Goal: Task Accomplishment & Management: Manage account settings

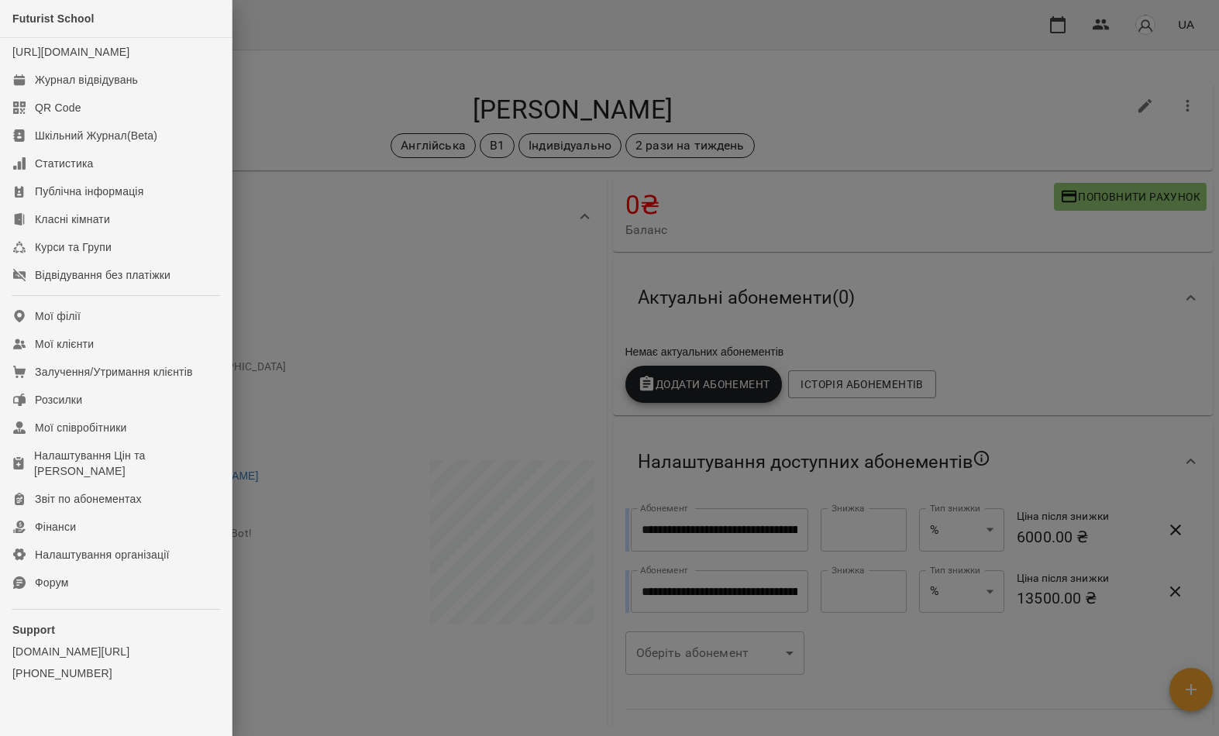
click at [165, 358] on link "Мої клієнти" at bounding box center [116, 344] width 232 height 28
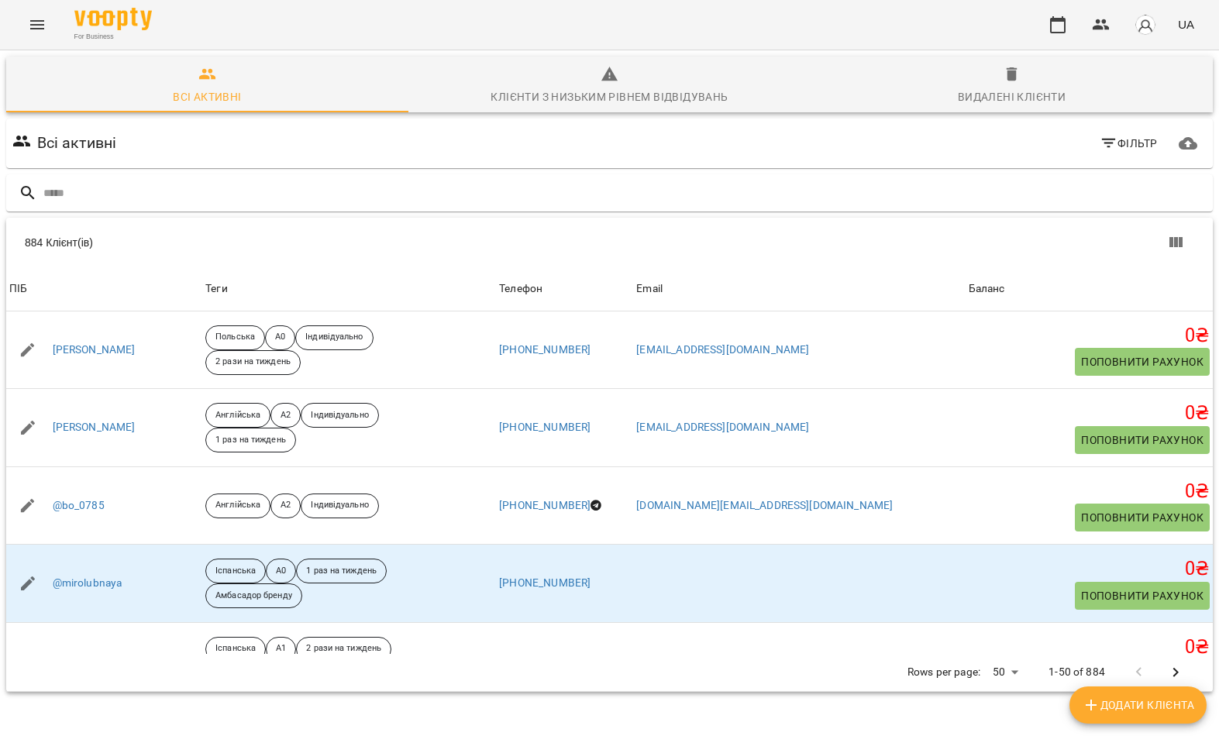
click at [682, 187] on input "text" at bounding box center [624, 194] width 1163 height 26
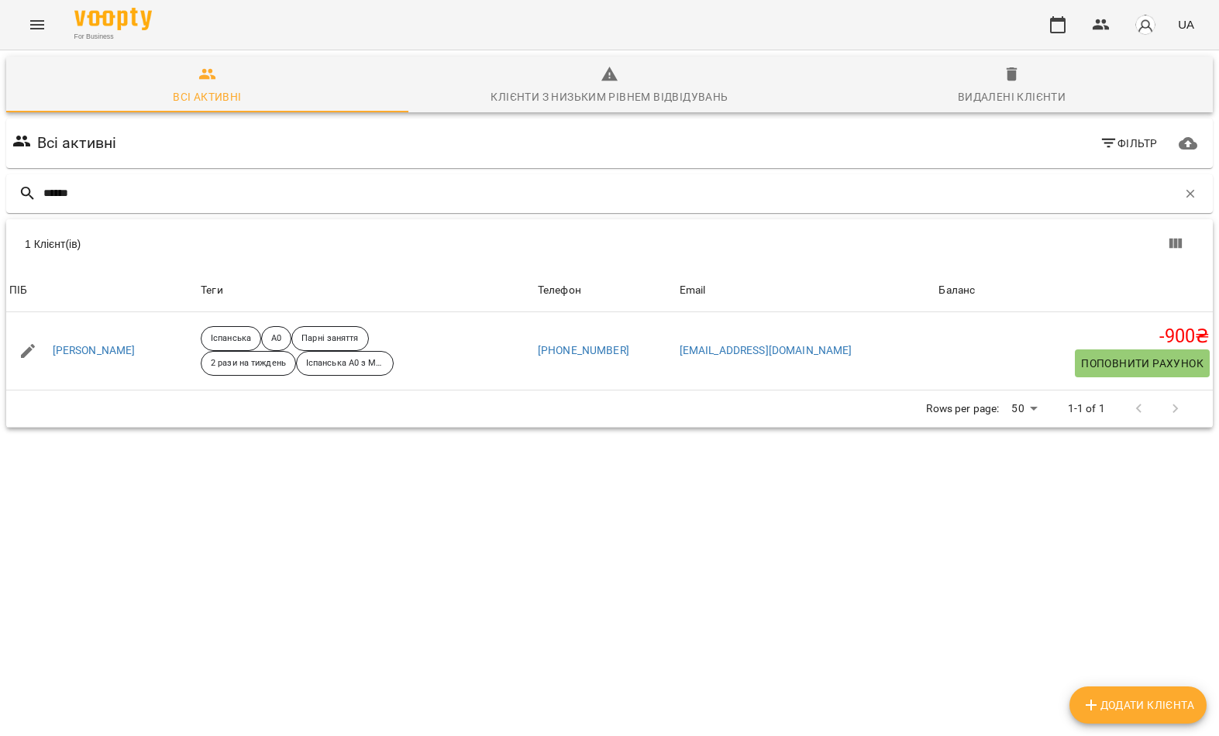
type input "******"
click at [169, 247] on div "1 Клієнт(ів)" at bounding box center [322, 243] width 594 height 15
click at [102, 356] on link "Дзюман Вадим" at bounding box center [94, 350] width 83 height 15
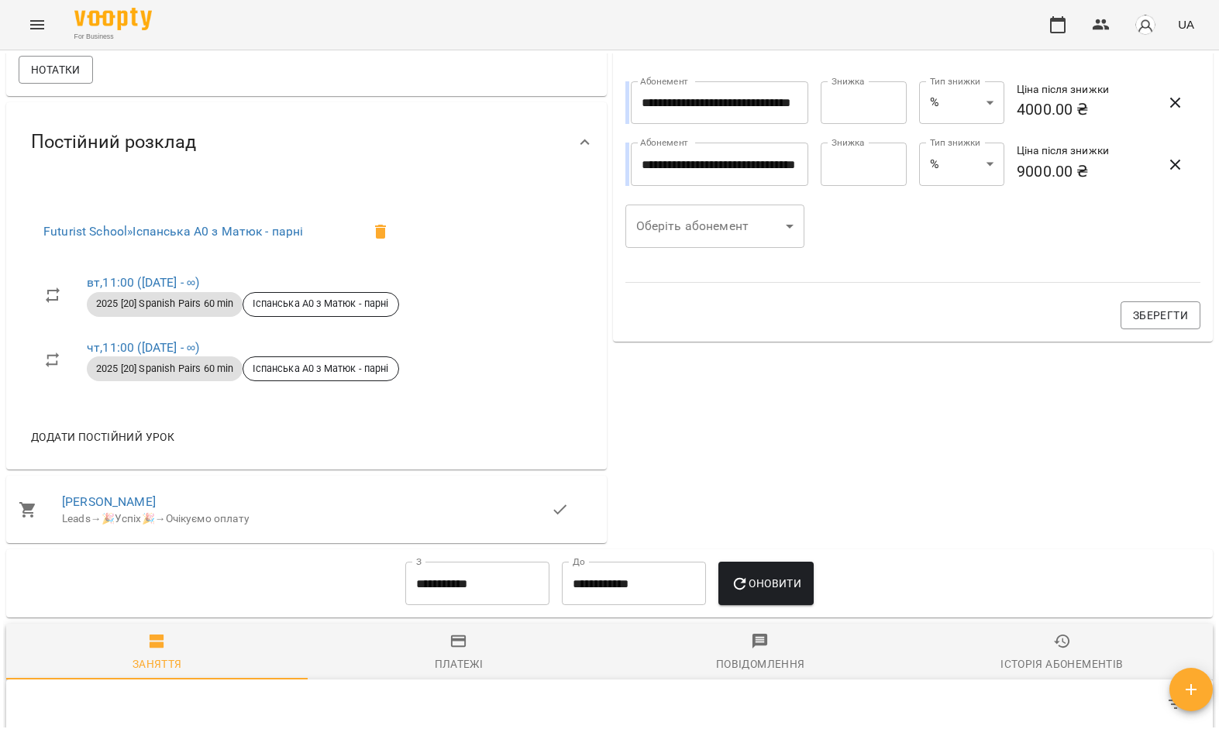
scroll to position [704, 0]
click at [130, 353] on link "чт , 11:00 (06 серп - ∞)" at bounding box center [143, 346] width 112 height 15
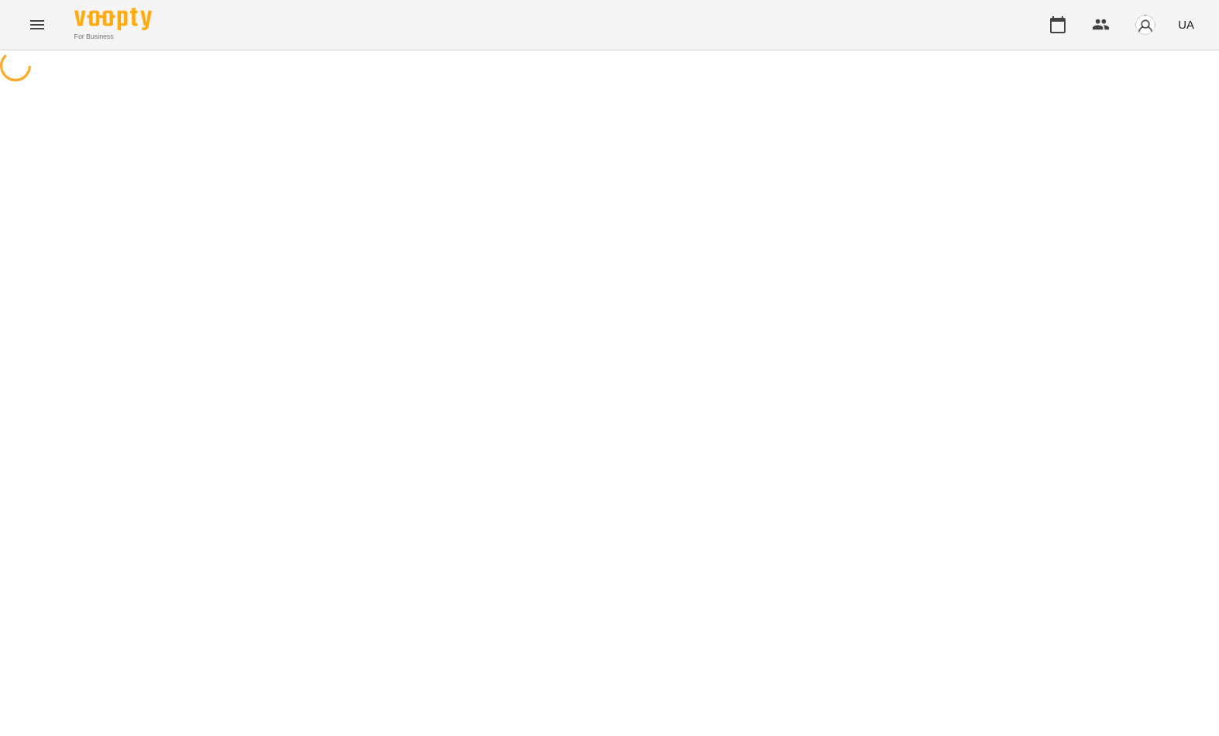
select select "*"
select select "**********"
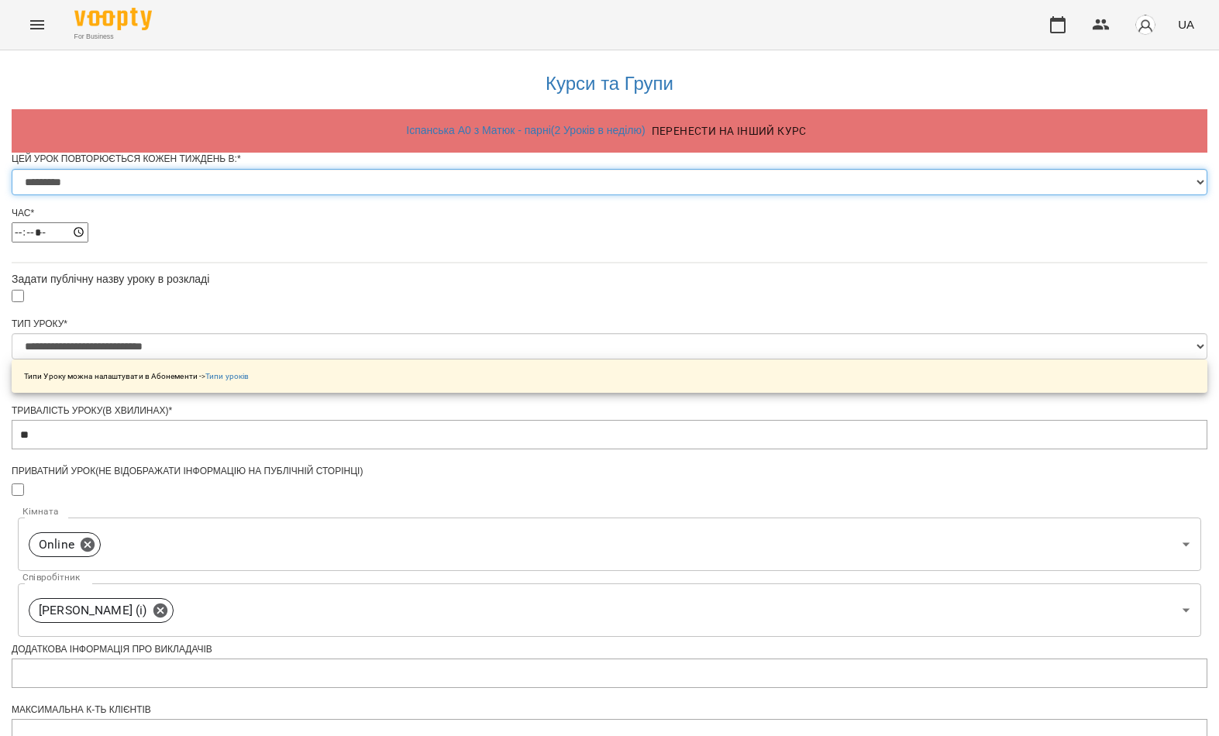
click at [538, 195] on select "********* ******** ****** ****** ******** ****** ******" at bounding box center [610, 182] width 1196 height 26
select select "*"
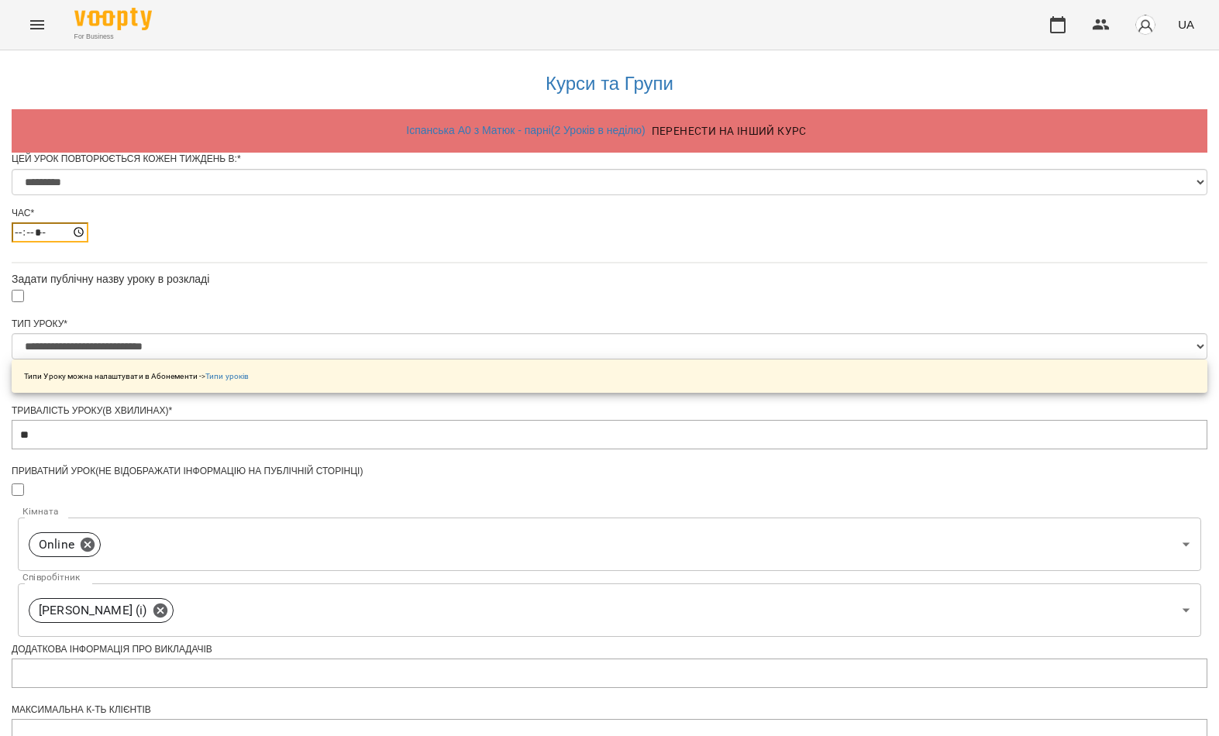
click at [88, 243] on input "*****" at bounding box center [50, 232] width 77 height 20
type input "*****"
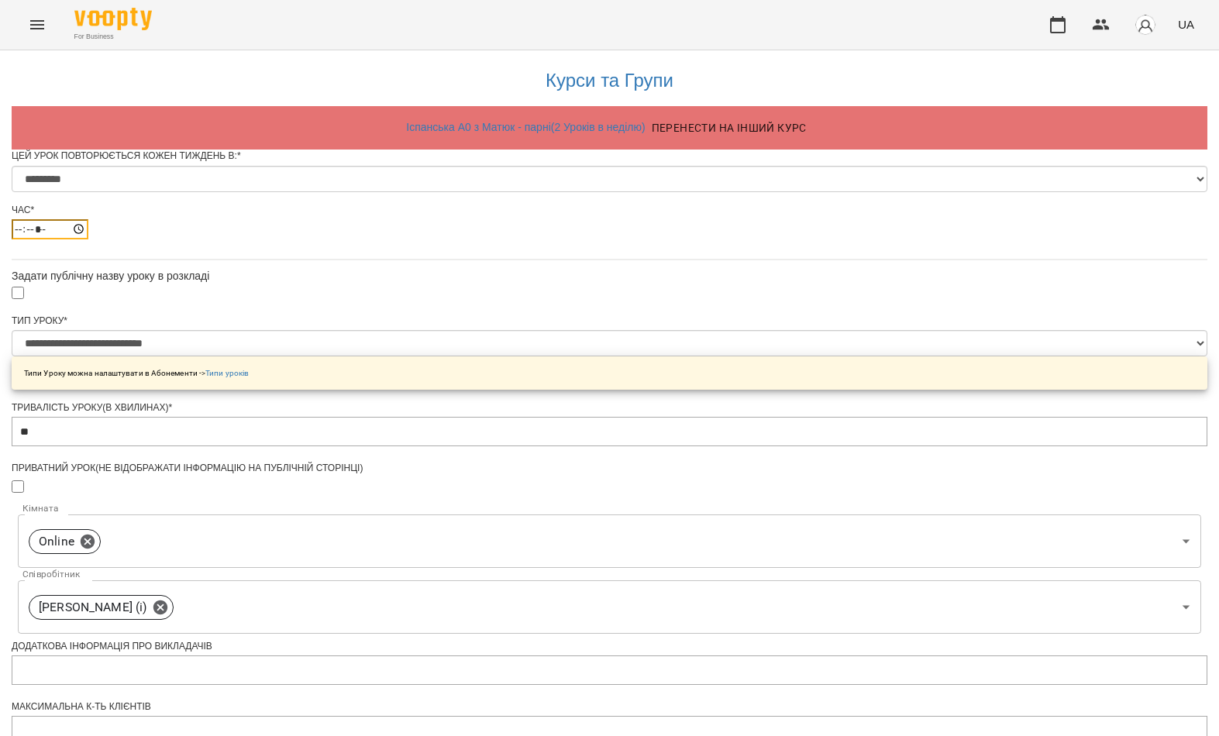
scroll to position [504, 0]
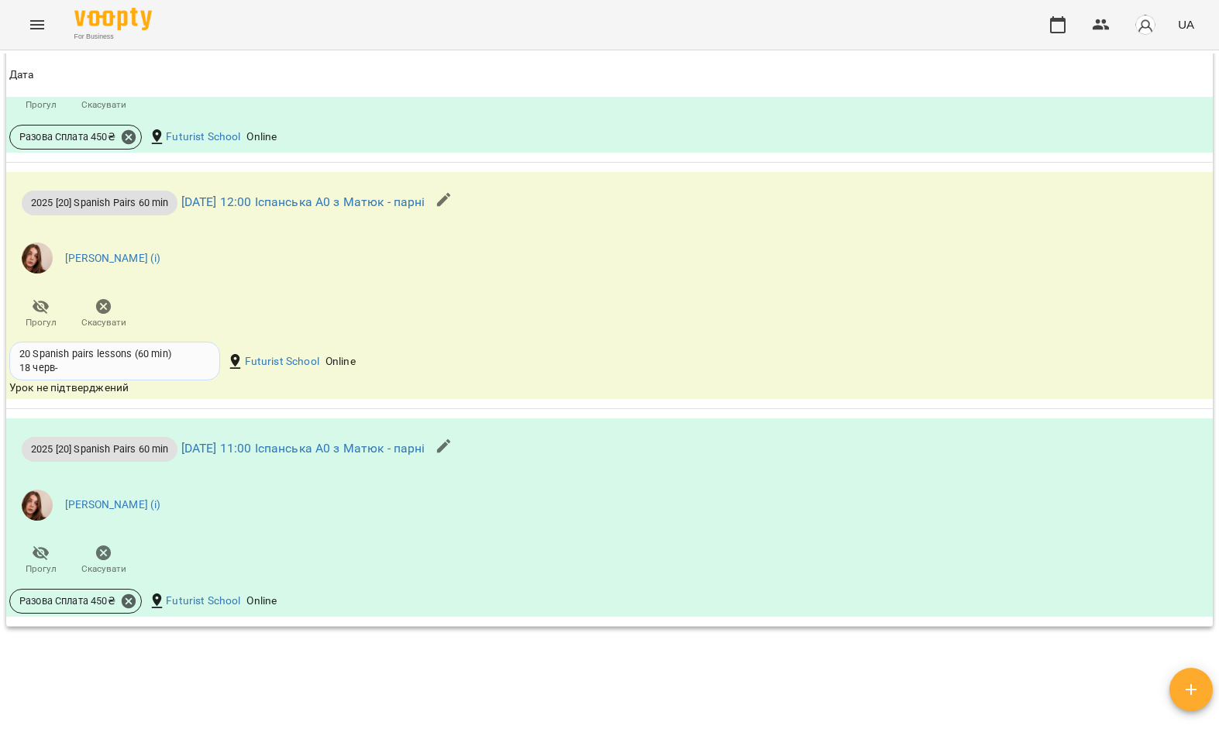
scroll to position [1763, 0]
click at [19, 27] on button "Menu" at bounding box center [37, 24] width 37 height 37
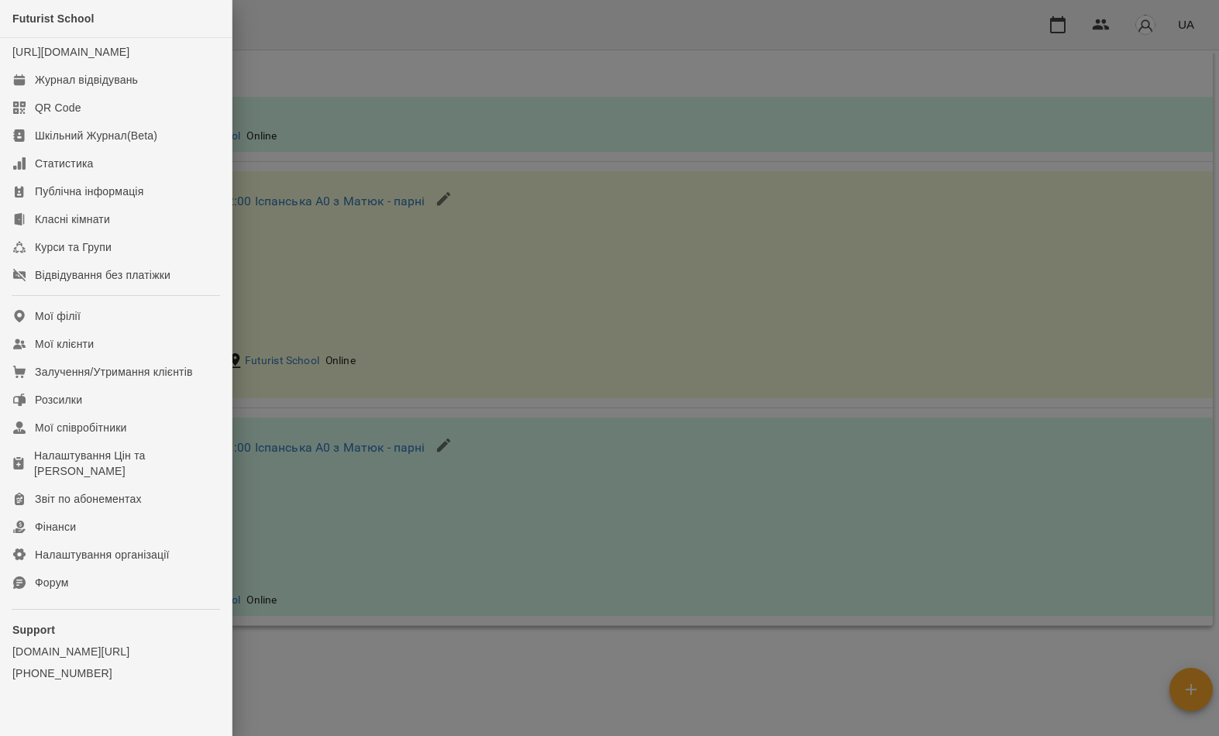
click at [143, 358] on link "Мої клієнти" at bounding box center [116, 344] width 232 height 28
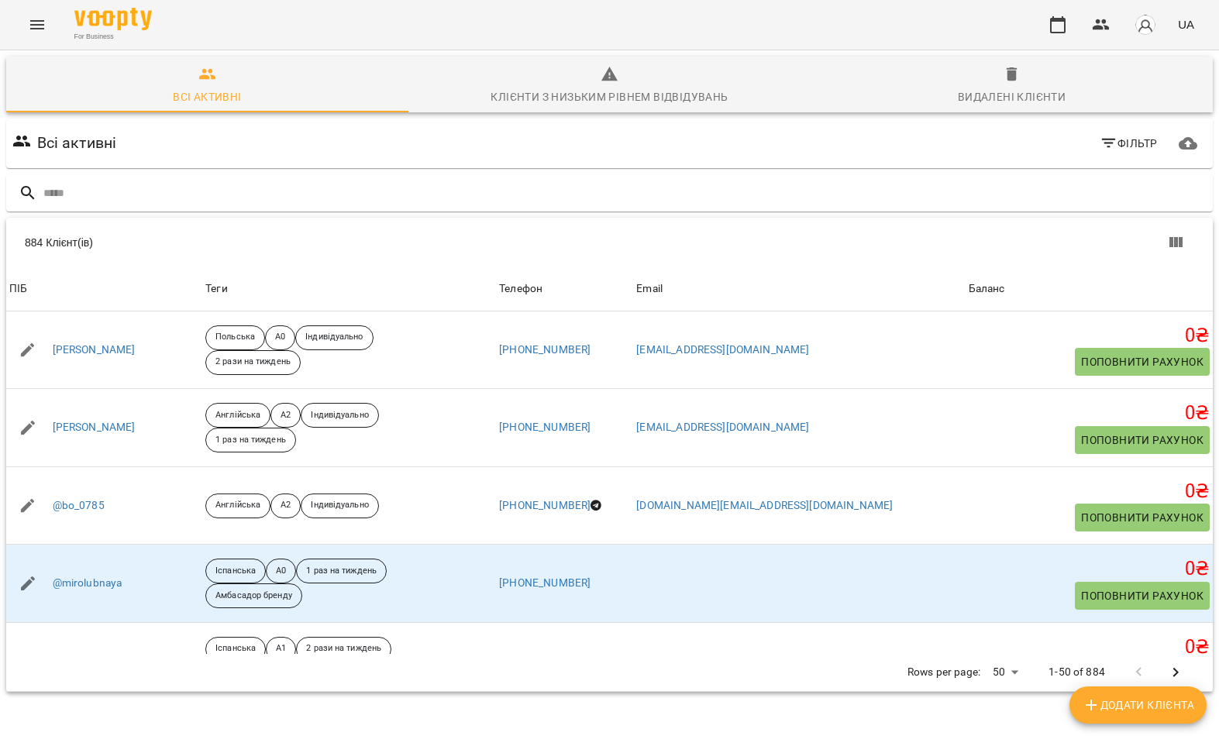
click at [655, 191] on input "text" at bounding box center [624, 194] width 1163 height 26
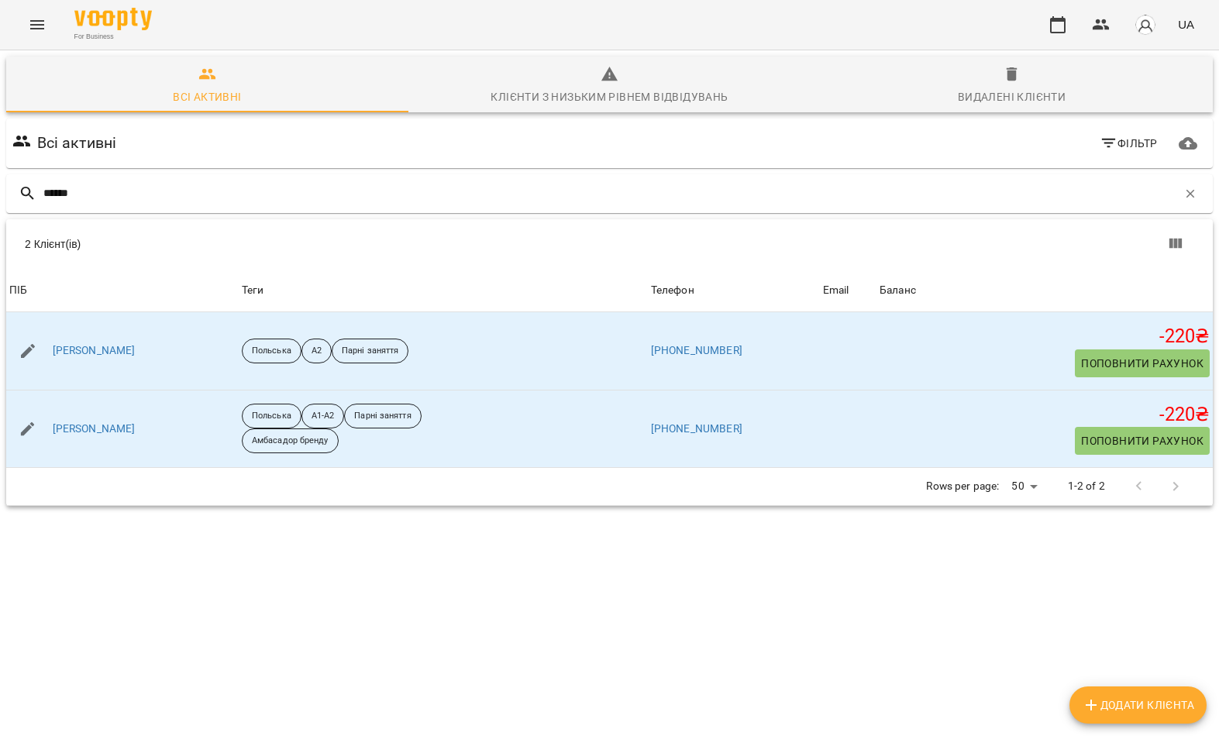
type input "******"
click at [202, 249] on div "2 Клієнт(ів)" at bounding box center [322, 243] width 594 height 15
click at [105, 433] on link "Лілія Нагорняк" at bounding box center [94, 429] width 83 height 15
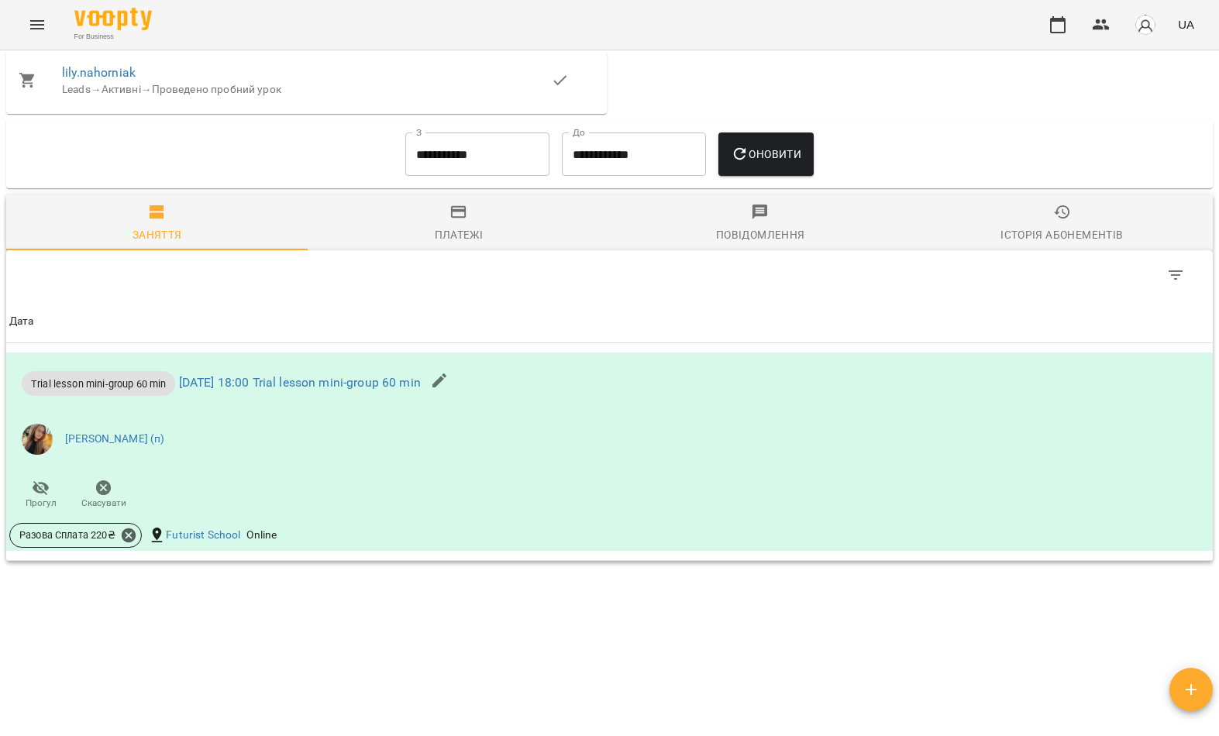
scroll to position [818, 0]
click at [25, 29] on button "Menu" at bounding box center [37, 24] width 37 height 37
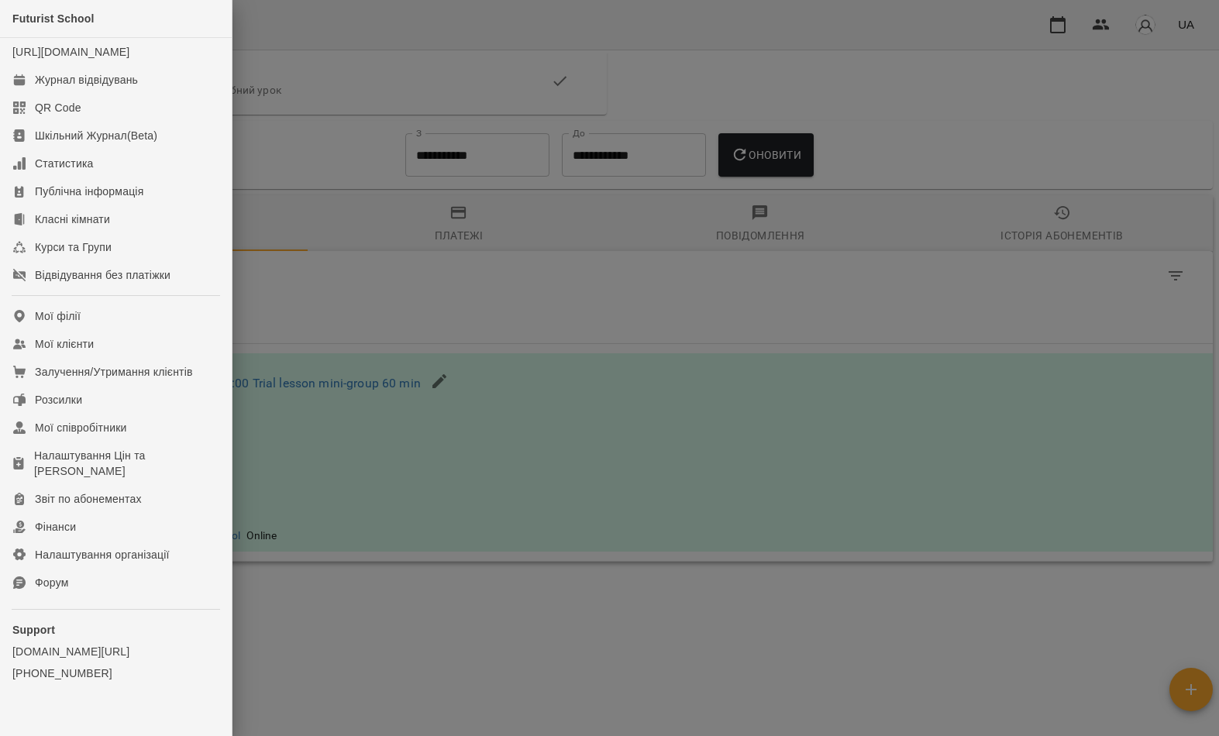
click at [179, 358] on link "Мої клієнти" at bounding box center [116, 344] width 232 height 28
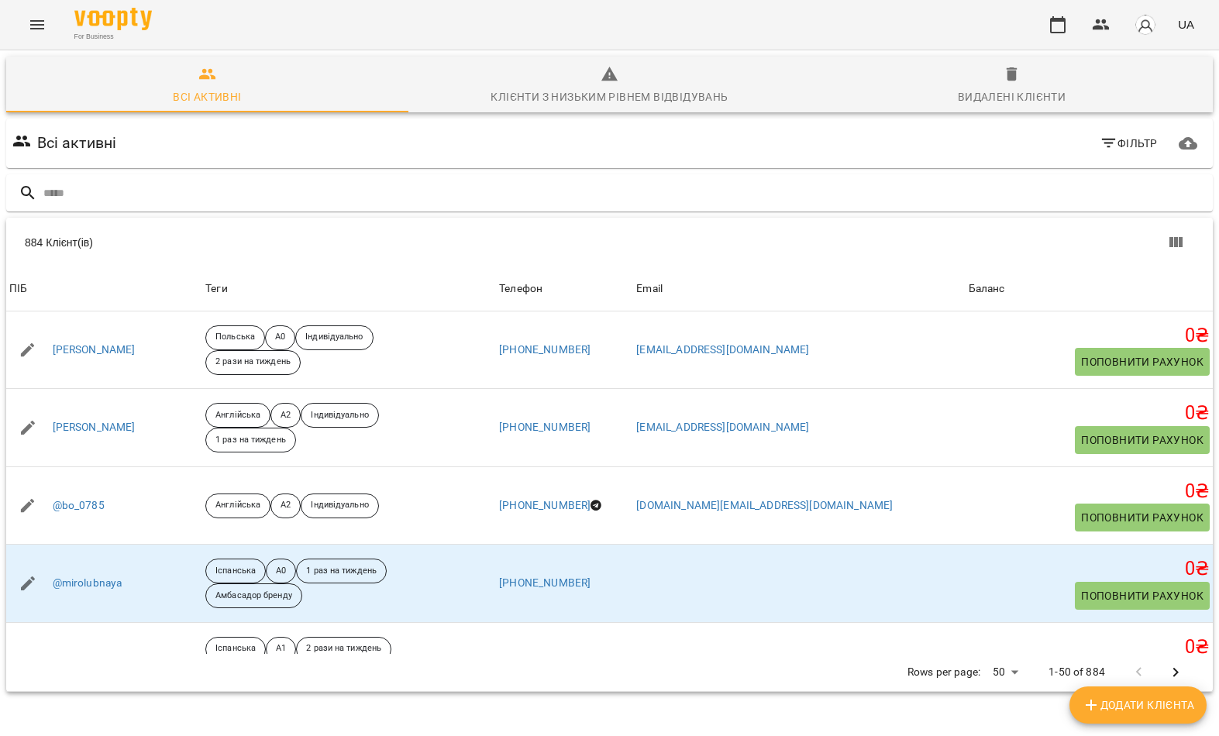
click at [584, 187] on input "text" at bounding box center [624, 194] width 1163 height 26
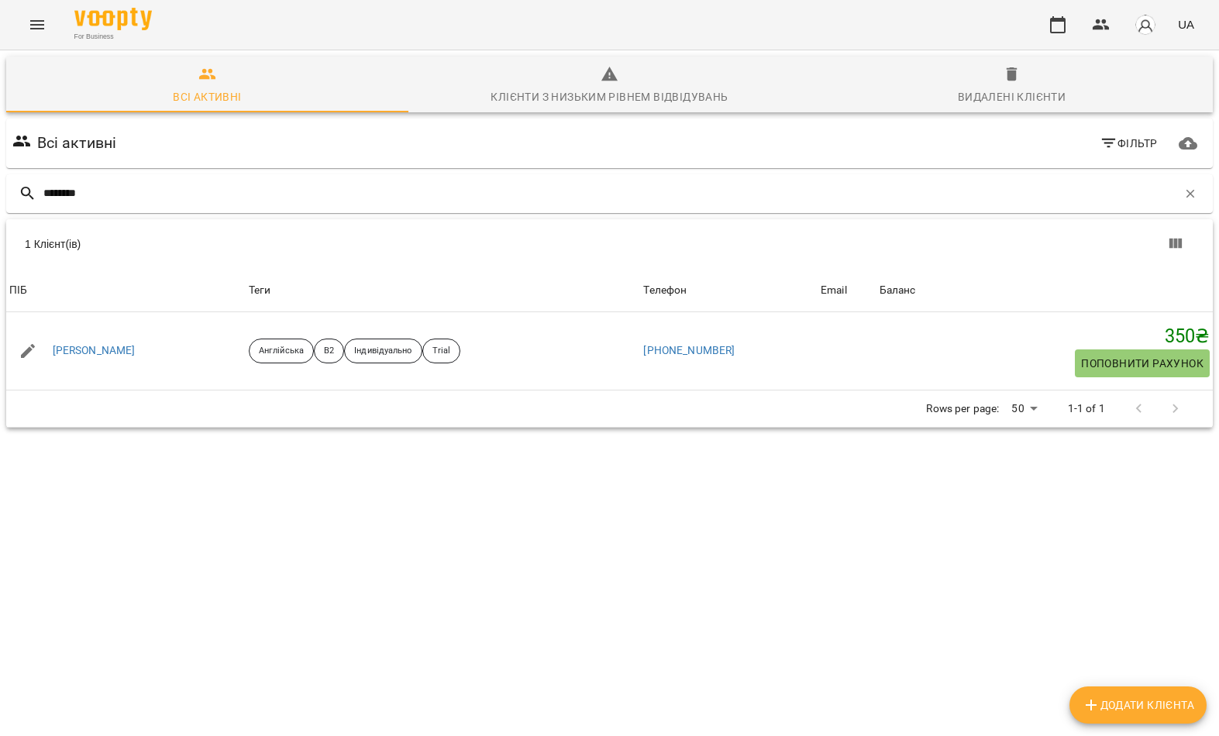
type input "********"
click at [176, 250] on div "1 Клієнт(ів)" at bounding box center [322, 243] width 594 height 15
click at [136, 354] on link "Федорова Владислава Андріївна" at bounding box center [94, 350] width 83 height 15
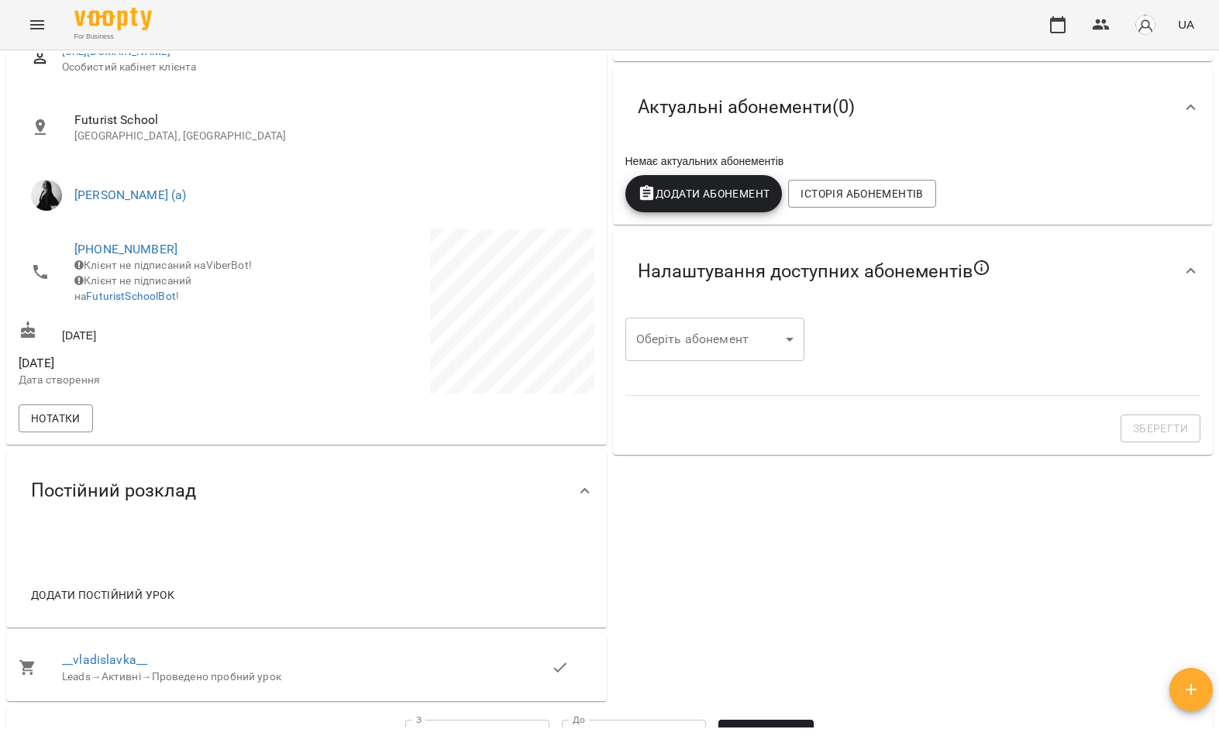
scroll to position [235, 0]
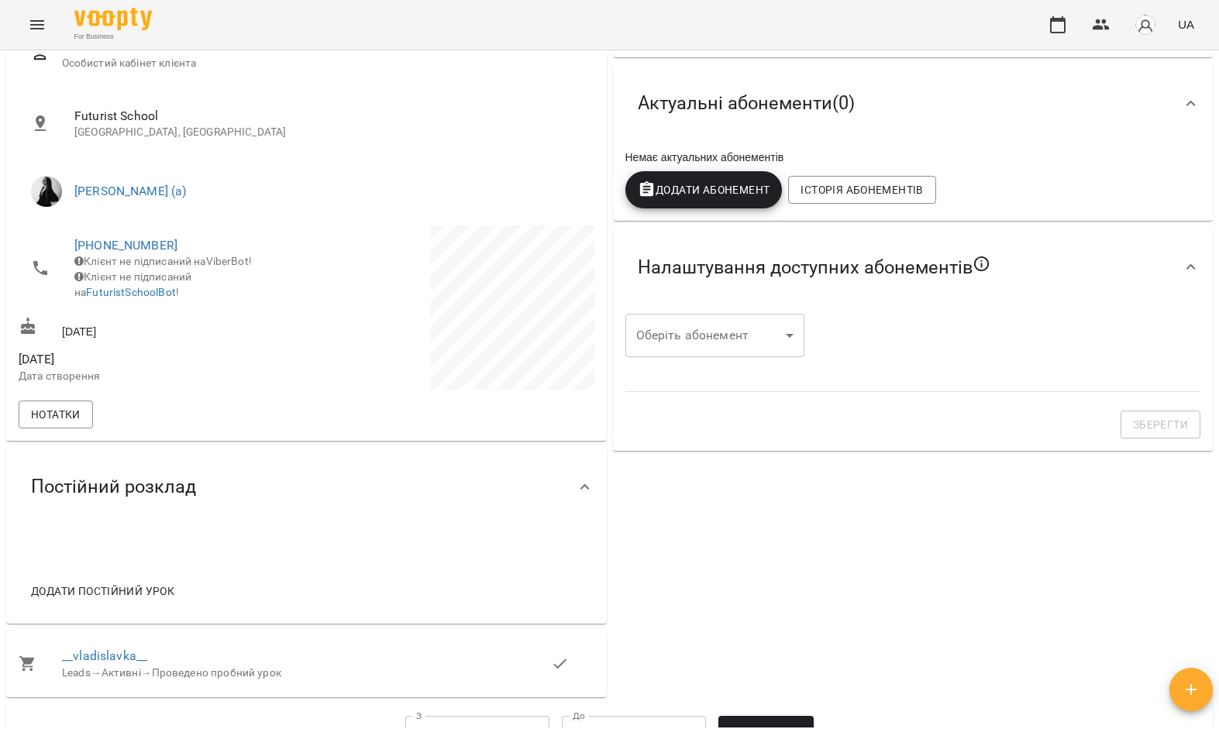
click at [751, 344] on body "For Business UA Мої клієнти / Федорова Владислава Андріївна Федорова Владислава…" at bounding box center [609, 393] width 1219 height 787
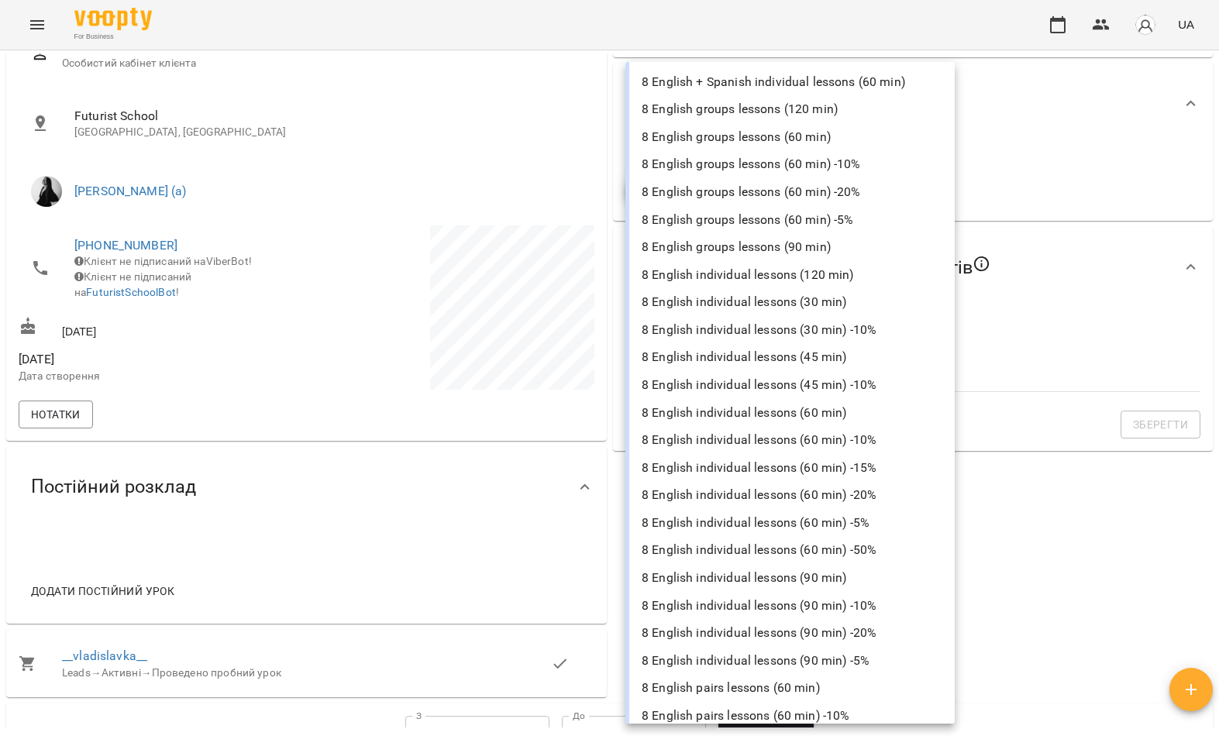
scroll to position [746, 0]
click at [787, 398] on li "8 English individual lessons (60 min)" at bounding box center [789, 412] width 329 height 28
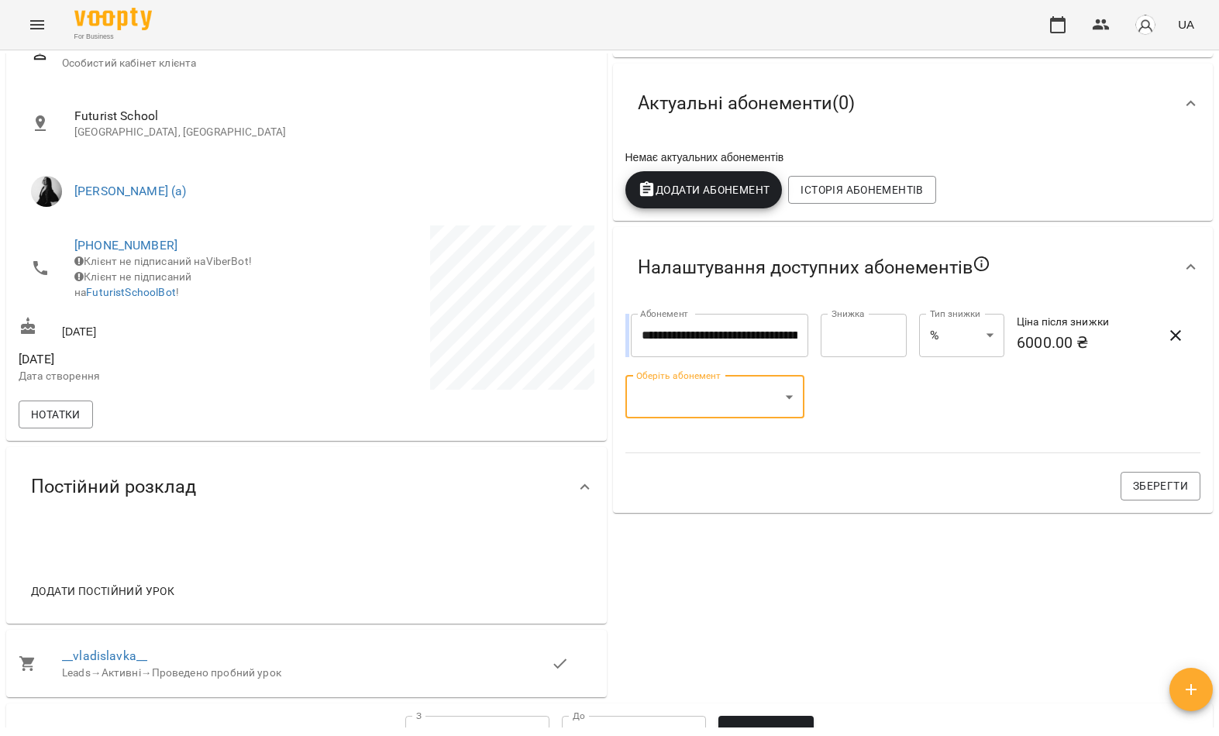
click at [765, 406] on body "**********" at bounding box center [609, 393] width 1219 height 787
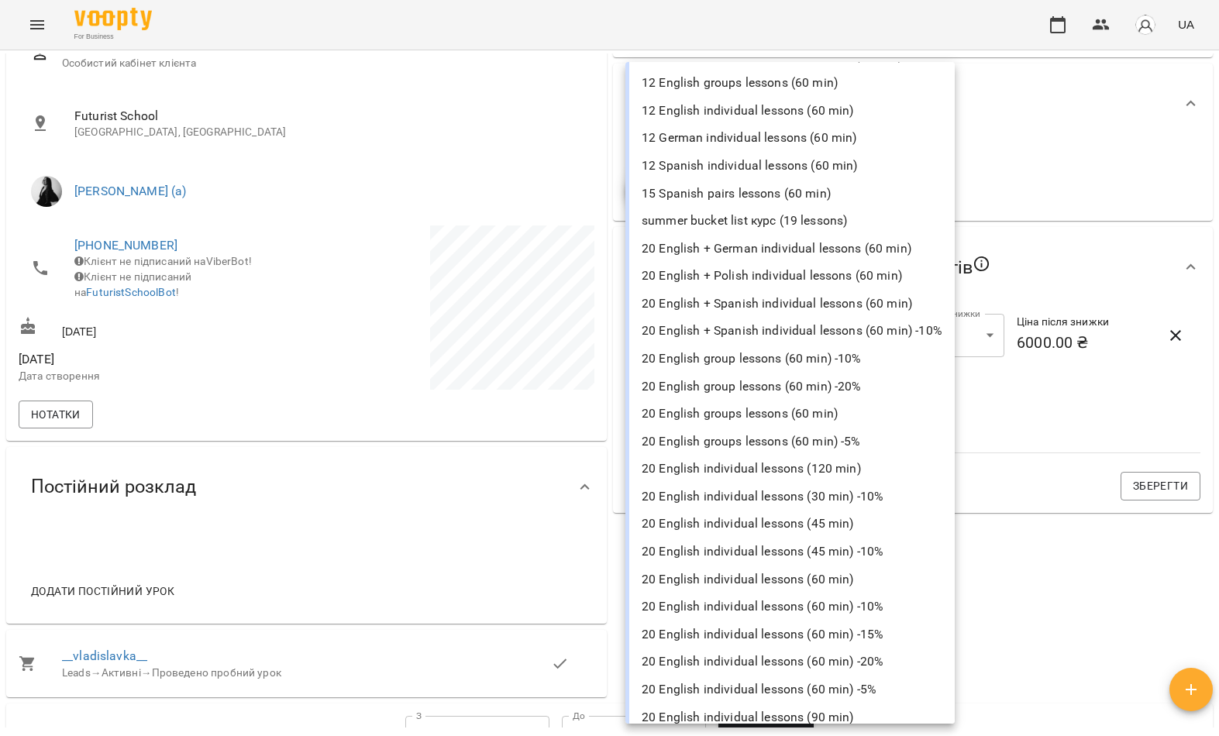
scroll to position [3252, 0]
click at [770, 566] on li "20 English individual lessons (60 min)" at bounding box center [789, 580] width 329 height 28
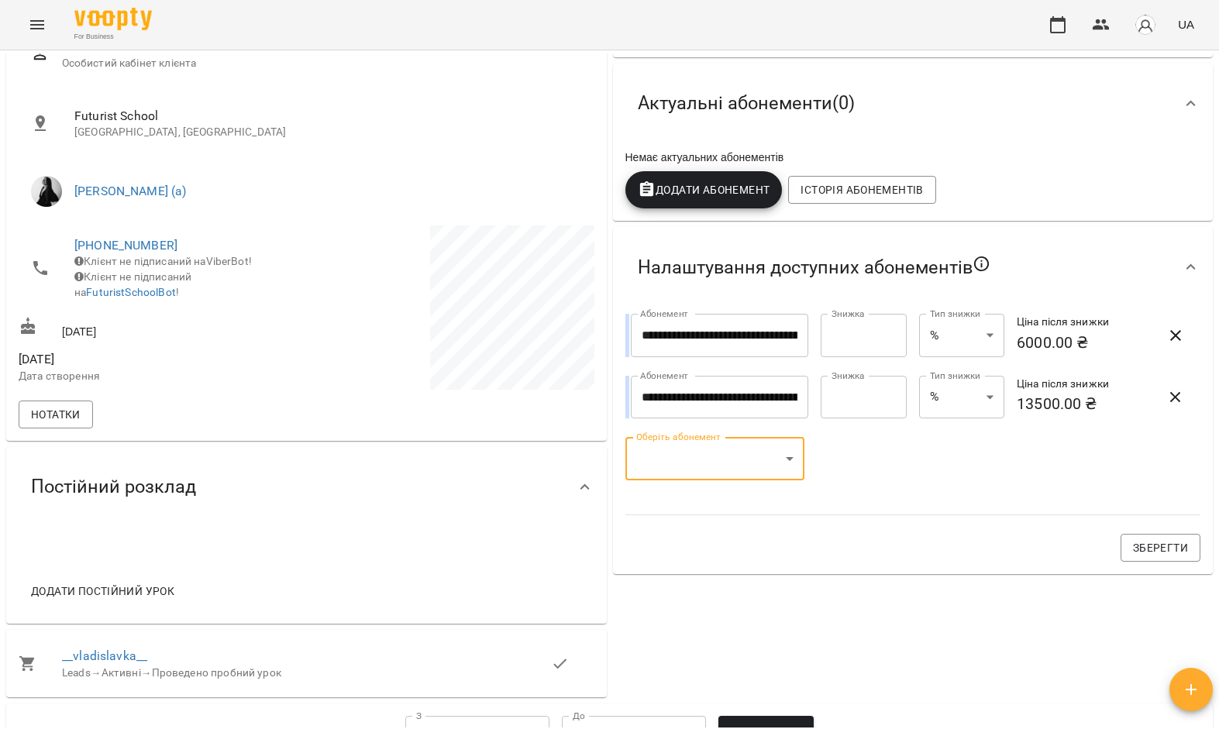
click at [1135, 532] on div "Зберегти" at bounding box center [913, 548] width 594 height 46
click at [1156, 546] on span "Зберегти" at bounding box center [1160, 548] width 55 height 19
click at [112, 663] on link "__vladislavka__" at bounding box center [104, 656] width 85 height 15
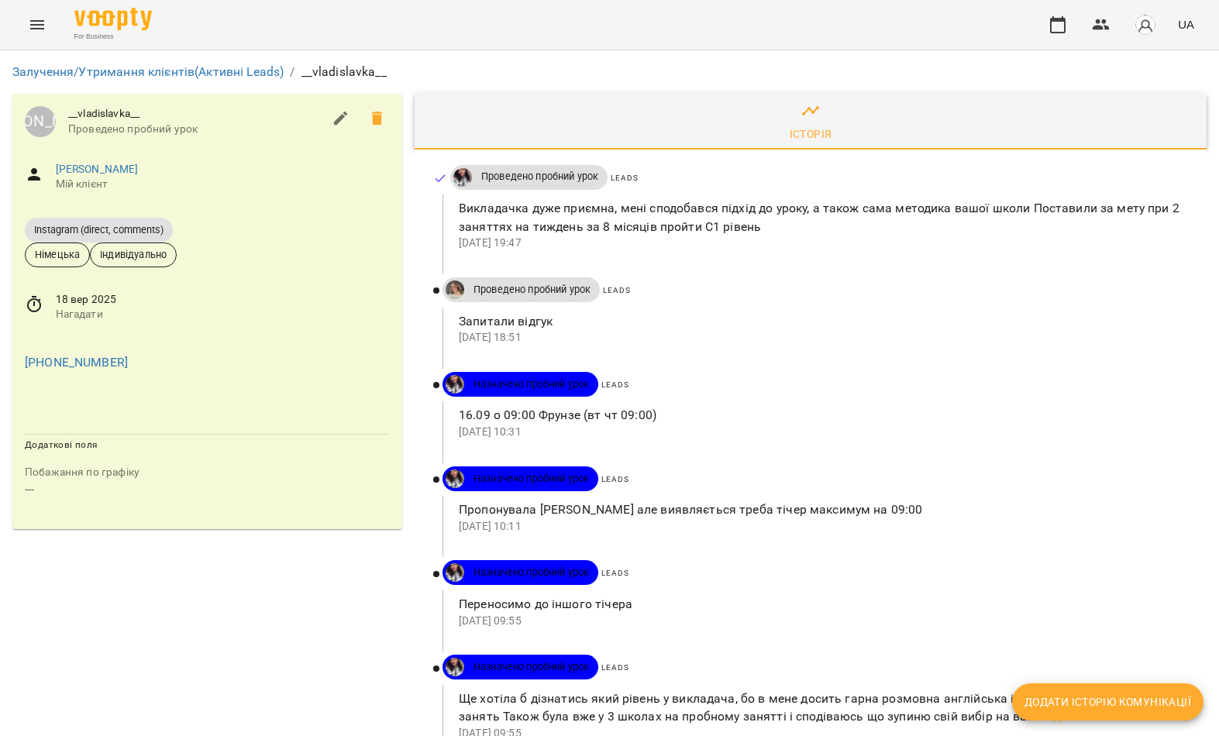
click at [1135, 695] on span "Додати історію комунікації" at bounding box center [1107, 702] width 167 height 19
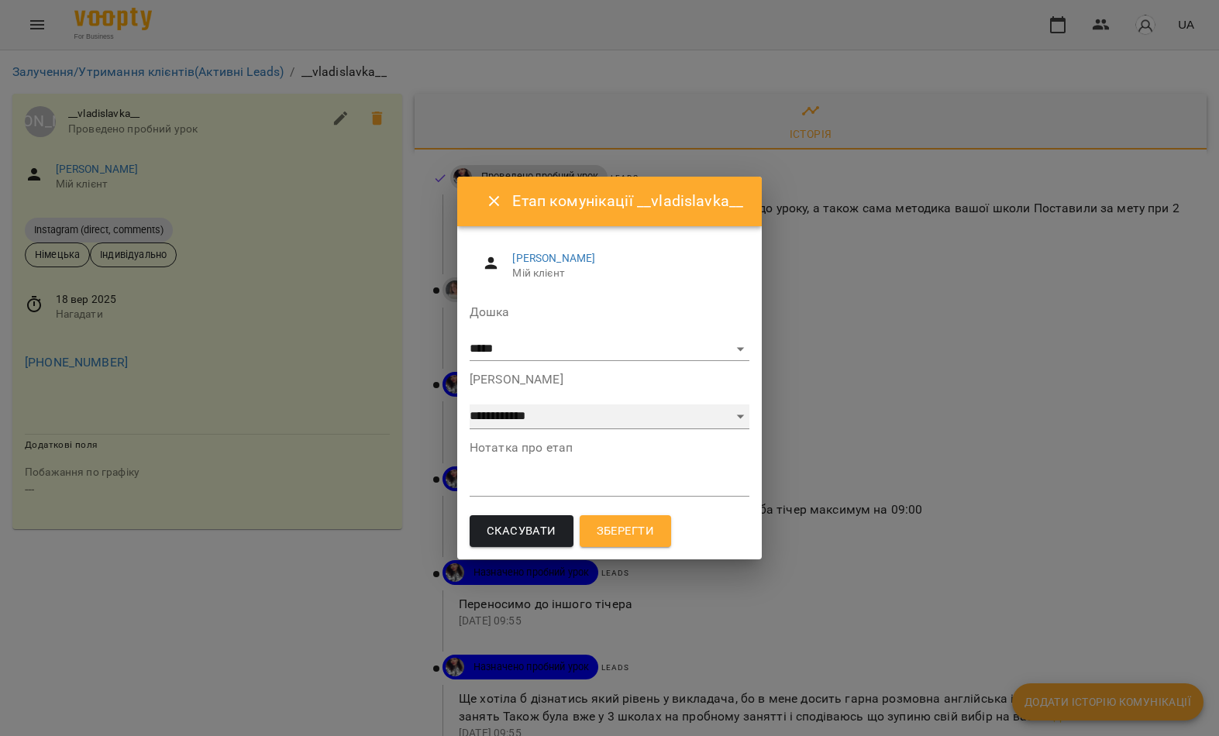
click at [582, 413] on select "**********" at bounding box center [610, 417] width 280 height 25
select select "*"
click at [582, 478] on textarea at bounding box center [610, 484] width 280 height 14
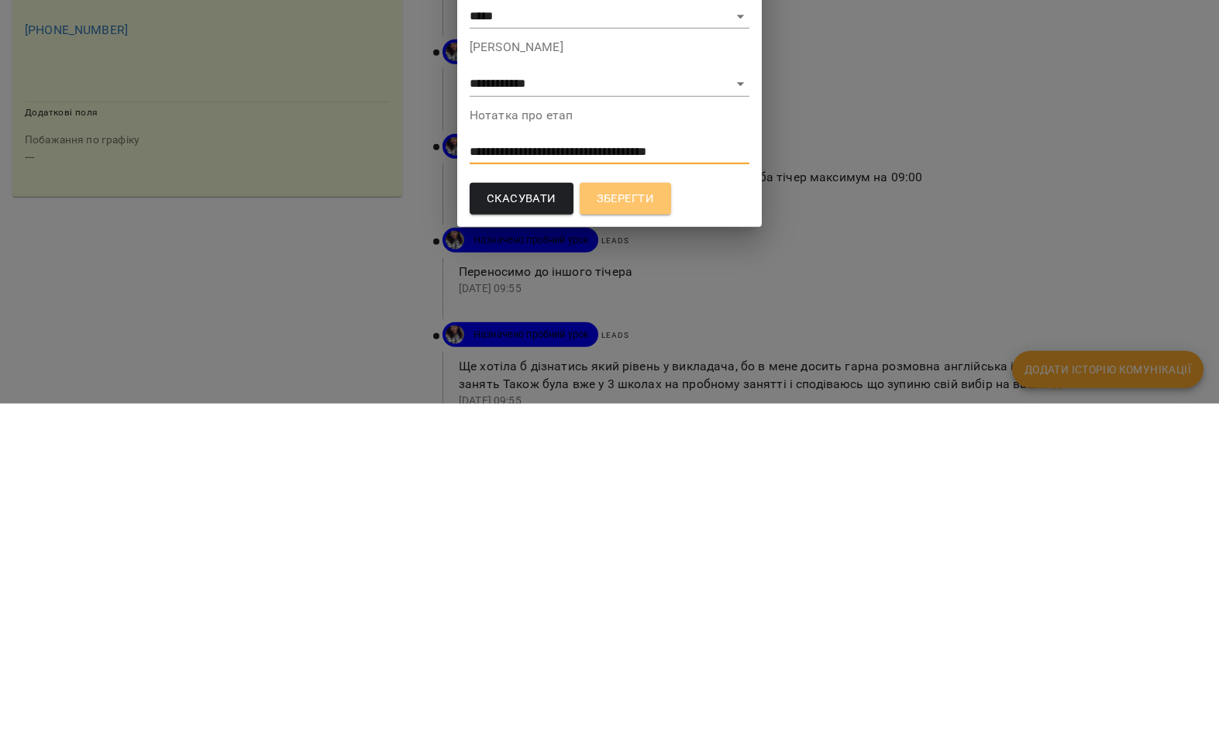
type textarea "**********"
click at [649, 522] on span "Зберегти" at bounding box center [625, 532] width 57 height 20
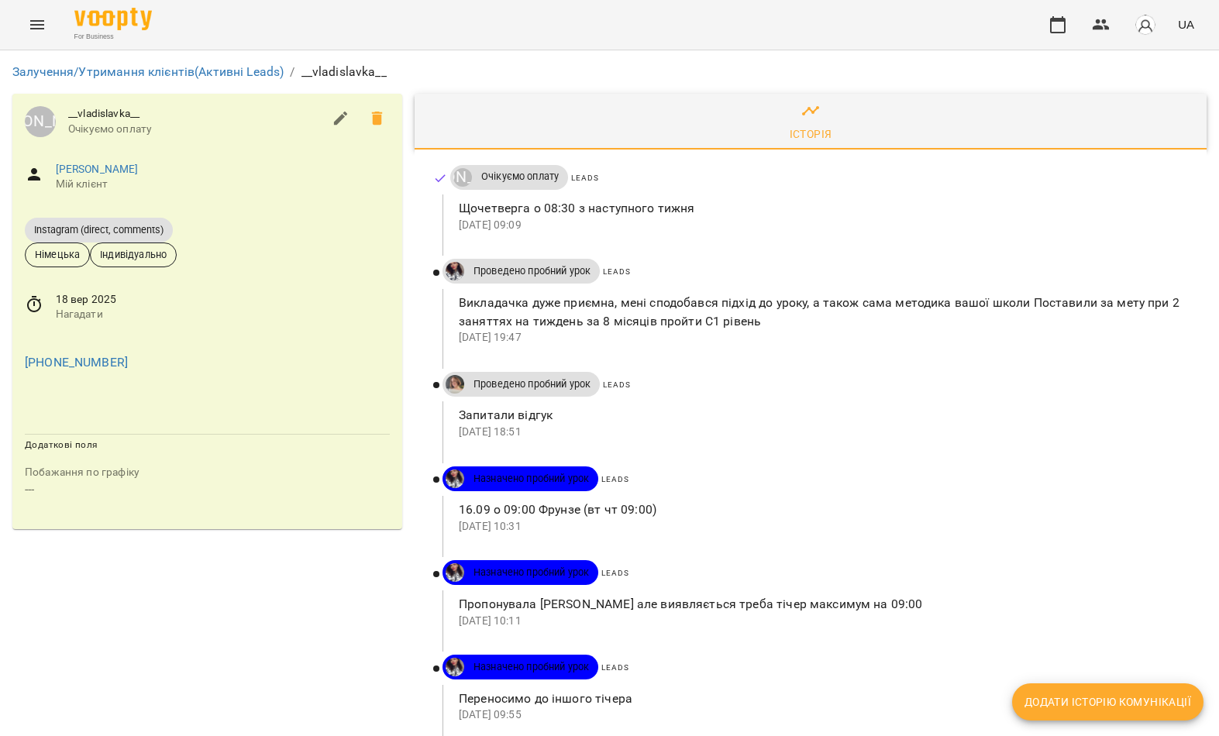
click at [103, 297] on span "18 вер 2025" at bounding box center [223, 299] width 334 height 15
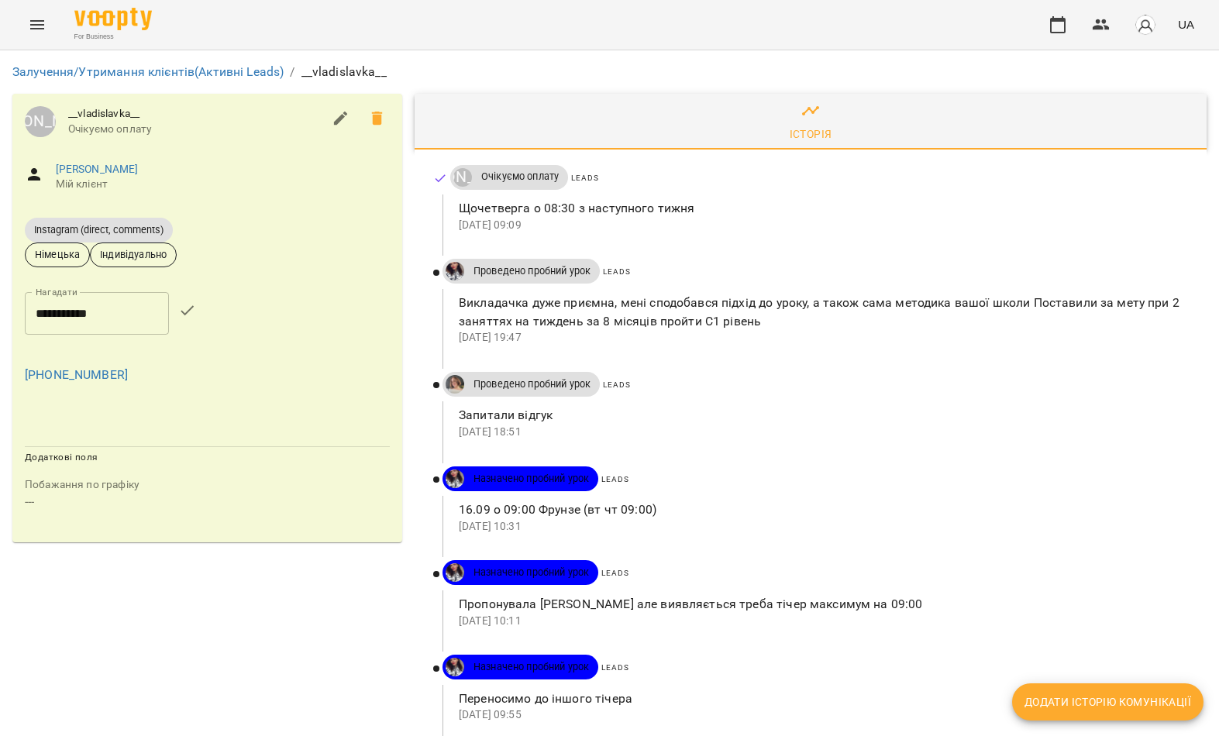
click at [108, 302] on input "**********" at bounding box center [97, 313] width 144 height 43
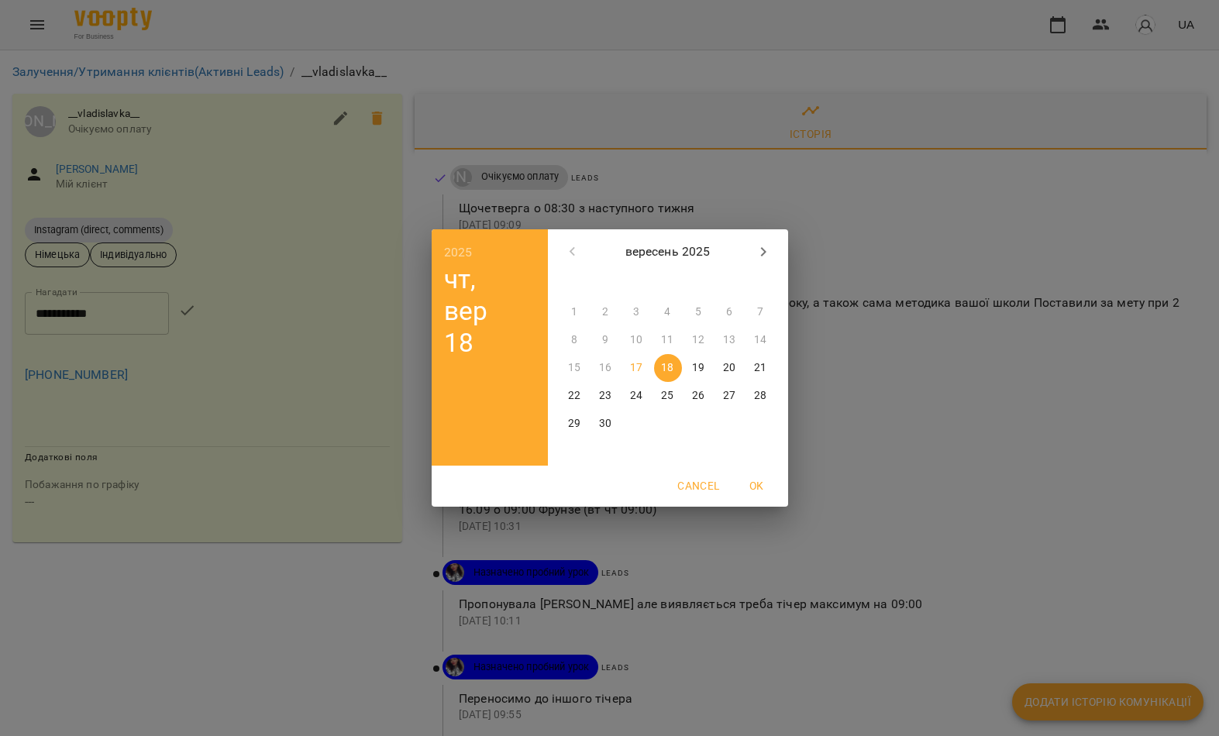
click at [602, 394] on p "23" at bounding box center [605, 395] width 12 height 15
type input "**********"
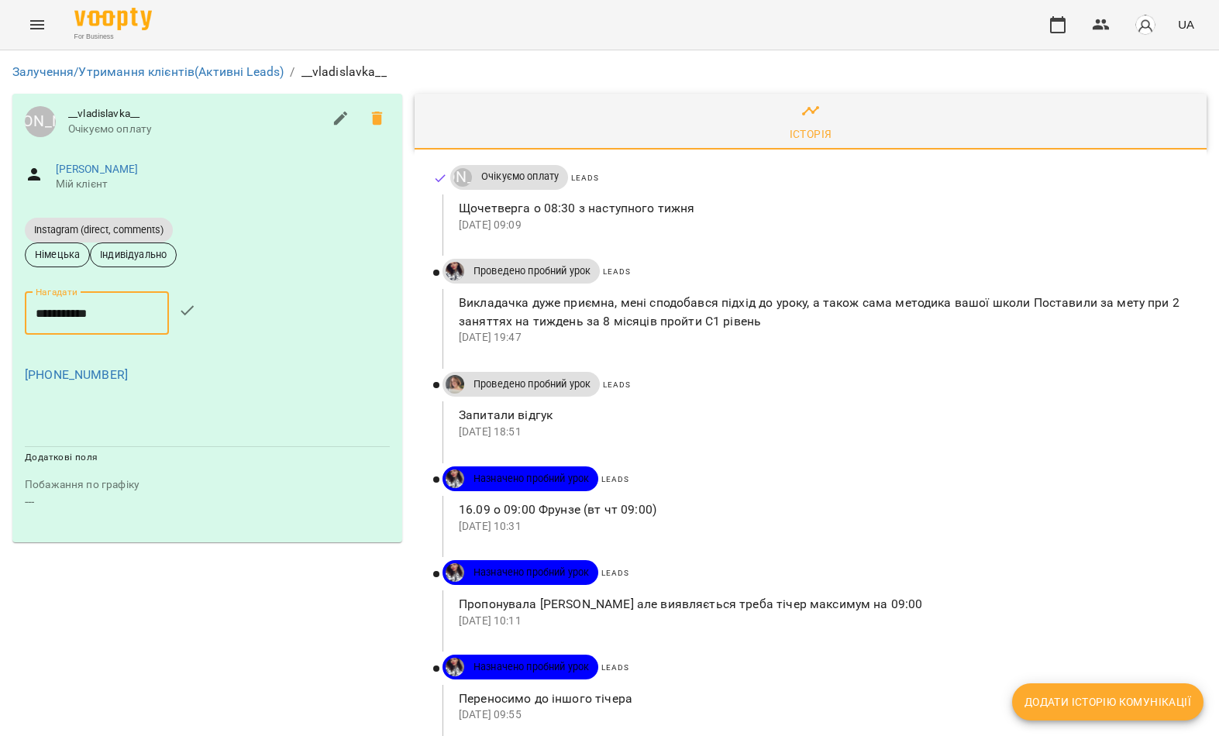
click at [191, 303] on icon "button" at bounding box center [187, 310] width 19 height 19
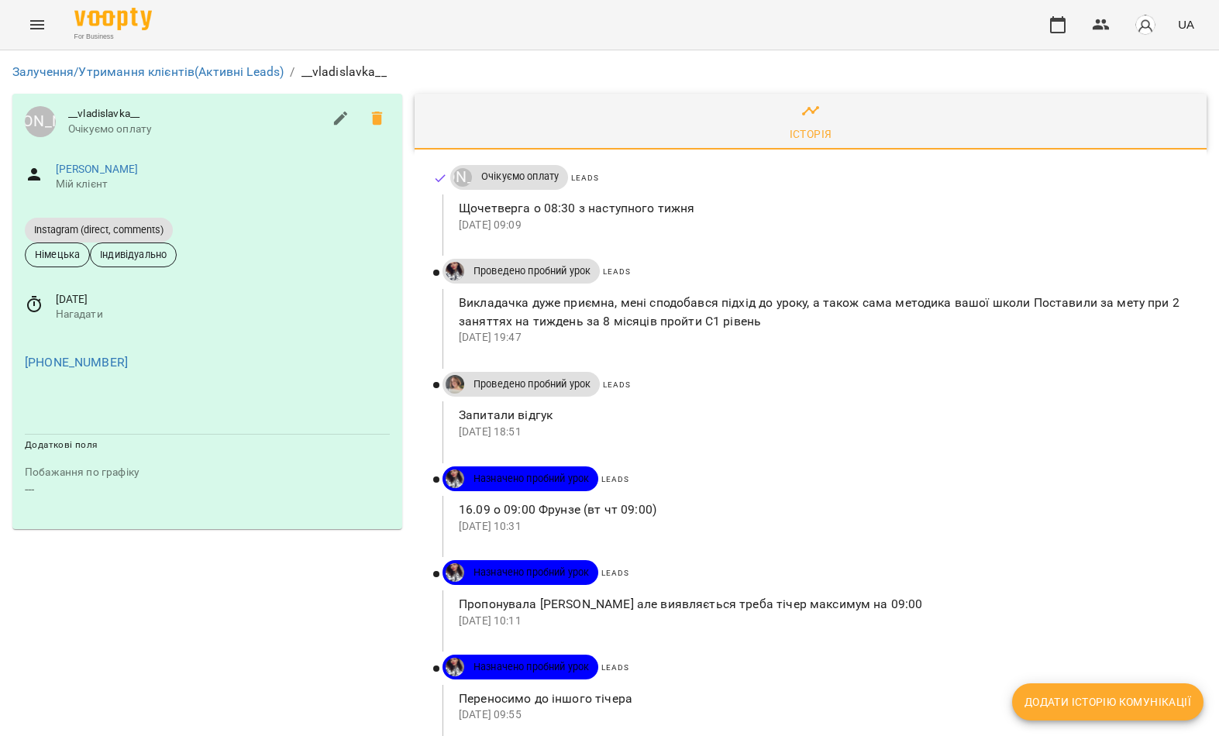
click at [139, 166] on link "Федорова Владислава Андріївна" at bounding box center [97, 169] width 83 height 12
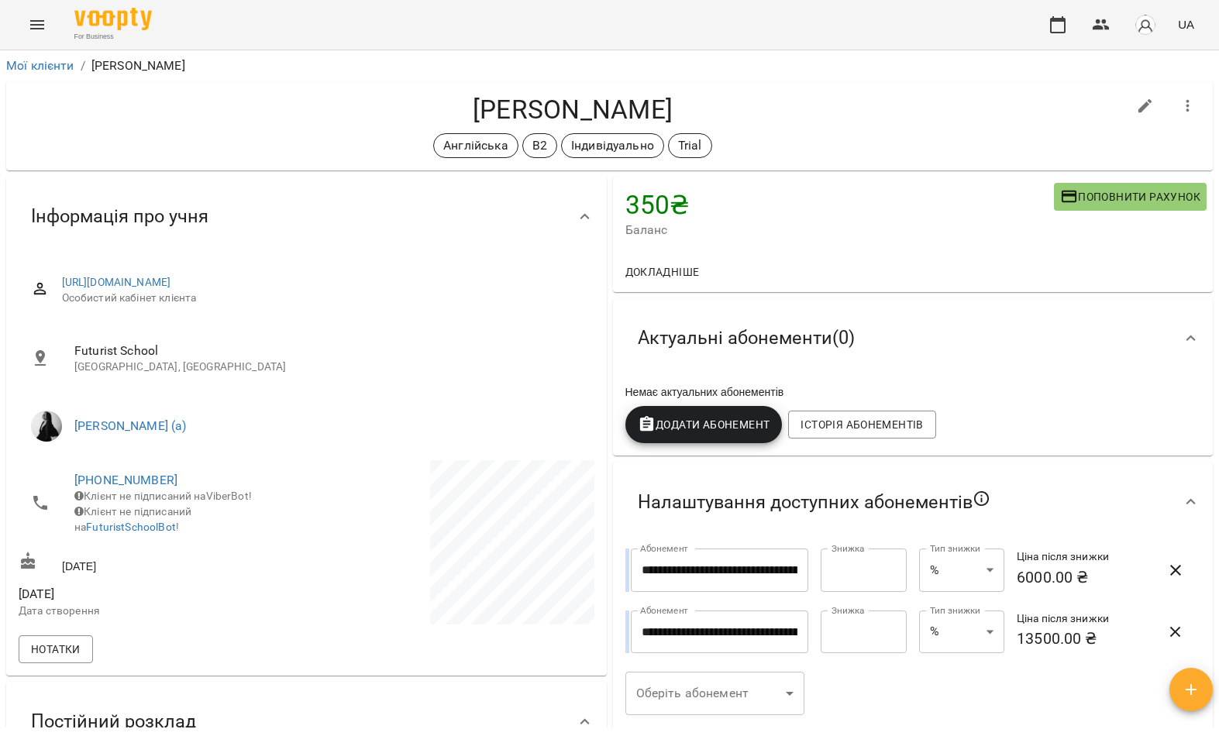
click at [34, 31] on icon "Menu" at bounding box center [37, 24] width 19 height 19
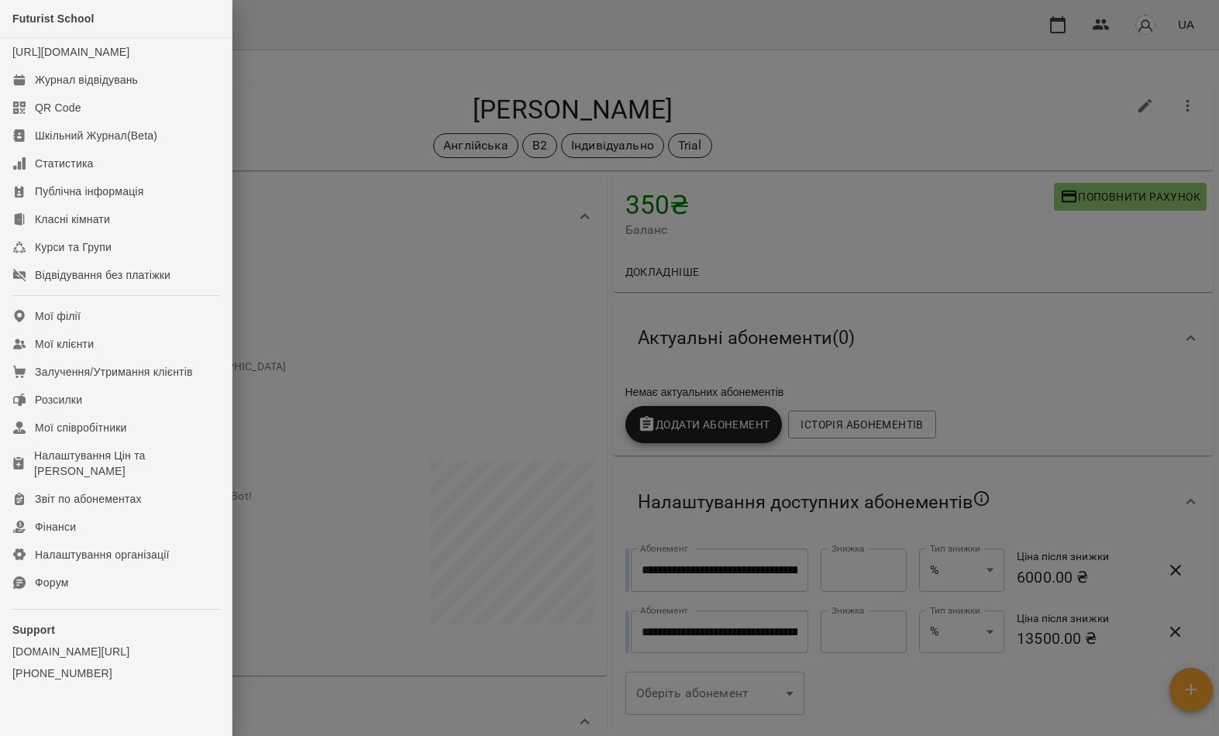
click at [157, 358] on link "Мої клієнти" at bounding box center [116, 344] width 232 height 28
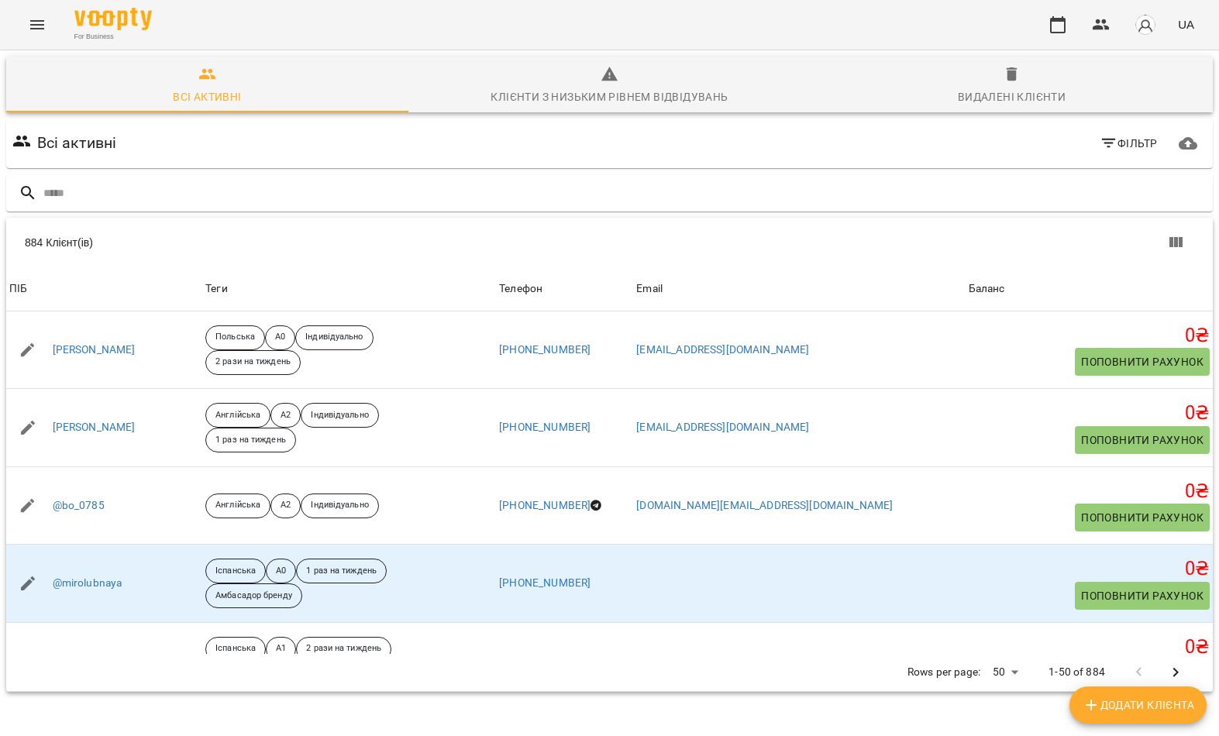
click at [663, 198] on input "text" at bounding box center [624, 194] width 1163 height 26
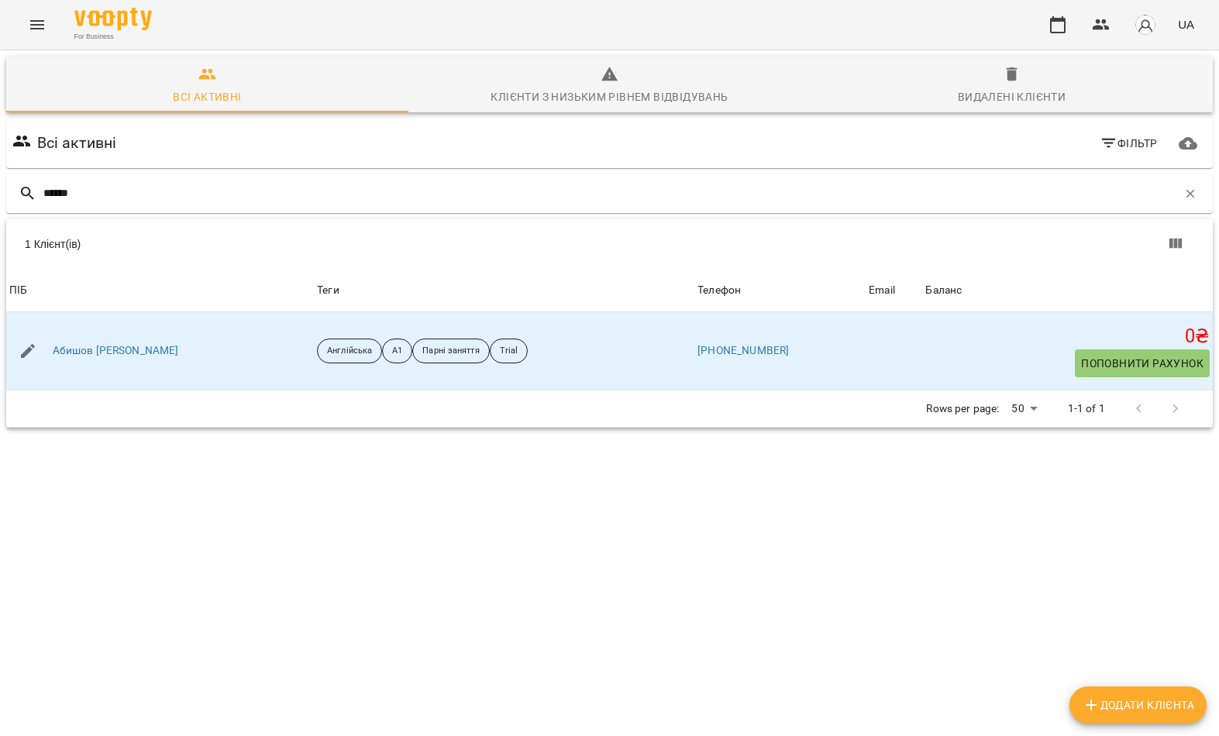
type input "******"
click at [202, 246] on div "1 Клієнт(ів)" at bounding box center [322, 243] width 594 height 15
click at [137, 346] on link "Абишов Елісен Ялчин Огли" at bounding box center [116, 350] width 126 height 15
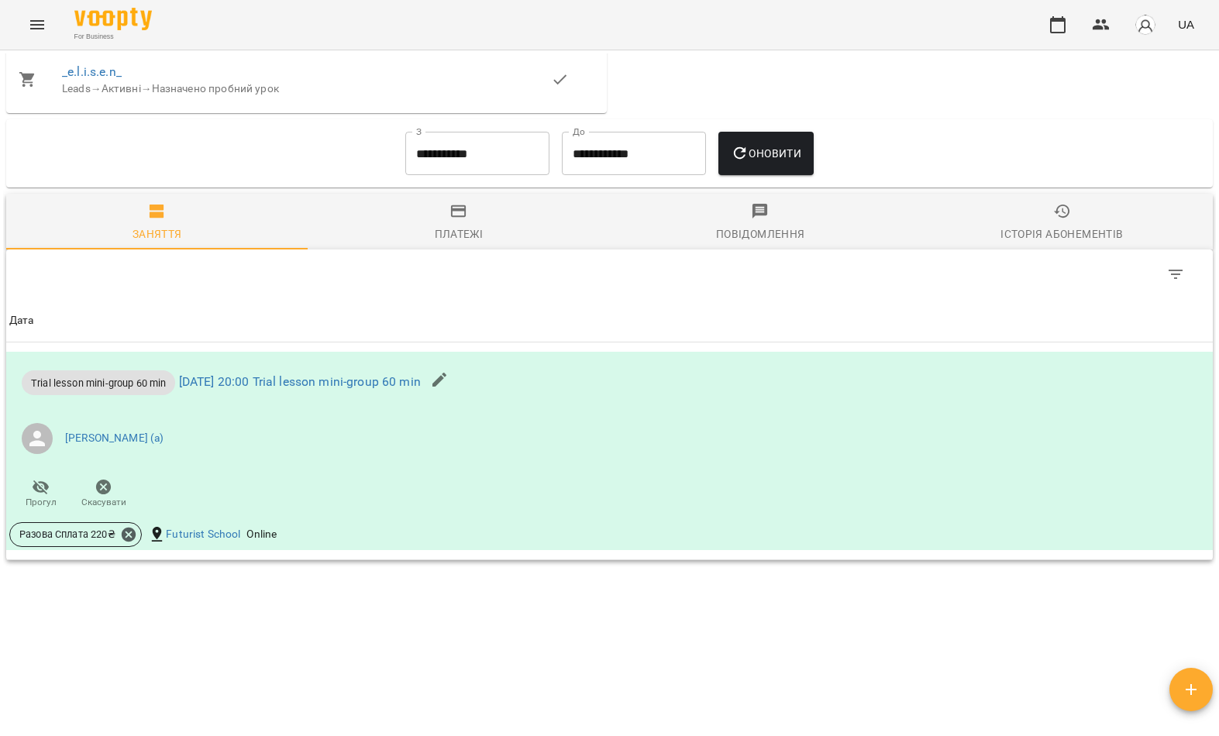
scroll to position [818, 0]
click at [394, 391] on link "вт 16 вер 2025 20:00 Trial lesson mini-group 60 min" at bounding box center [300, 383] width 242 height 15
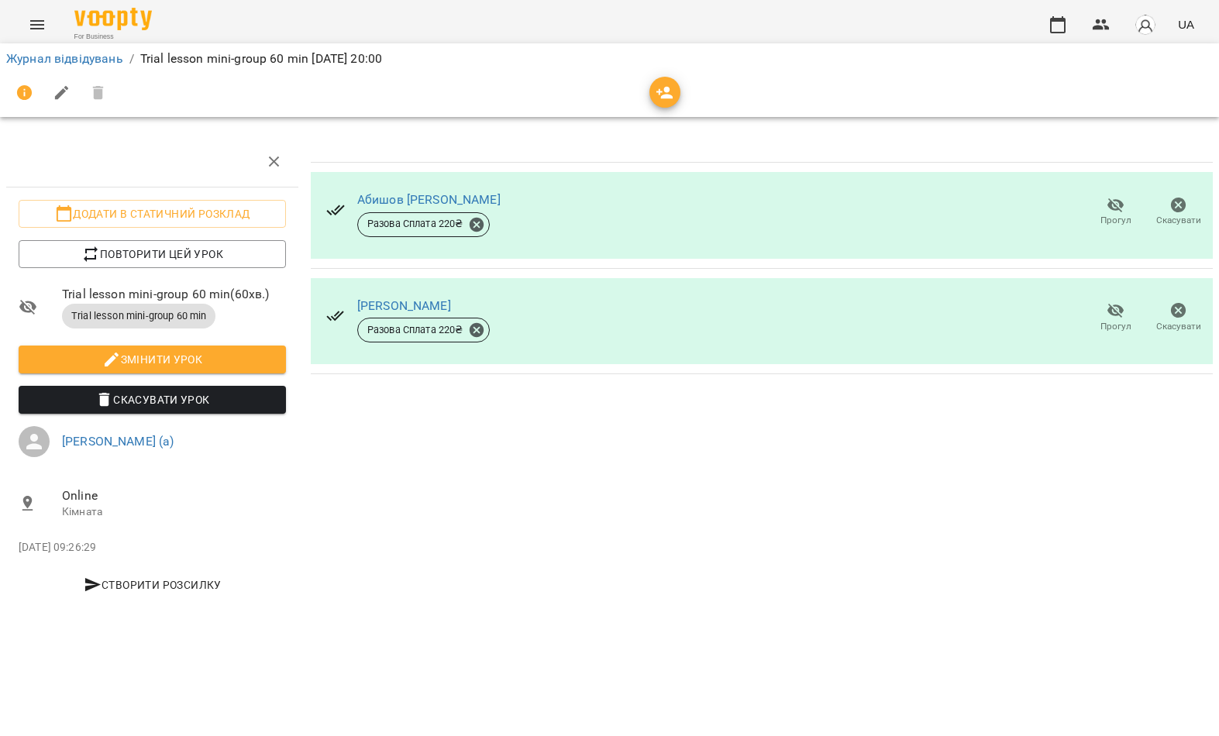
click at [33, 29] on icon "Menu" at bounding box center [37, 24] width 19 height 19
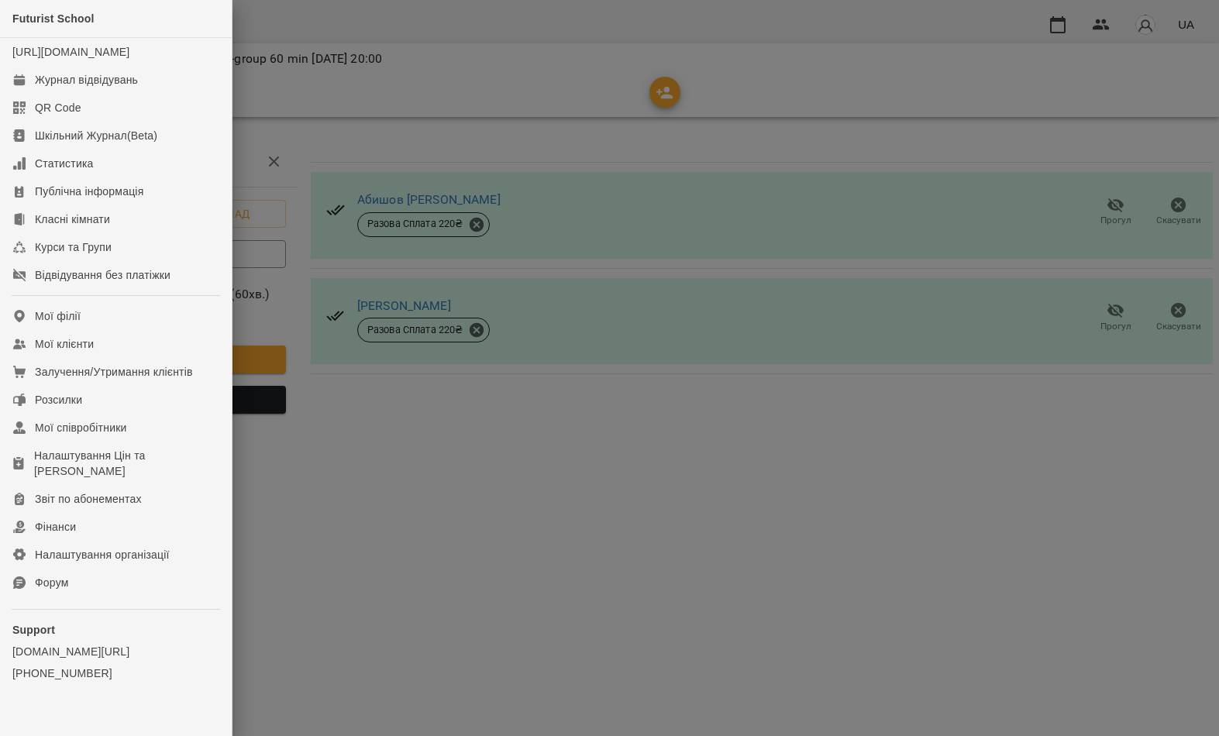
click at [134, 358] on link "Мої клієнти" at bounding box center [116, 344] width 232 height 28
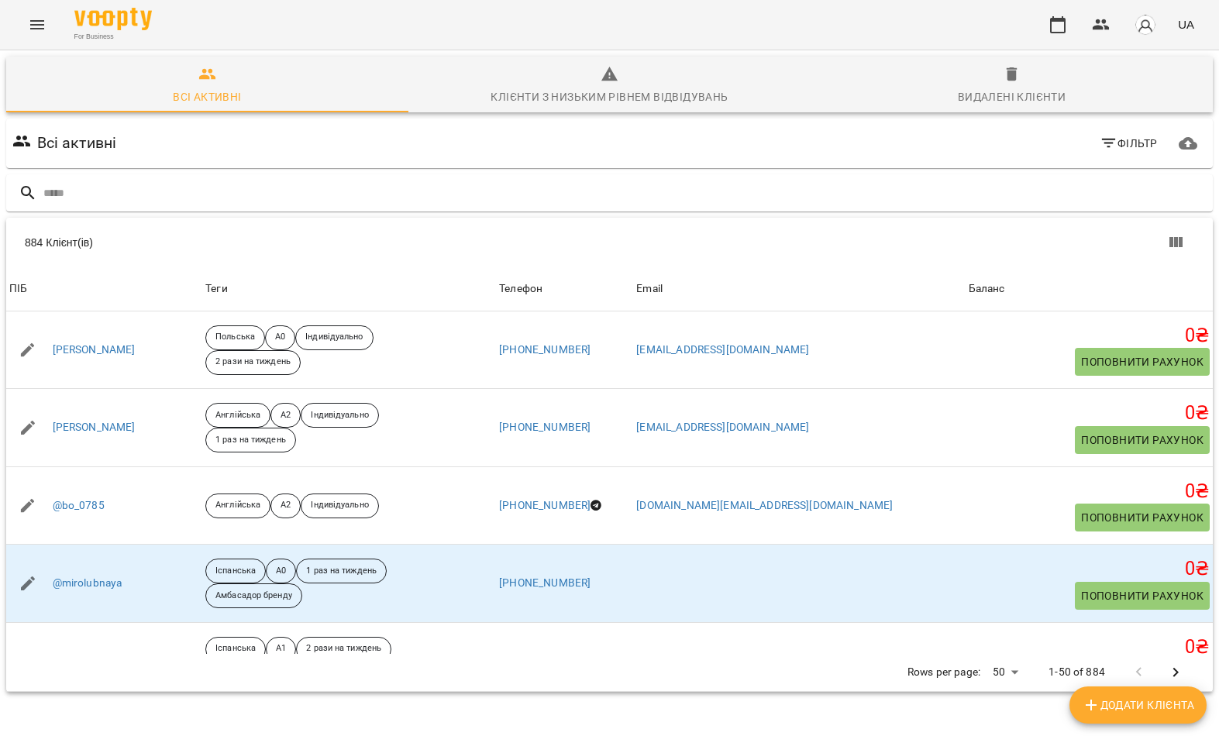
click at [556, 201] on input "text" at bounding box center [624, 194] width 1163 height 26
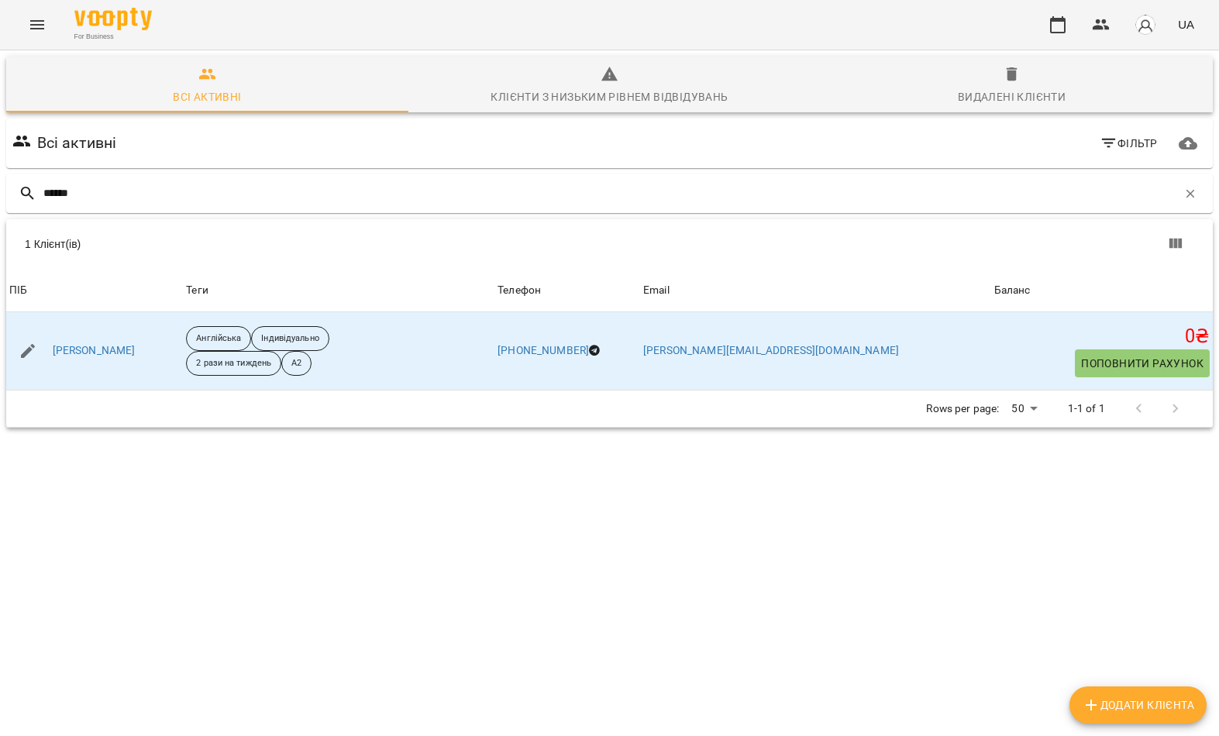
type input "******"
click at [184, 253] on div "1 Клієнт(ів)" at bounding box center [609, 244] width 1207 height 50
click at [119, 349] on link "Марина Брусенцева" at bounding box center [94, 350] width 83 height 15
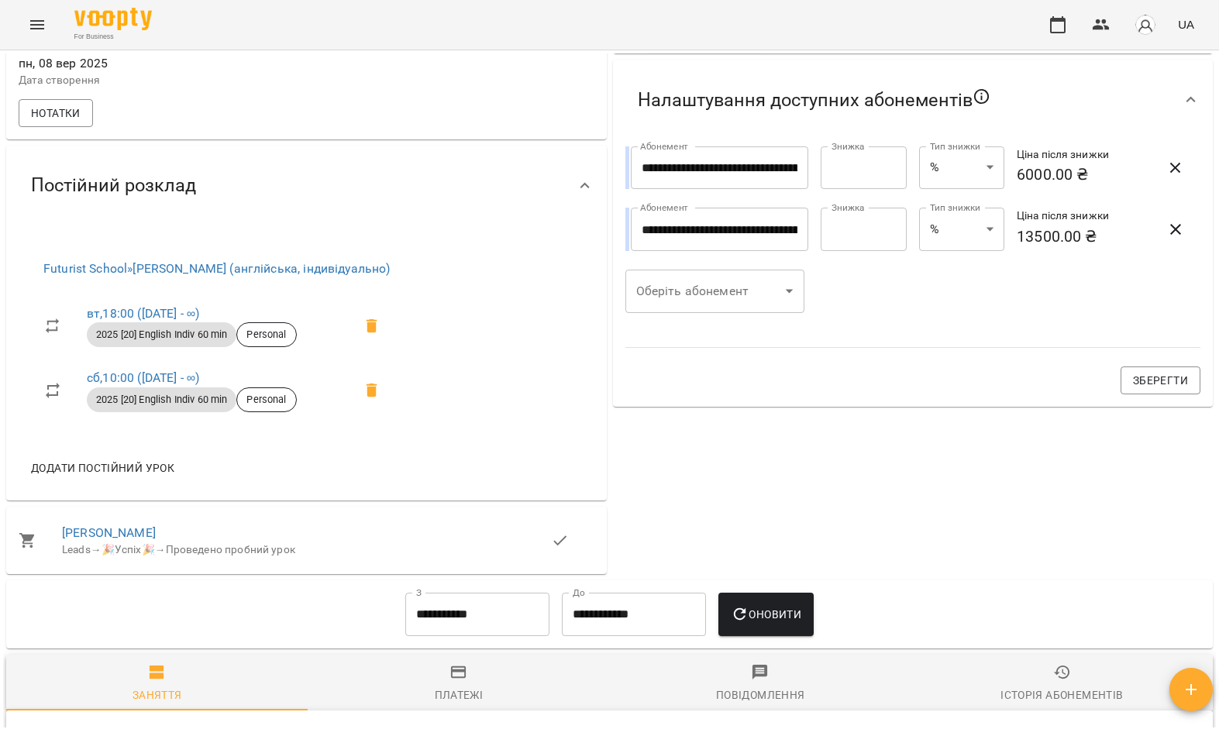
scroll to position [539, 0]
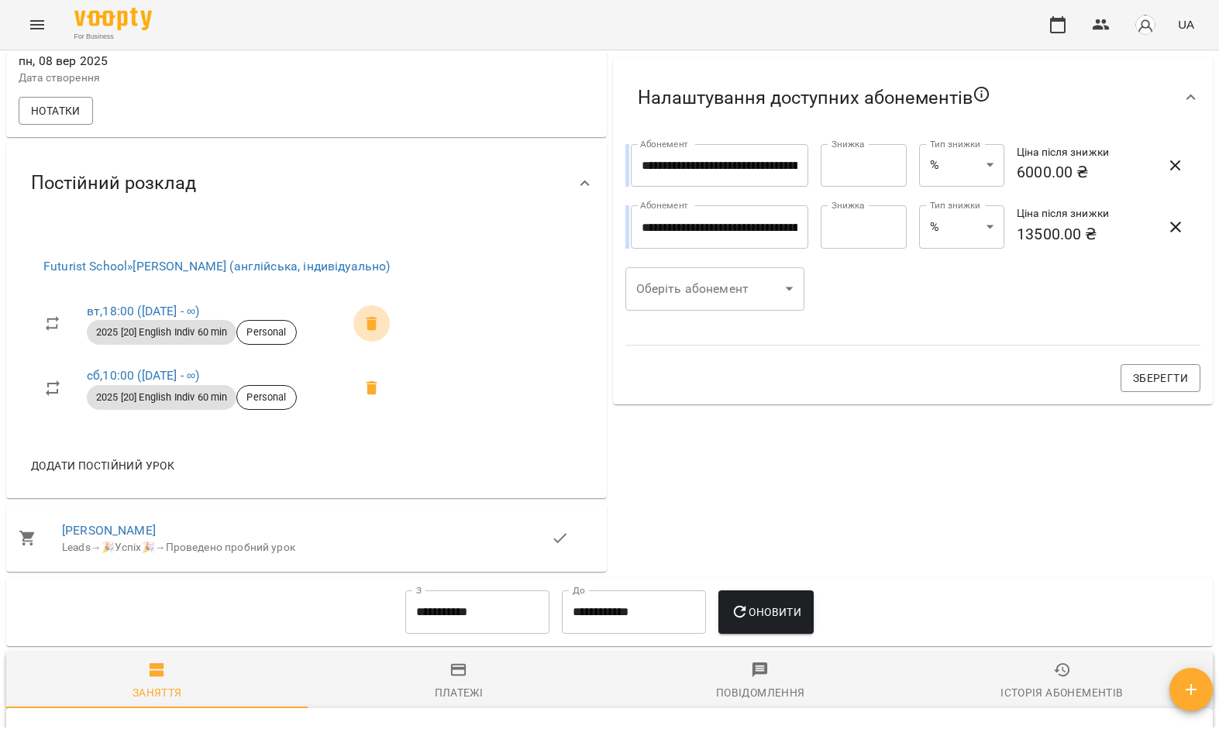
click at [377, 331] on icon at bounding box center [372, 324] width 11 height 14
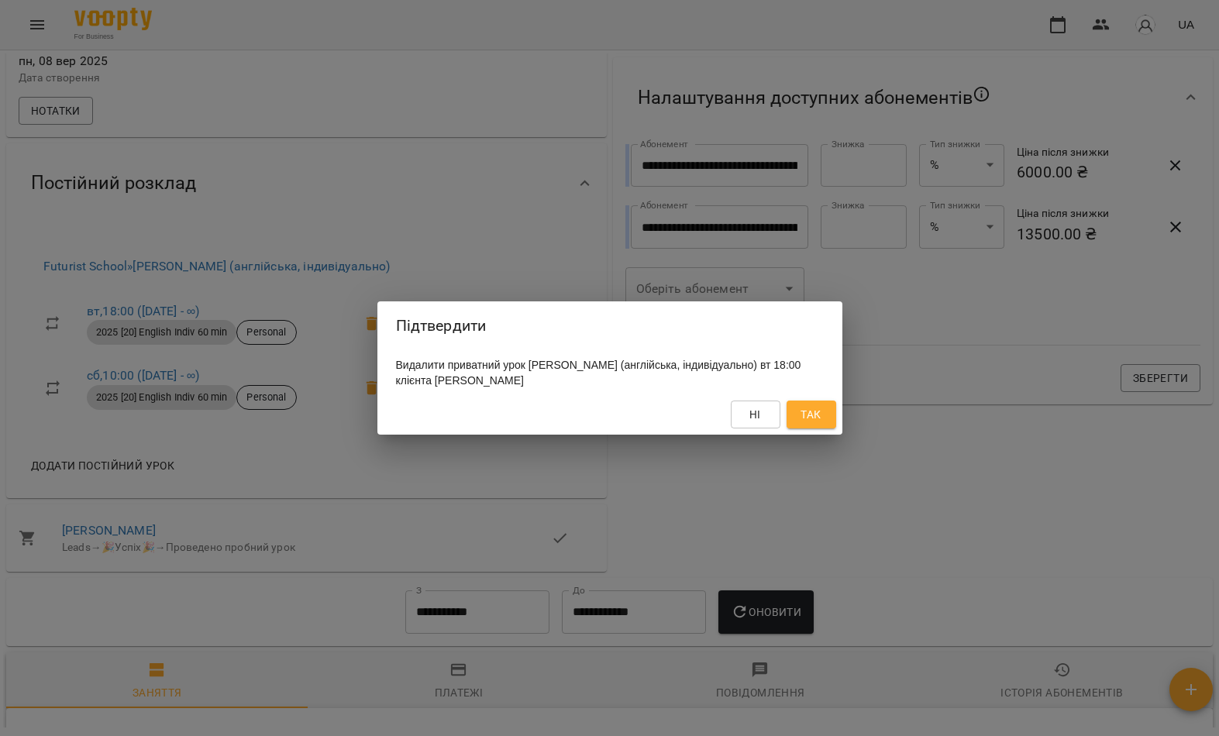
click at [804, 413] on span "Так" at bounding box center [811, 414] width 20 height 19
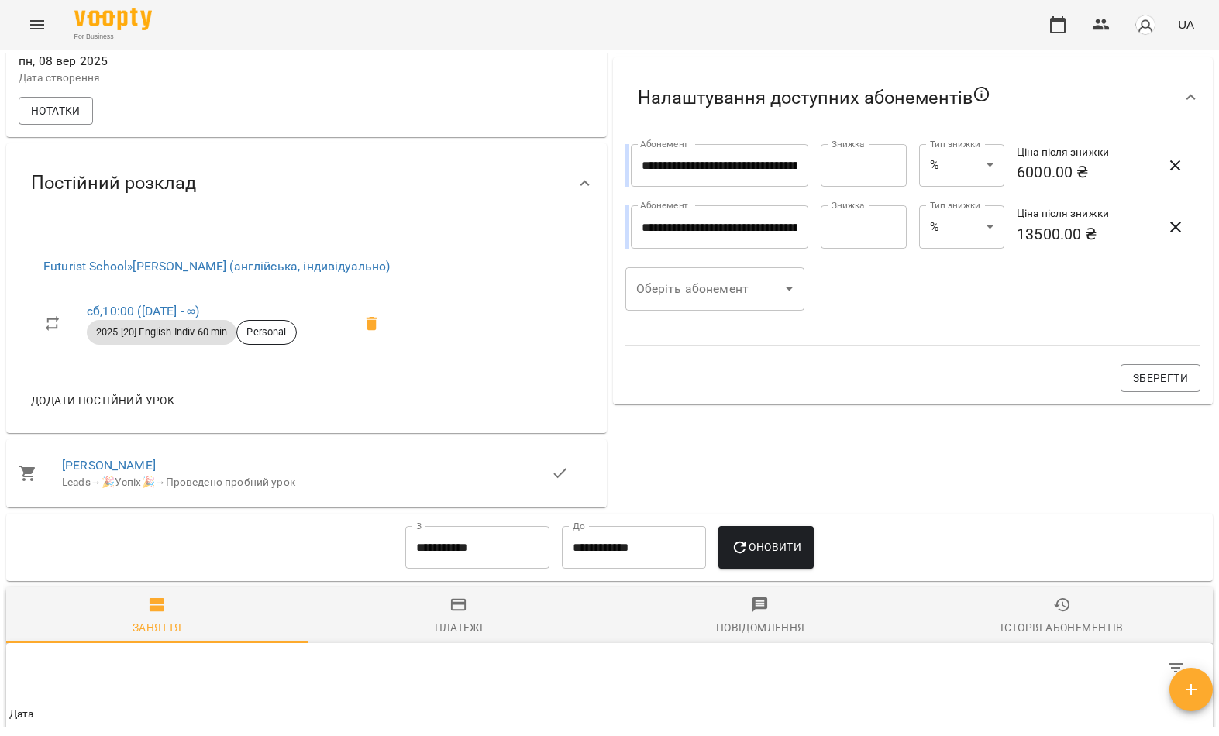
click at [51, 35] on button "Menu" at bounding box center [37, 24] width 37 height 37
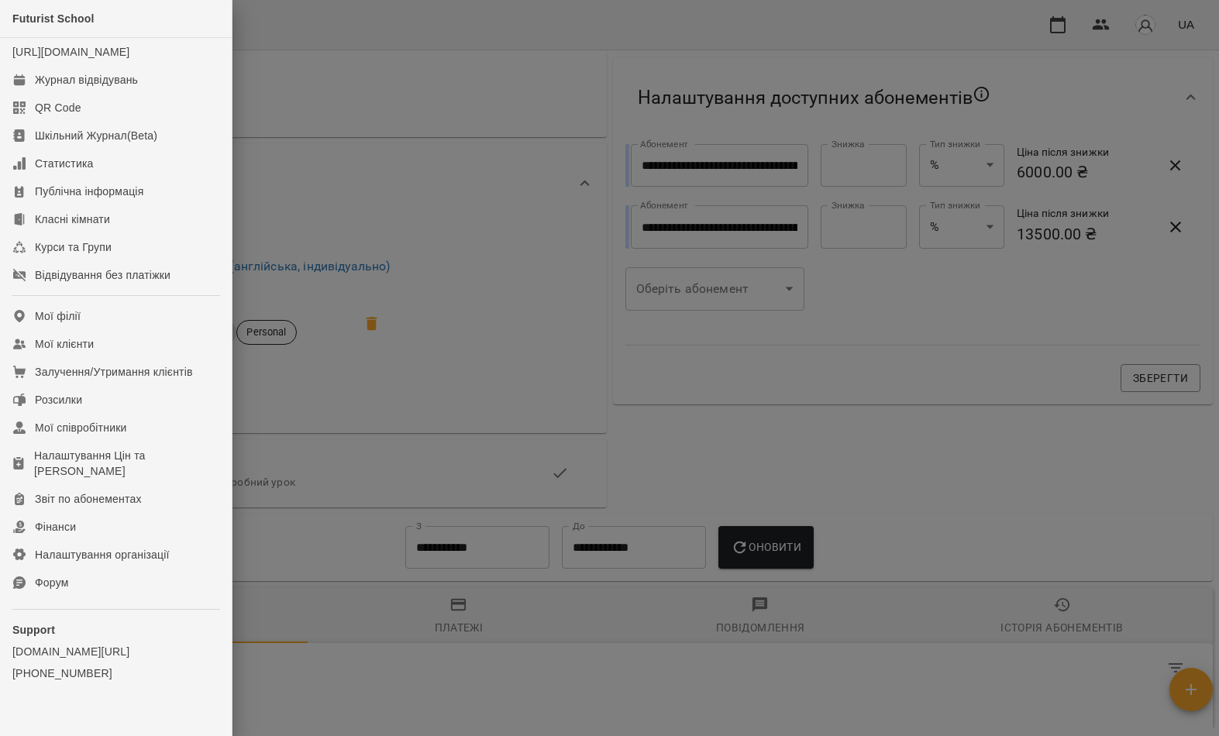
click at [179, 358] on link "Мої клієнти" at bounding box center [116, 344] width 232 height 28
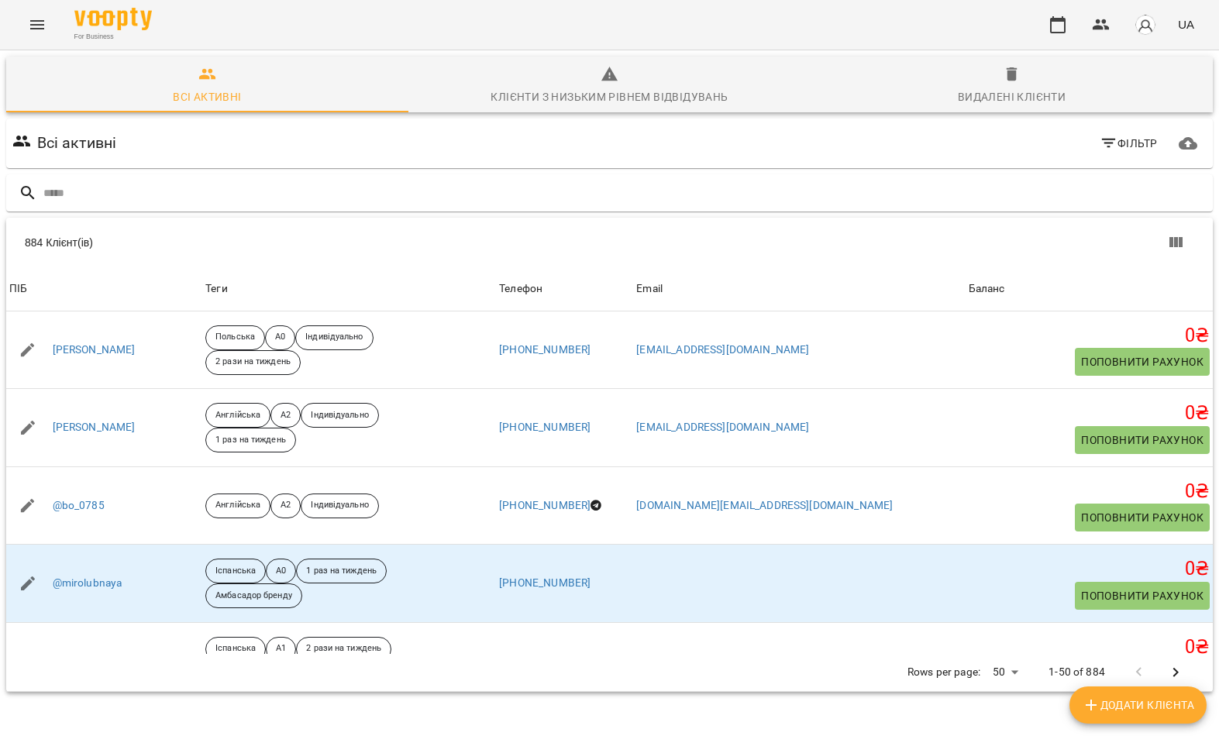
click at [726, 205] on input "text" at bounding box center [624, 194] width 1163 height 26
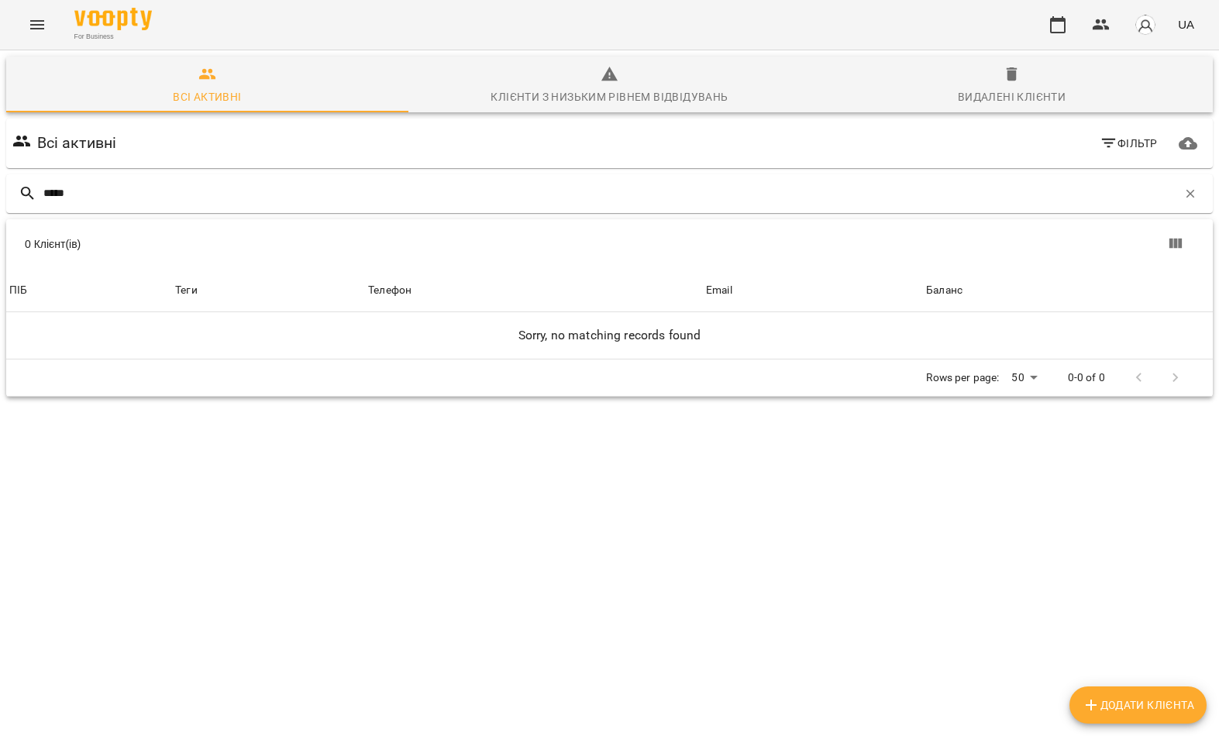
type input "*****"
click at [1007, 92] on div "Видалені клієнти" at bounding box center [1012, 97] width 108 height 19
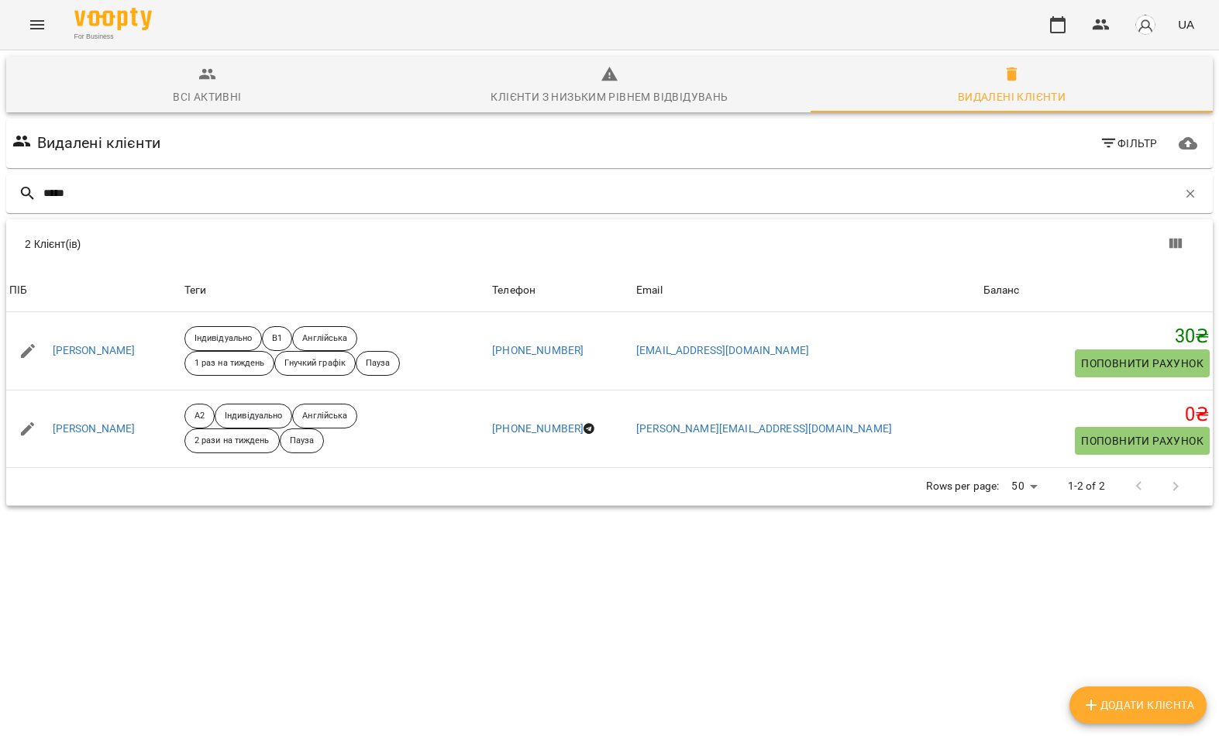
click at [119, 359] on link "Геніс Анна Юріївна" at bounding box center [94, 350] width 83 height 15
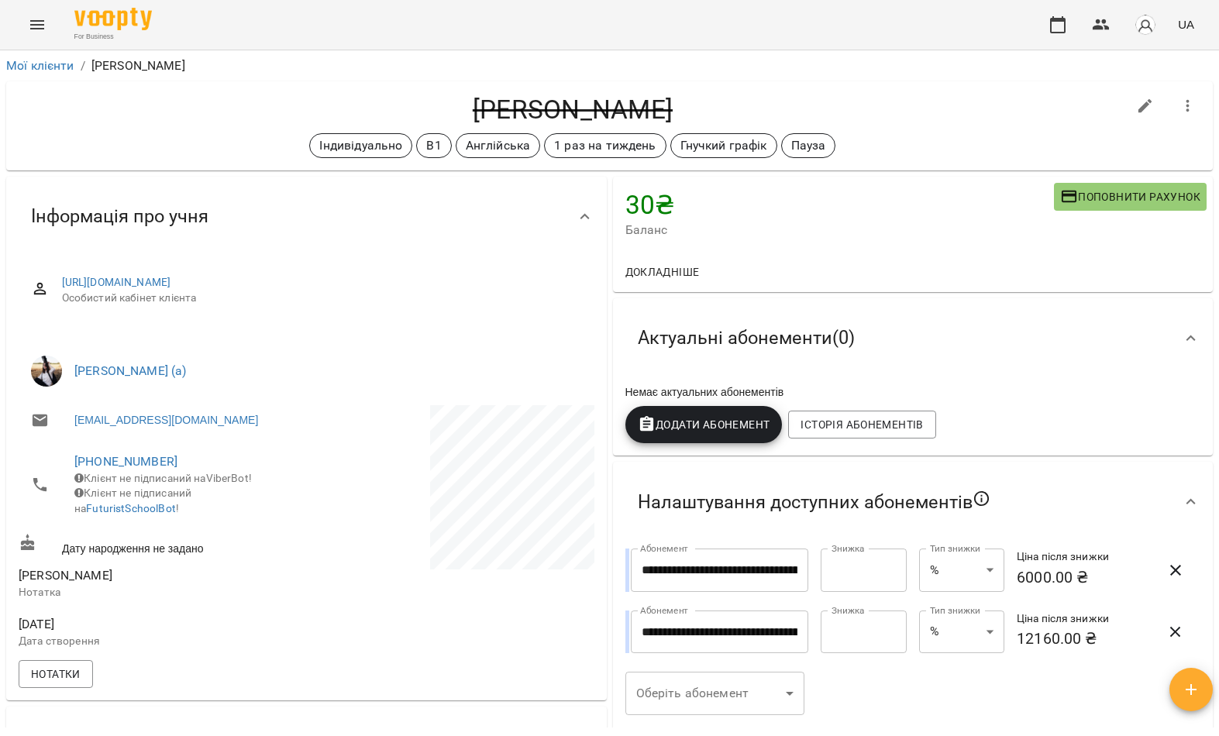
click at [31, 33] on icon "Menu" at bounding box center [37, 24] width 19 height 19
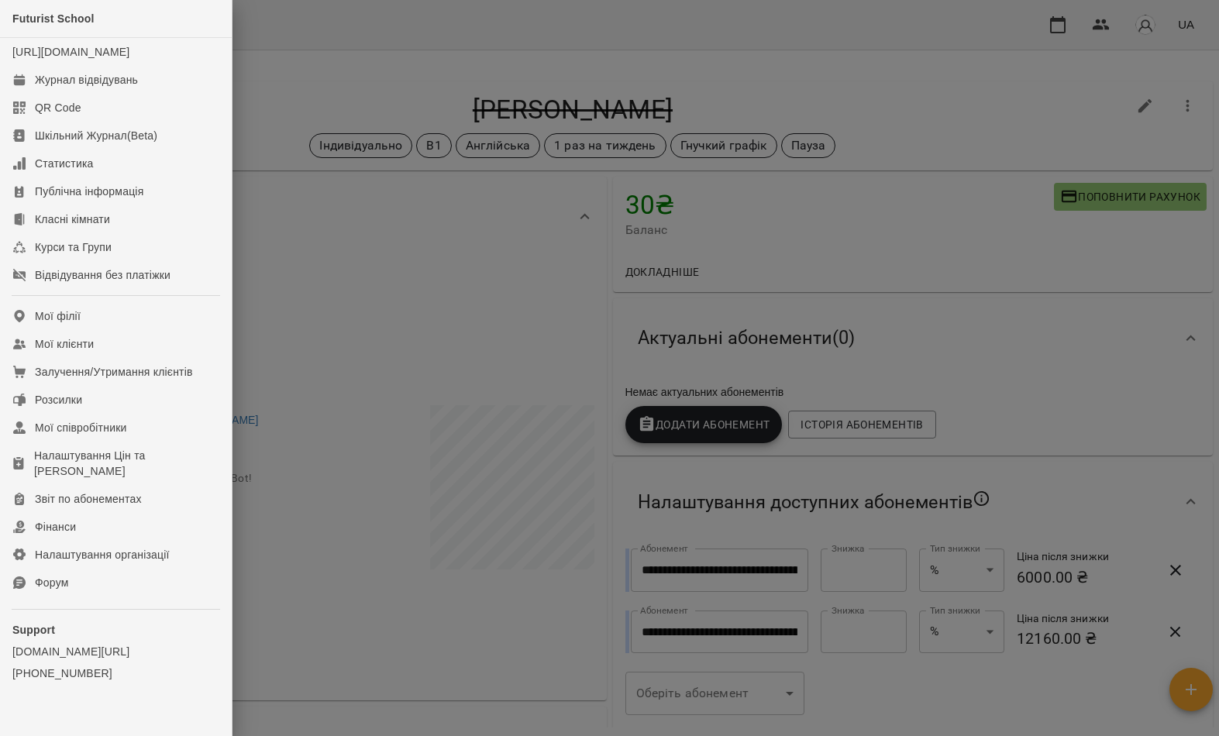
click at [161, 358] on link "Мої клієнти" at bounding box center [116, 344] width 232 height 28
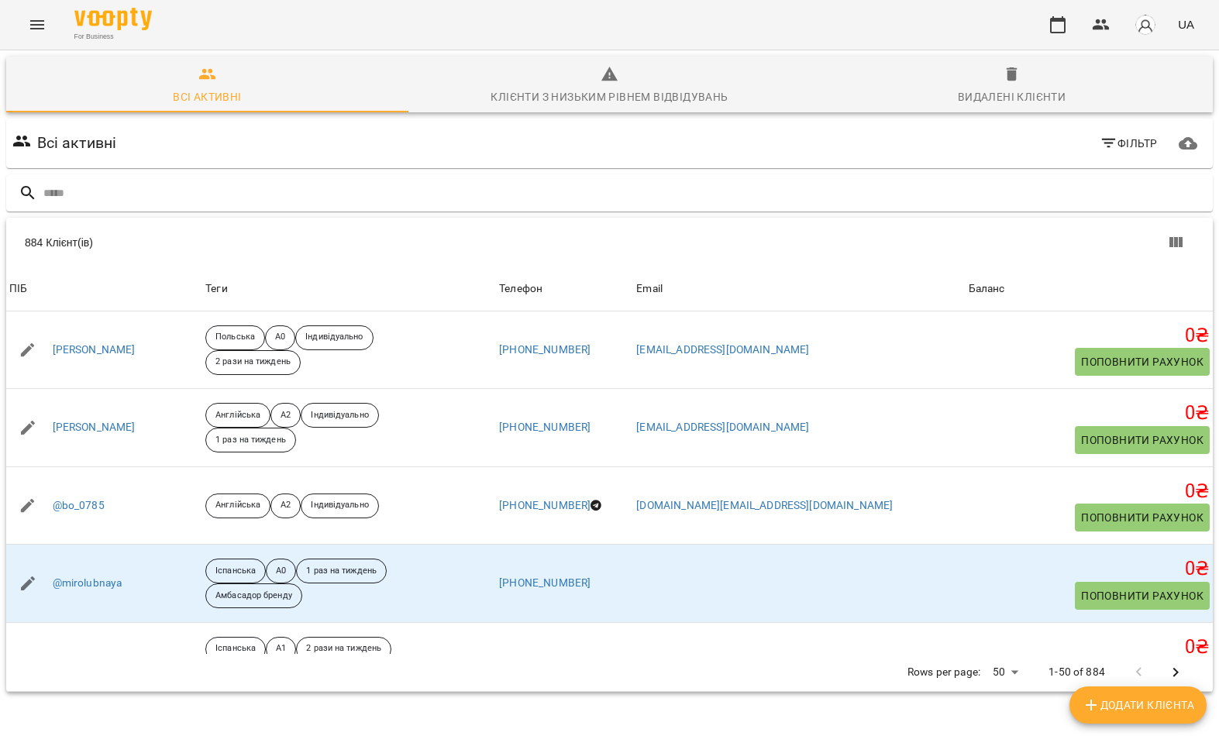
click at [524, 205] on input "text" at bounding box center [624, 194] width 1163 height 26
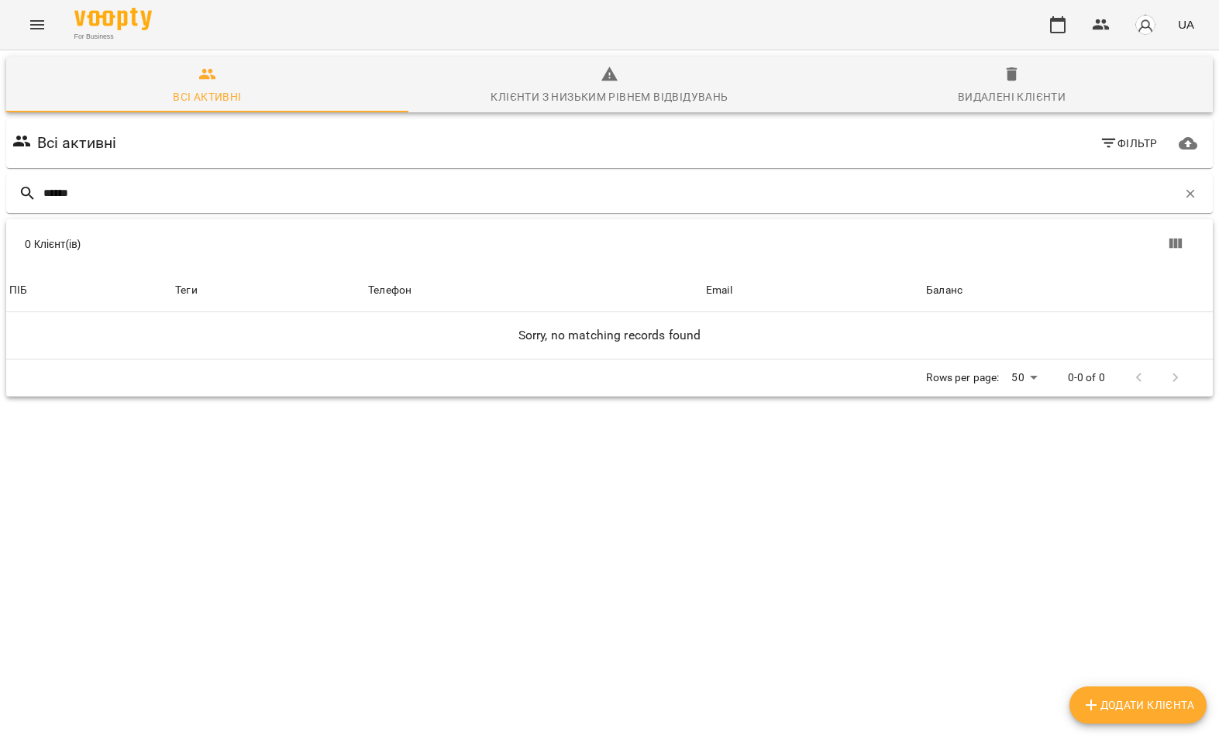
type input "******"
click at [181, 239] on div "0 Клієнт(ів)" at bounding box center [322, 243] width 594 height 15
click at [1003, 82] on icon "button" at bounding box center [1012, 74] width 19 height 19
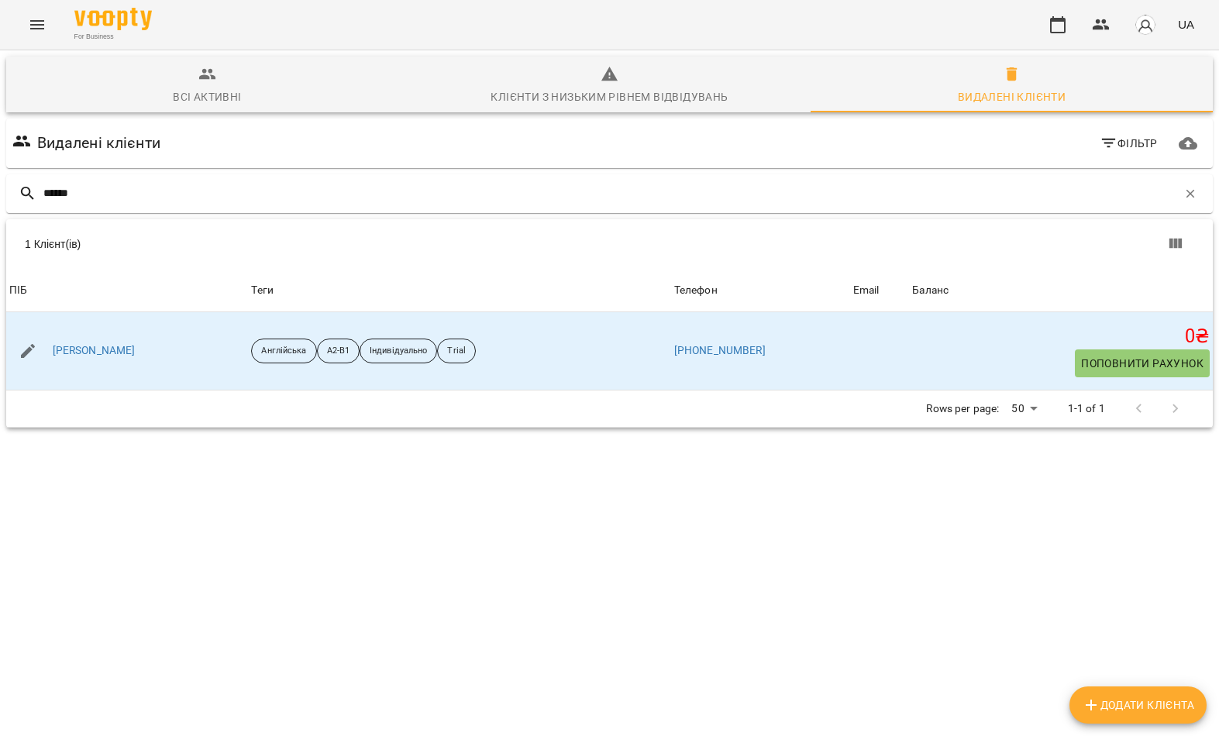
click at [86, 355] on link "Марта Якимів" at bounding box center [94, 350] width 83 height 15
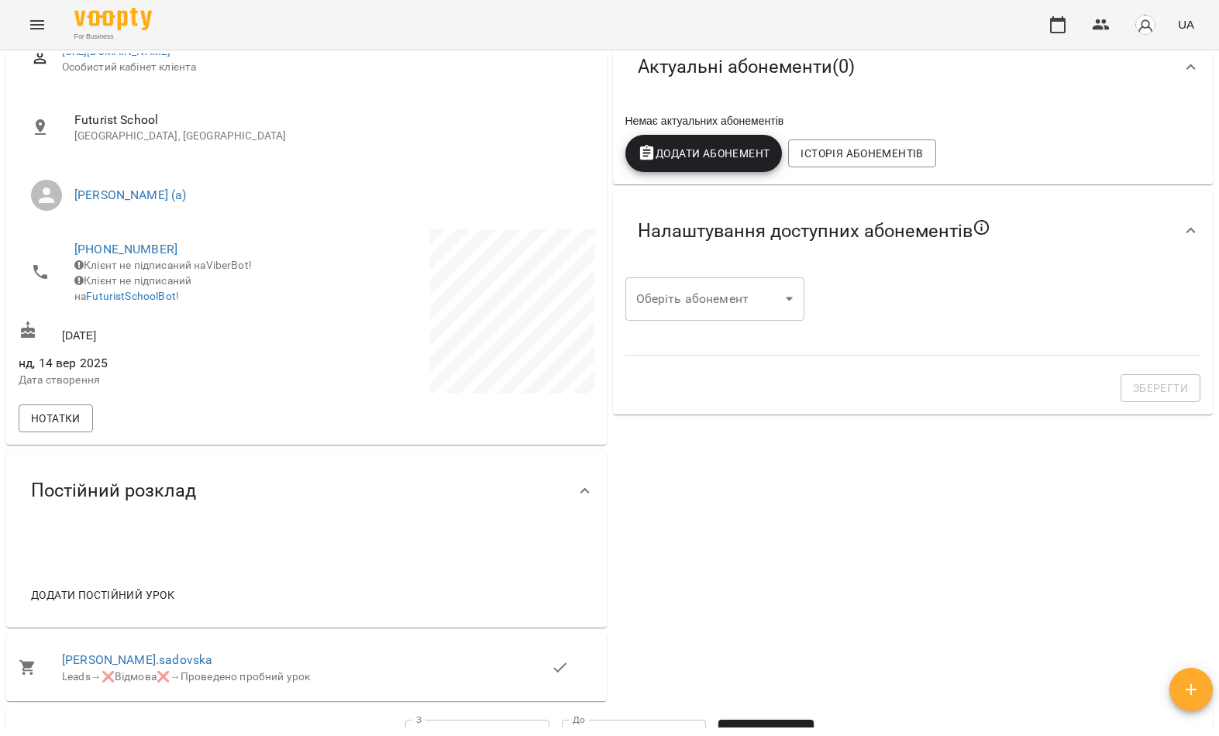
scroll to position [264, 0]
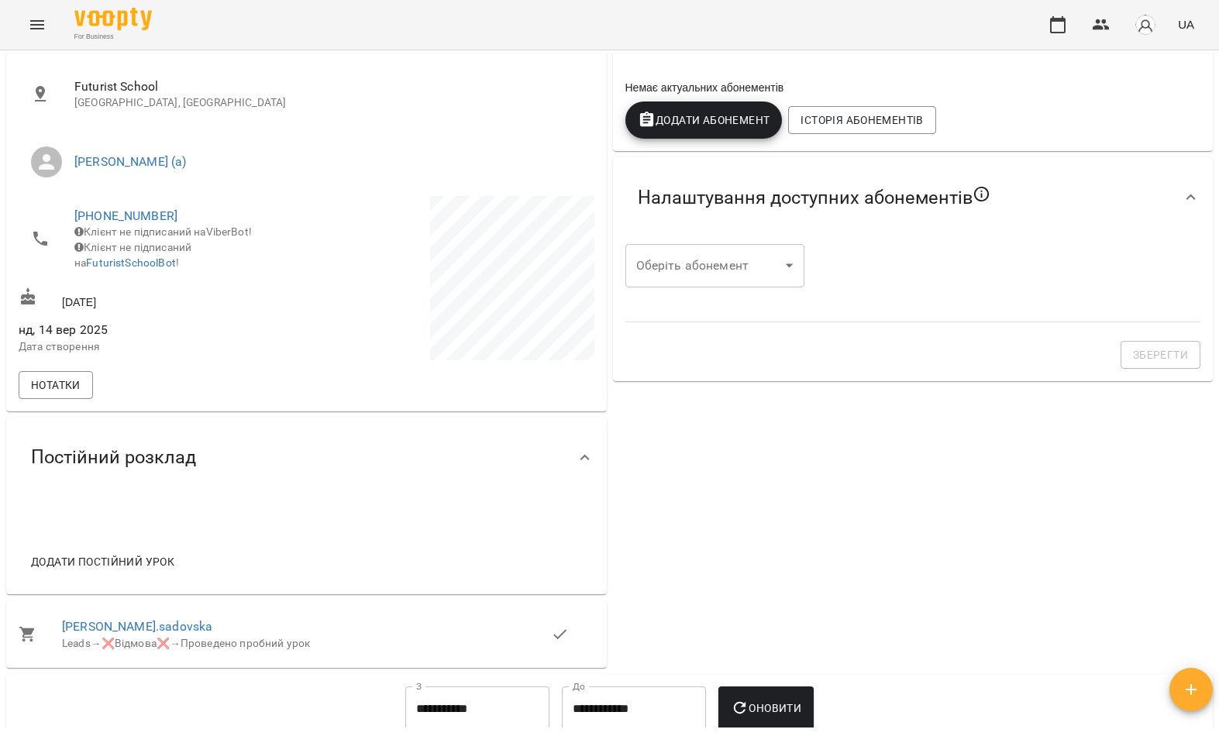
click at [117, 634] on link "marta.sadovska" at bounding box center [137, 626] width 150 height 15
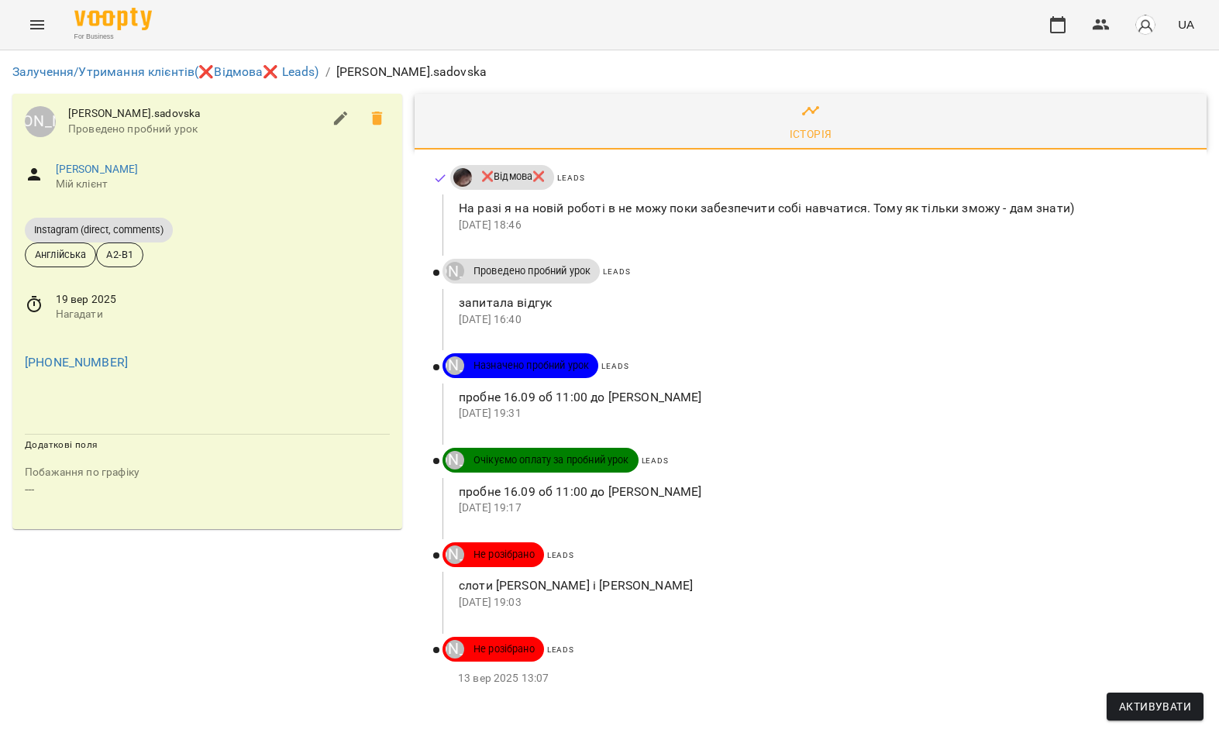
click at [31, 26] on icon "Menu" at bounding box center [37, 24] width 19 height 19
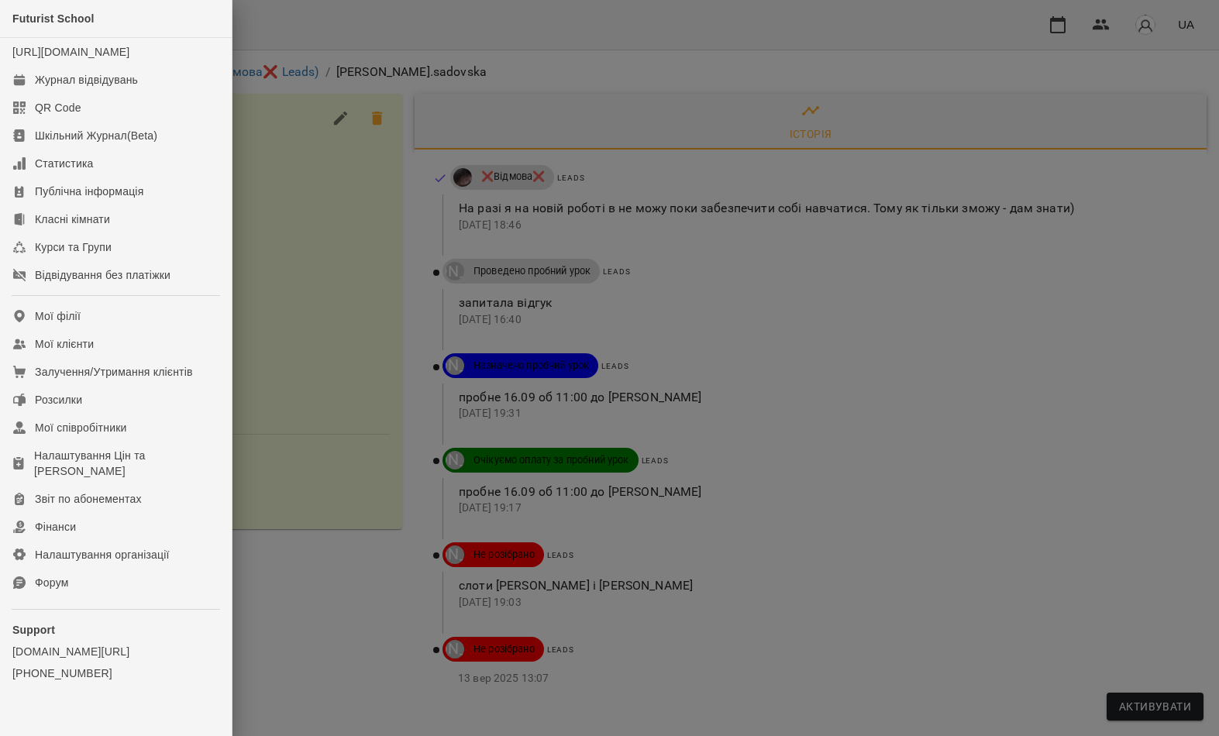
click at [135, 358] on link "Мої клієнти" at bounding box center [116, 344] width 232 height 28
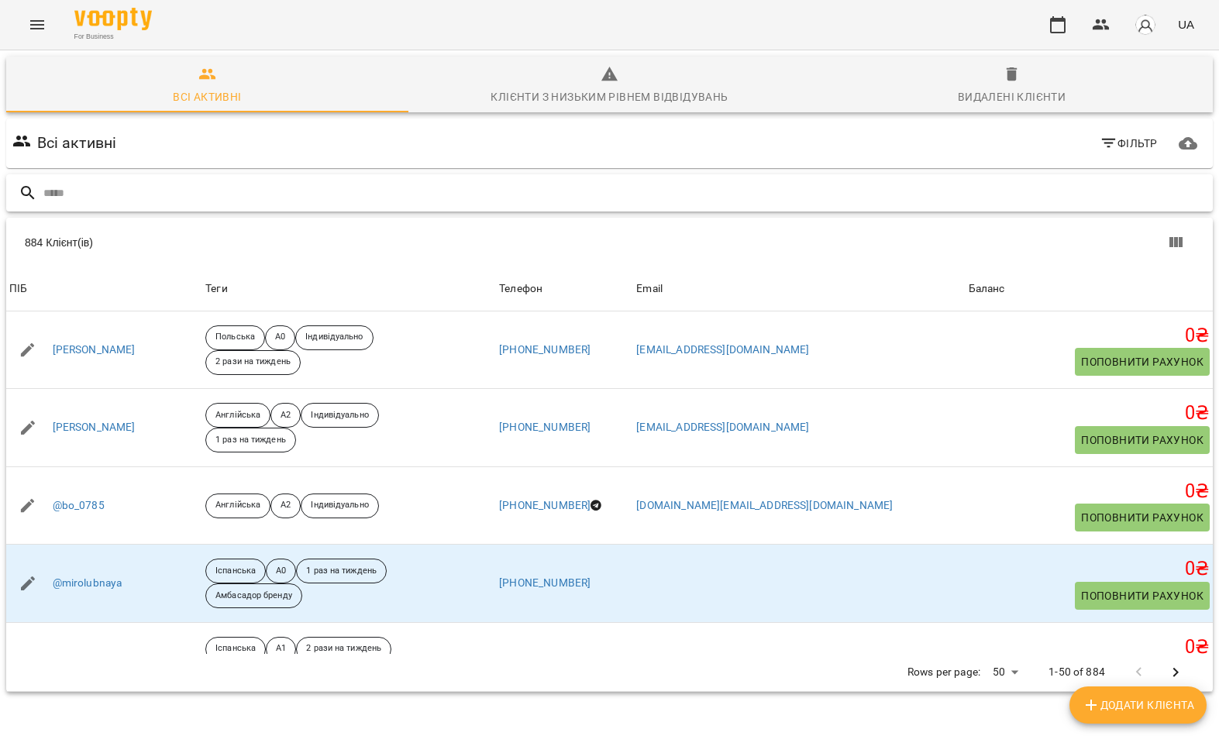
click at [169, 194] on input "text" at bounding box center [624, 194] width 1163 height 26
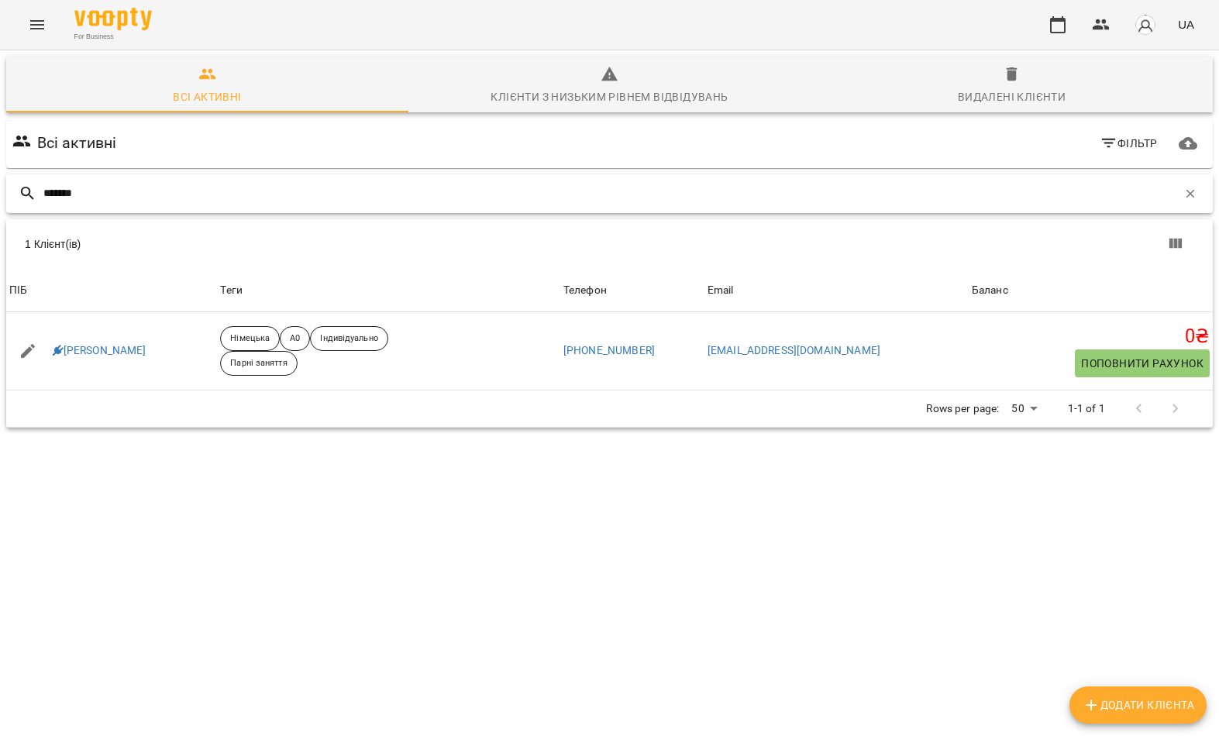
type input "*******"
click at [164, 246] on div "1 Клієнт(ів)" at bounding box center [322, 243] width 594 height 15
click at [107, 352] on link "Мавроматіс Тетяна" at bounding box center [100, 350] width 94 height 15
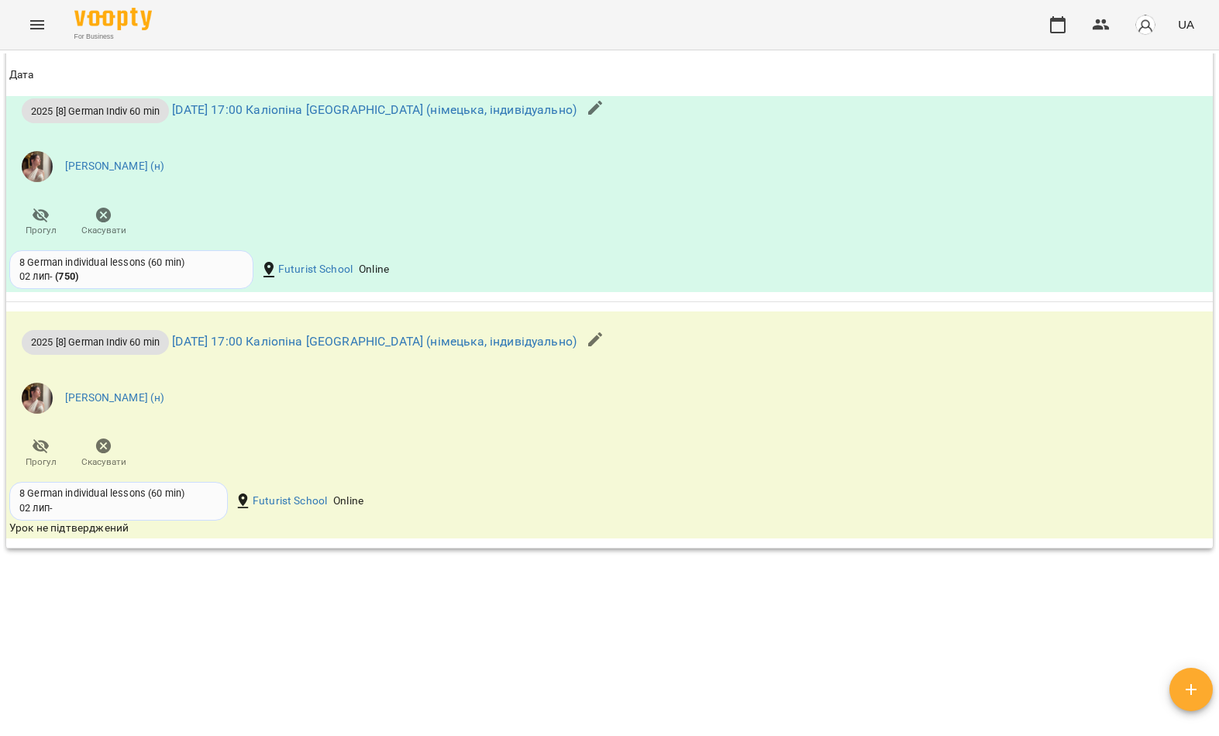
scroll to position [1346, 0]
click at [35, 19] on icon "Menu" at bounding box center [37, 24] width 19 height 19
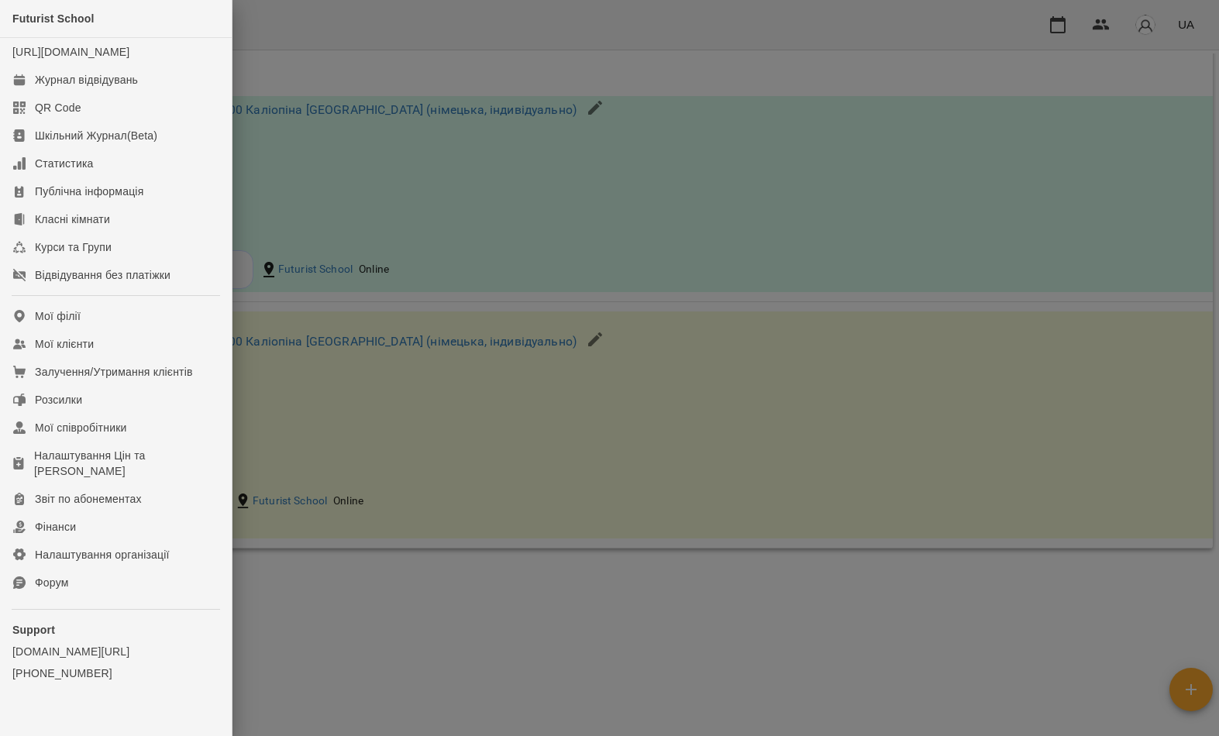
click at [187, 358] on link "Мої клієнти" at bounding box center [116, 344] width 232 height 28
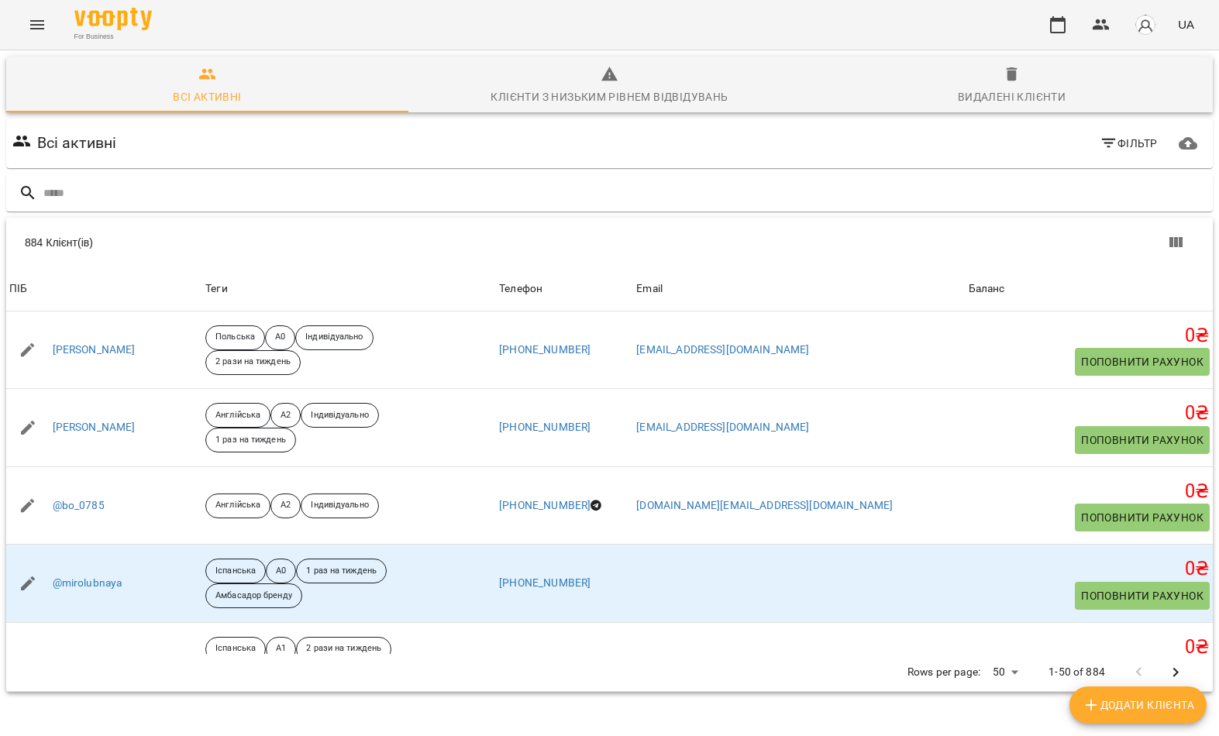
click at [759, 169] on div "Всі активні Фільтр" at bounding box center [609, 143] width 1213 height 56
click at [794, 204] on input "text" at bounding box center [624, 194] width 1163 height 26
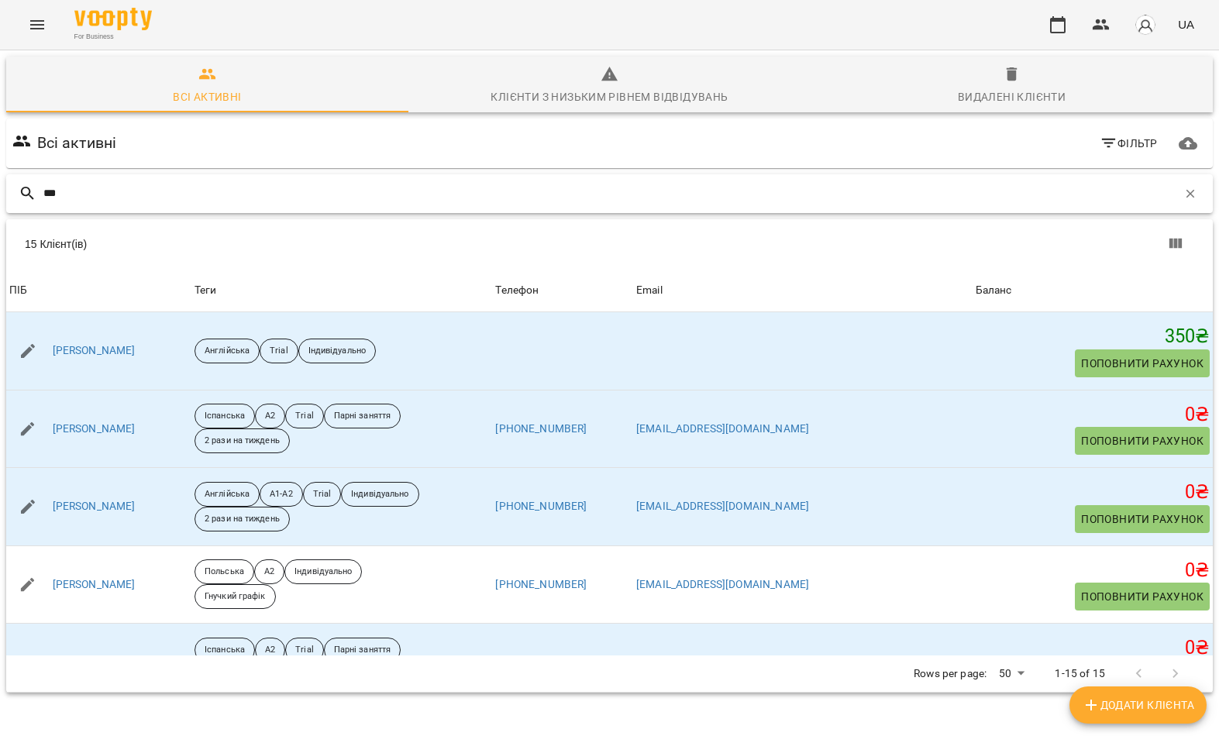
type input "***"
click at [178, 246] on div "15 Клієнт(ів)" at bounding box center [323, 243] width 597 height 15
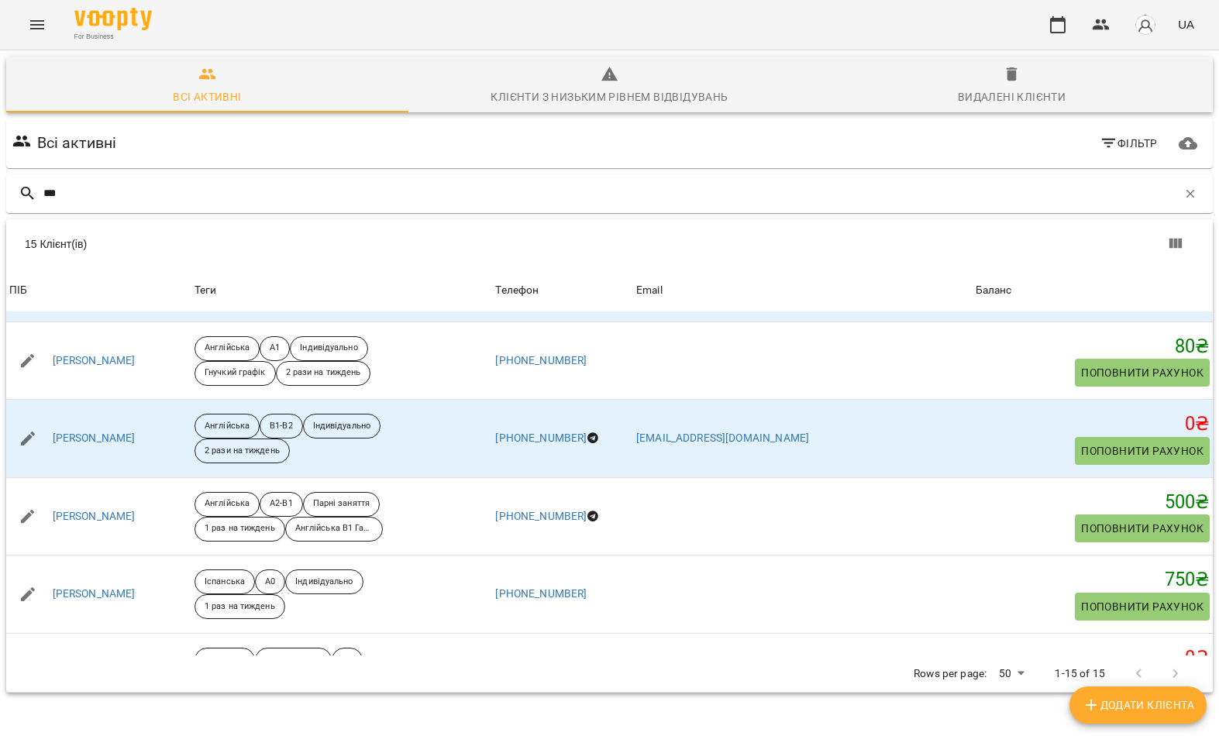
scroll to position [693, 0]
click at [74, 445] on link "Туз Карина" at bounding box center [94, 436] width 83 height 15
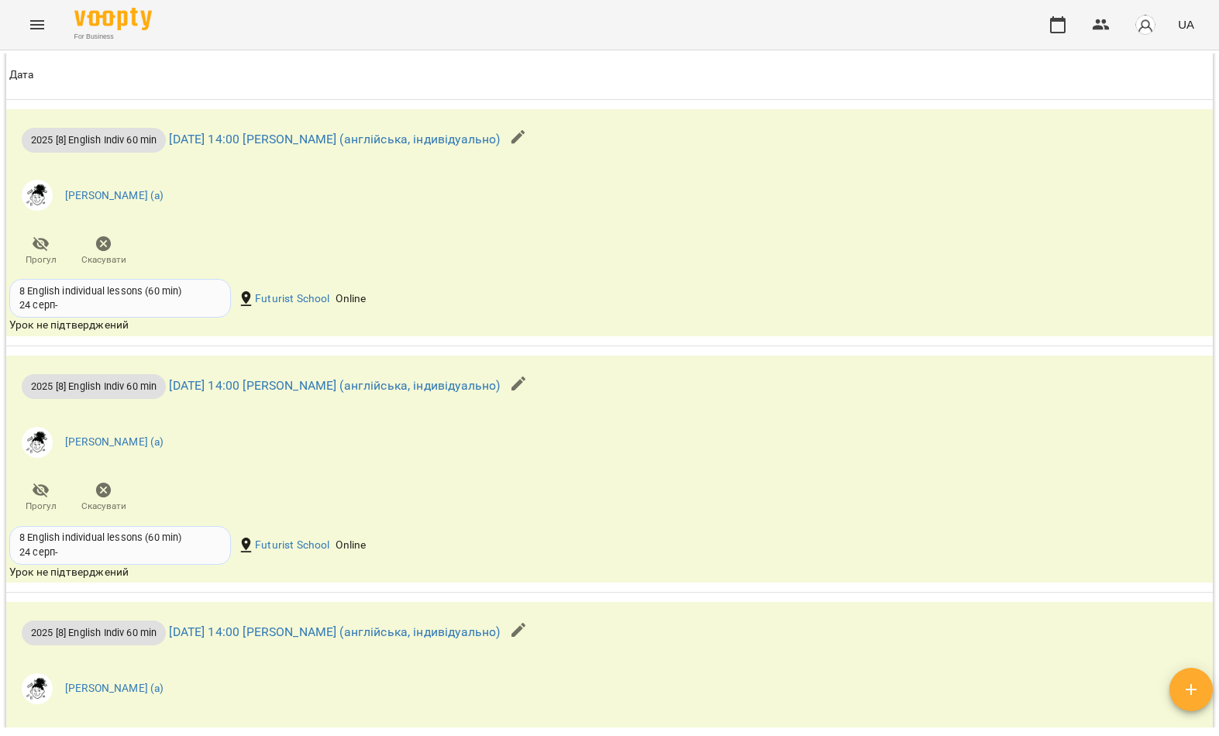
scroll to position [2002, 0]
click at [41, 37] on button "Menu" at bounding box center [37, 24] width 37 height 37
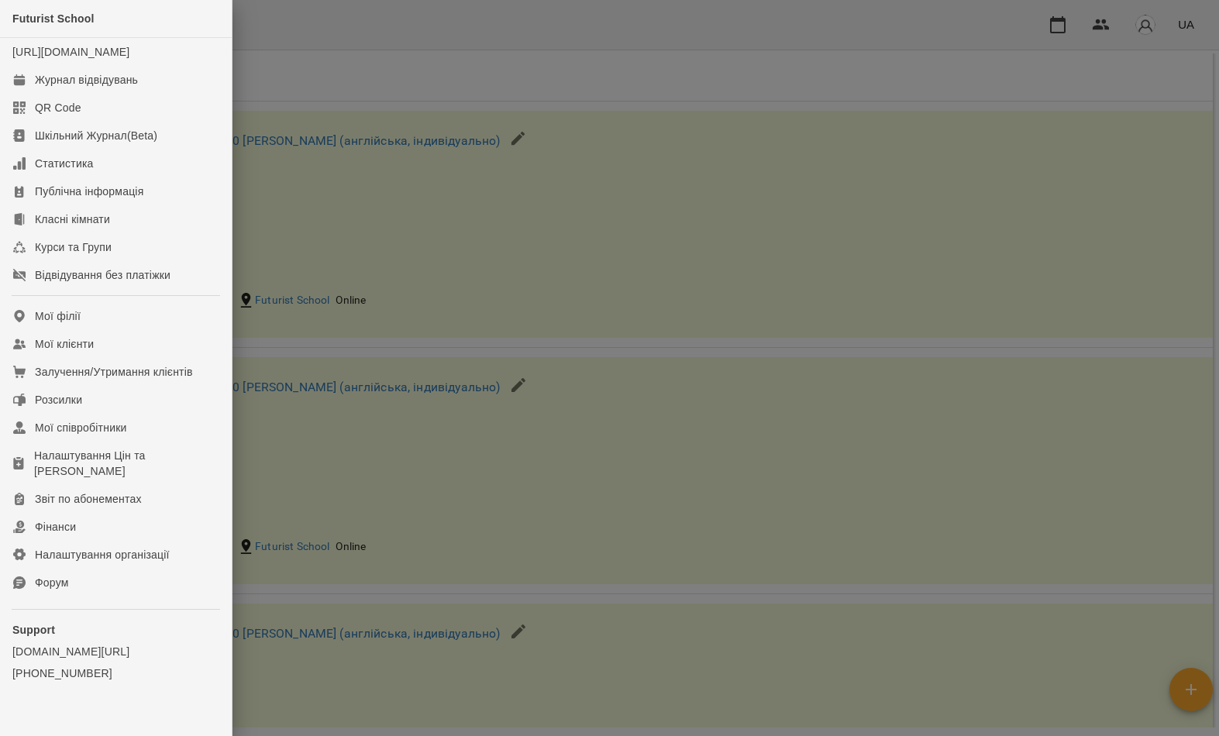
click at [136, 358] on link "Мої клієнти" at bounding box center [116, 344] width 232 height 28
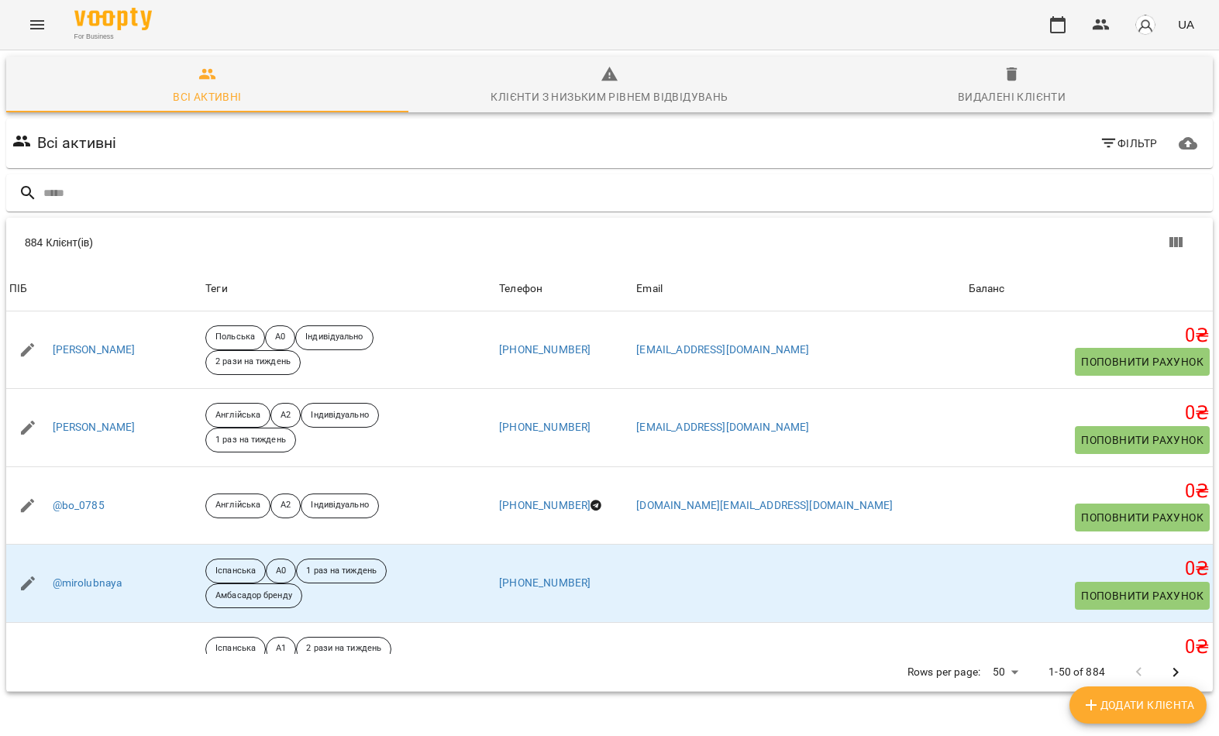
click at [611, 201] on input "text" at bounding box center [624, 194] width 1163 height 26
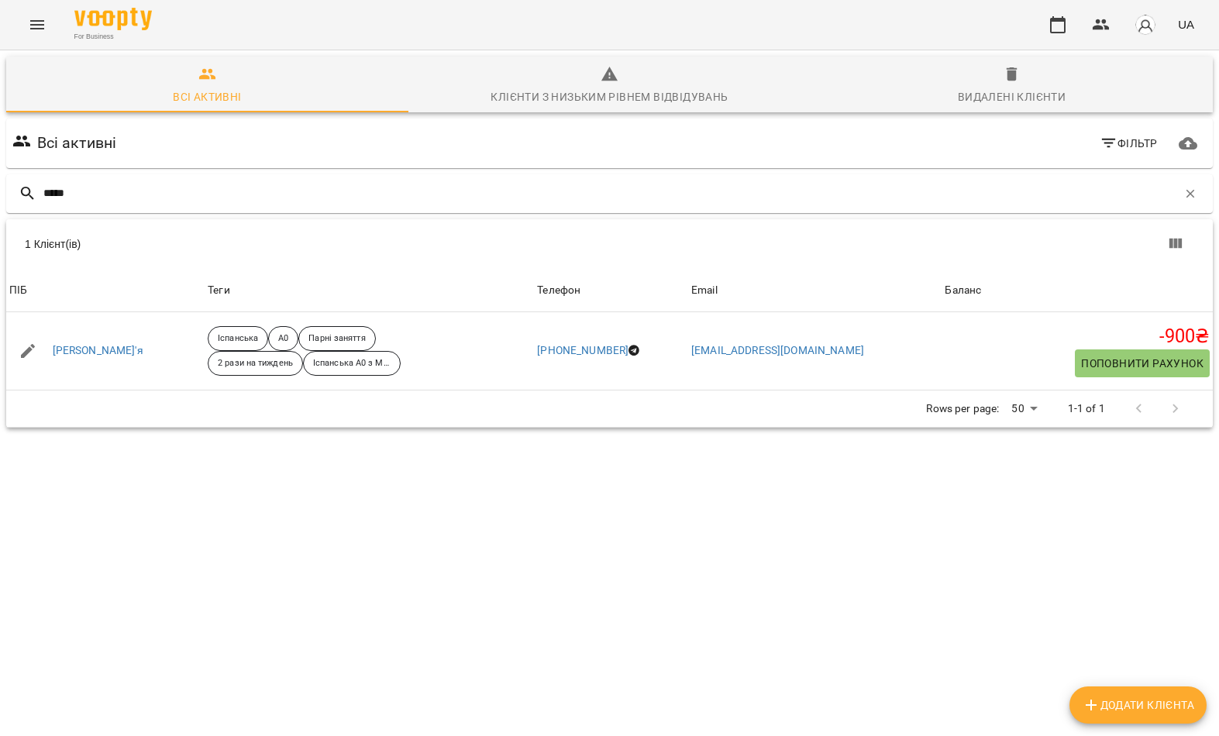
type input "*****"
click at [162, 263] on div "1 Клієнт(ів)" at bounding box center [609, 244] width 1207 height 50
click at [102, 356] on link "Казакова Мар'я" at bounding box center [98, 350] width 91 height 15
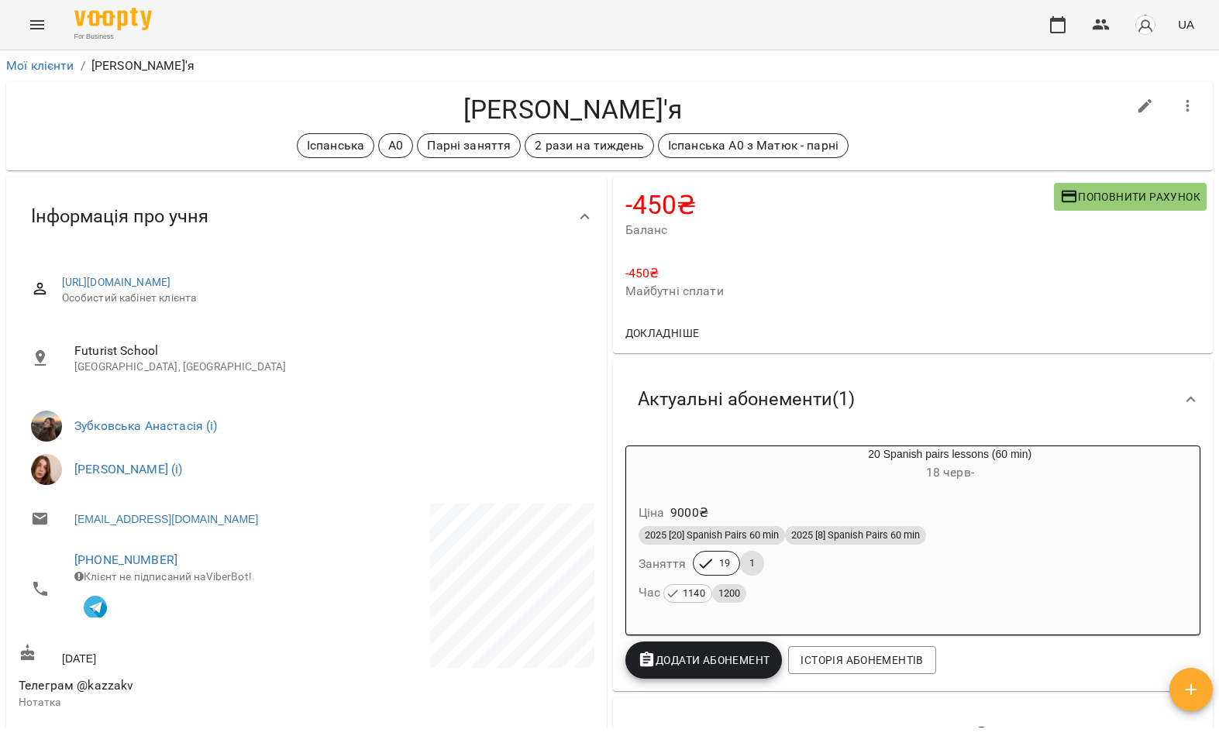
click at [30, 48] on div "For Business UA" at bounding box center [609, 25] width 1219 height 50
click at [26, 40] on button "Menu" at bounding box center [37, 24] width 37 height 37
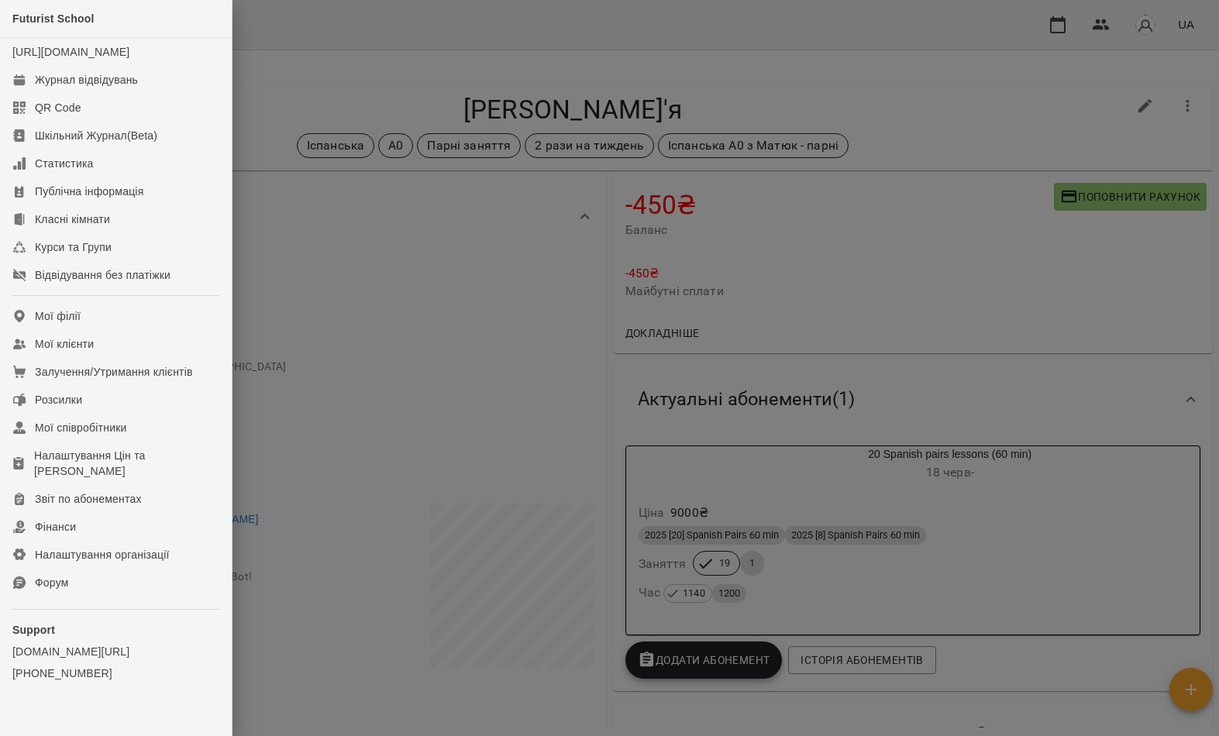
click at [124, 358] on link "Мої клієнти" at bounding box center [116, 344] width 232 height 28
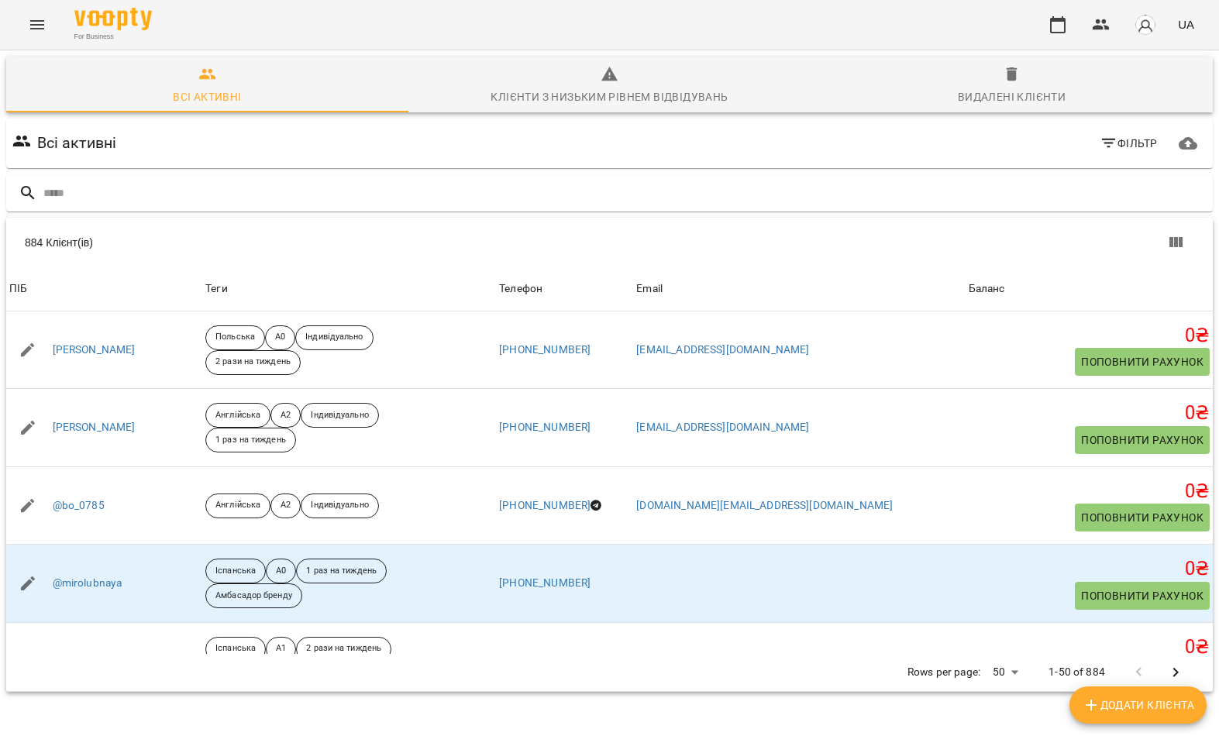
click at [674, 204] on input "text" at bounding box center [624, 194] width 1163 height 26
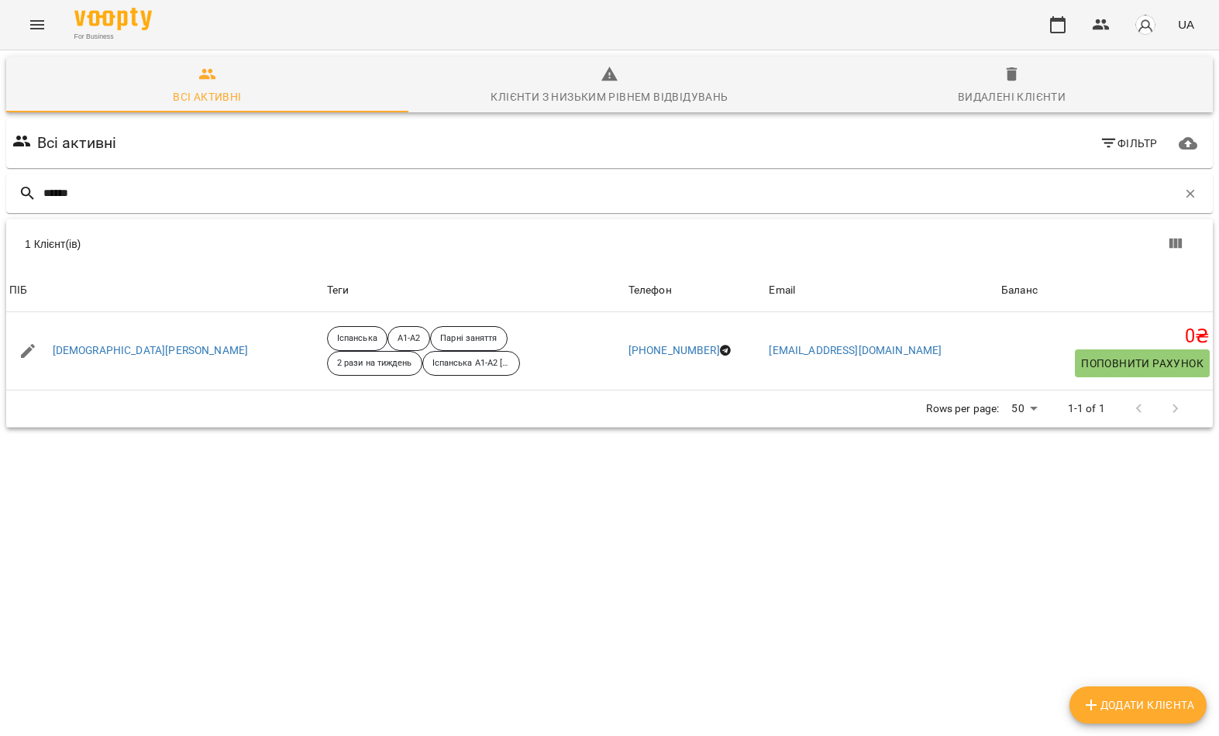
type input "******"
click at [204, 252] on div "1 Клієнт(ів)" at bounding box center [322, 243] width 594 height 15
click at [119, 353] on link "Гамора Анастасія" at bounding box center [151, 350] width 196 height 15
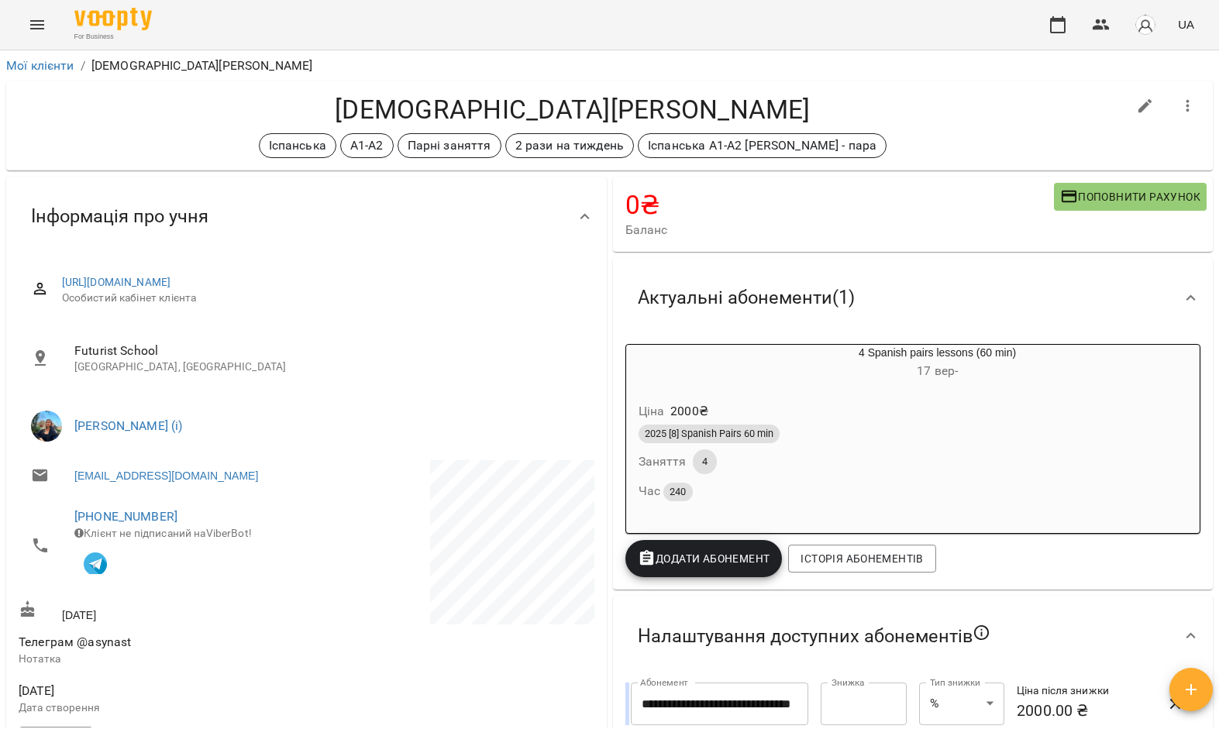
click at [53, 15] on button "Menu" at bounding box center [37, 24] width 37 height 37
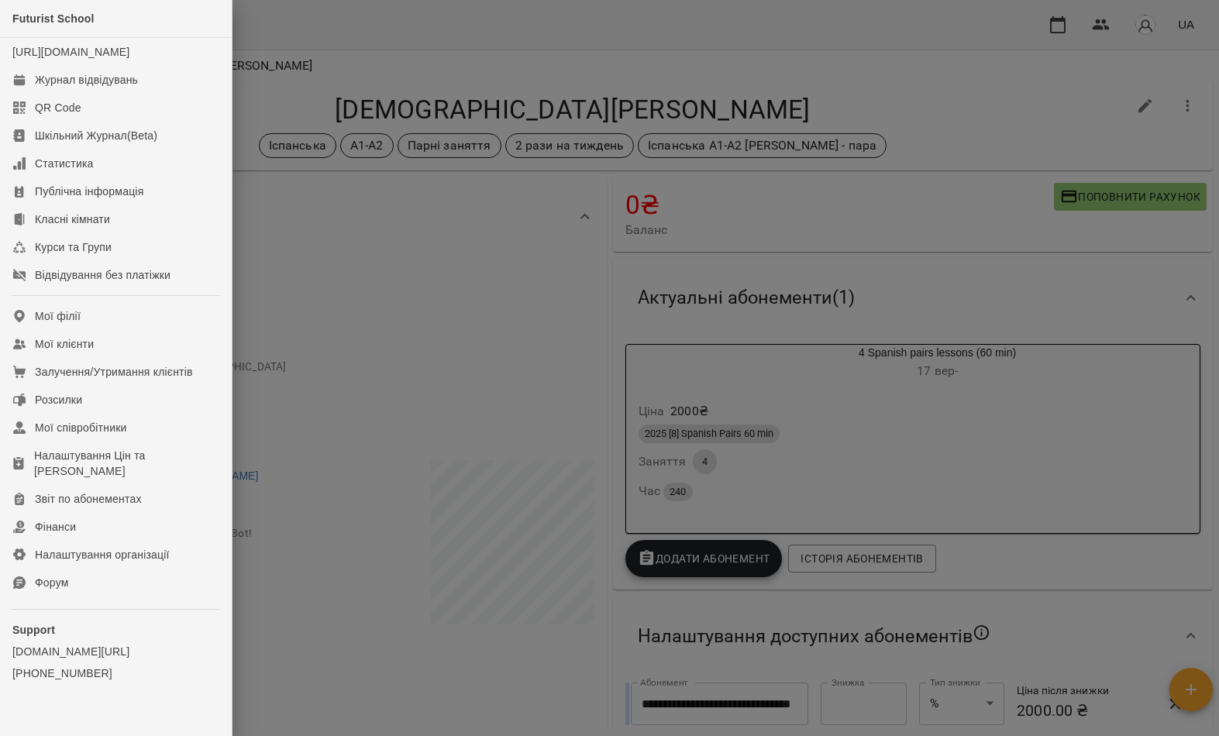
click at [154, 358] on link "Мої клієнти" at bounding box center [116, 344] width 232 height 28
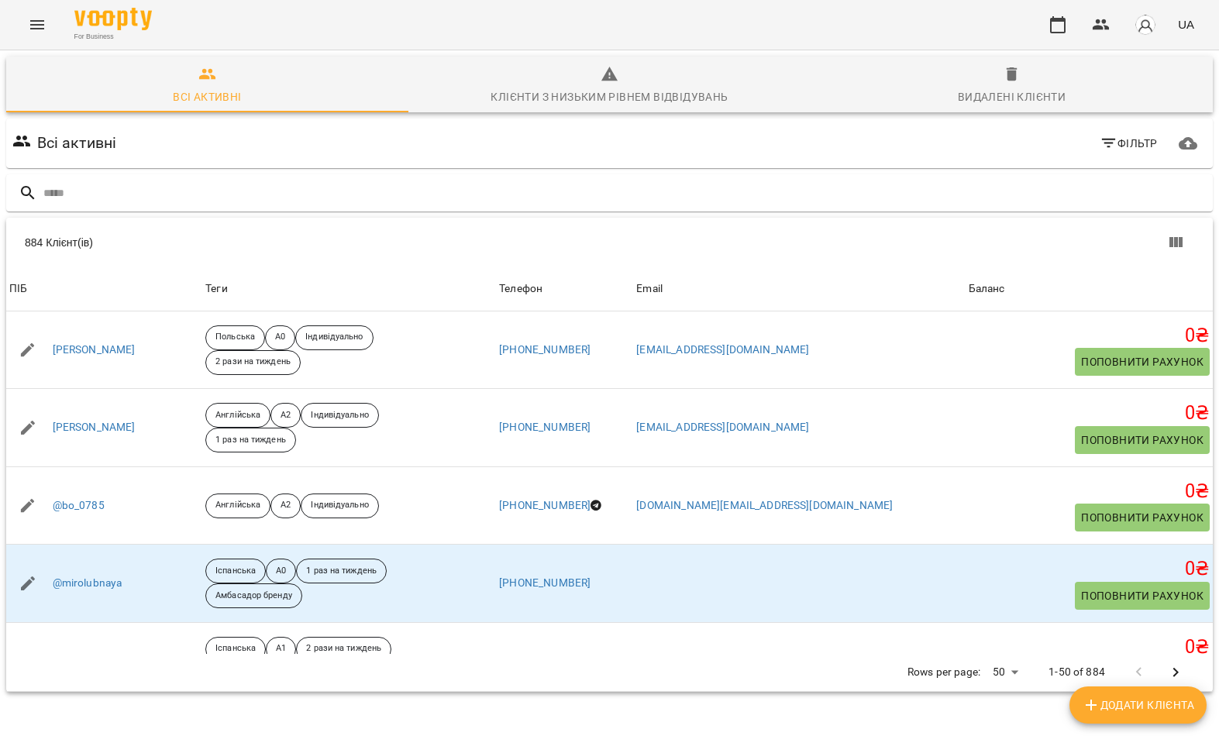
click at [601, 191] on input "text" at bounding box center [624, 194] width 1163 height 26
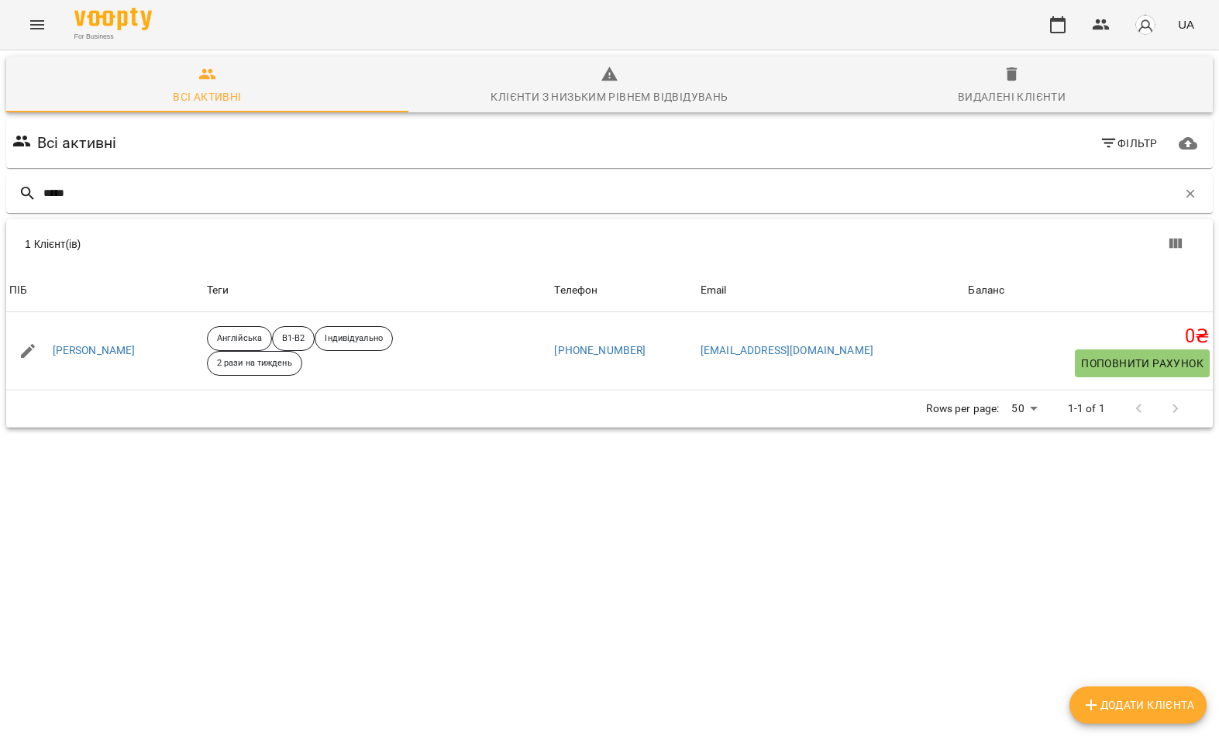
type input "*****"
click at [159, 247] on div "1 Клієнт(ів)" at bounding box center [322, 243] width 594 height 15
click at [122, 348] on link "Нащук Катерина Миколаївна" at bounding box center [94, 350] width 83 height 15
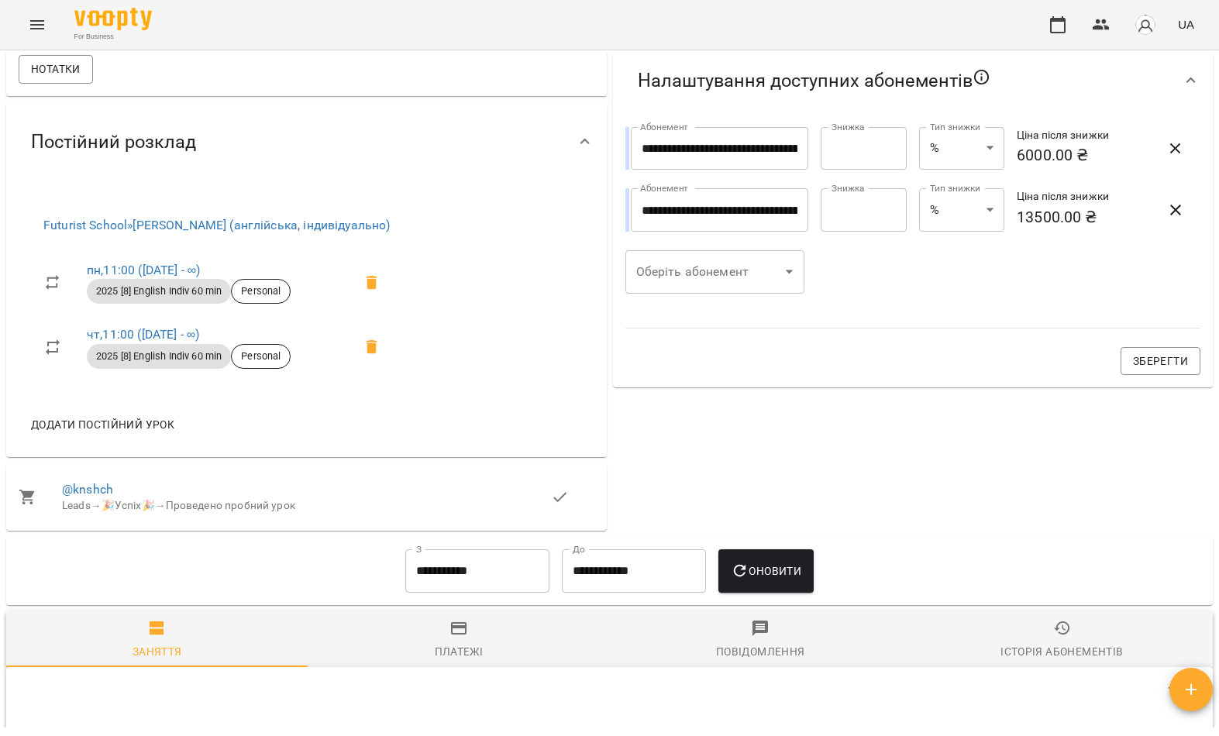
scroll to position [535, 0]
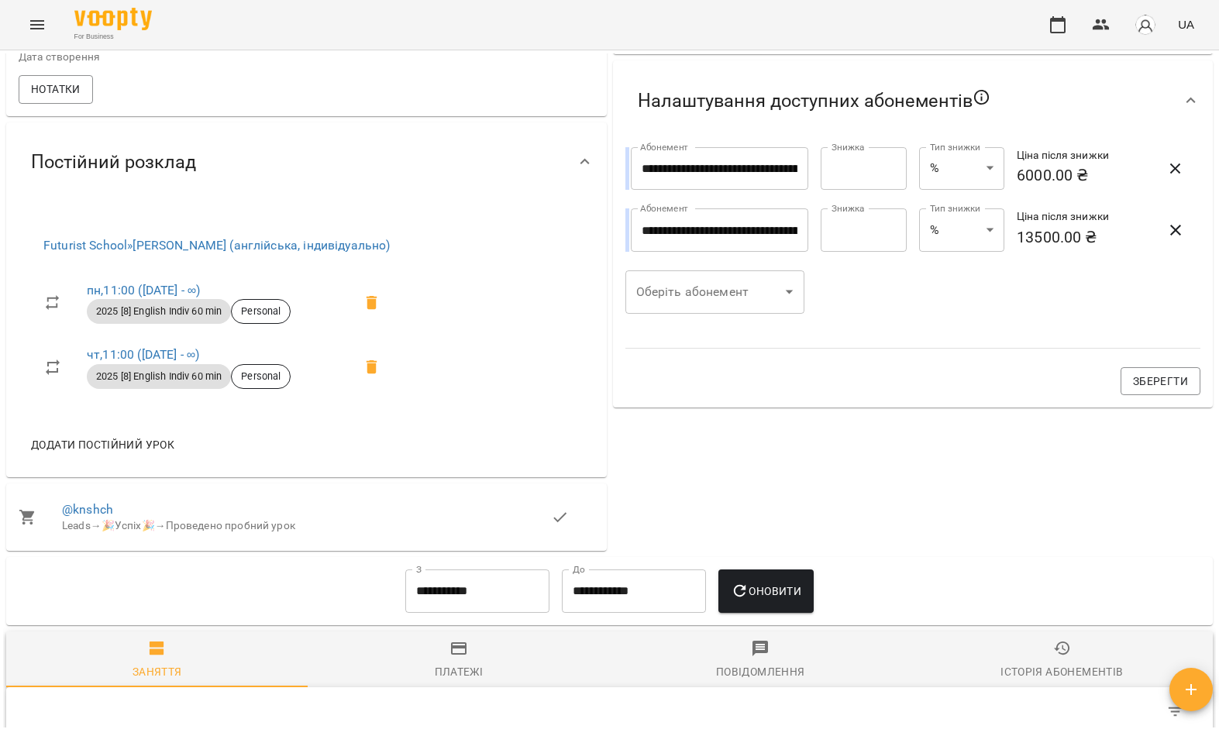
click at [60, 19] on div "For Business UA" at bounding box center [609, 25] width 1219 height 50
click at [46, 25] on icon "Menu" at bounding box center [37, 24] width 19 height 19
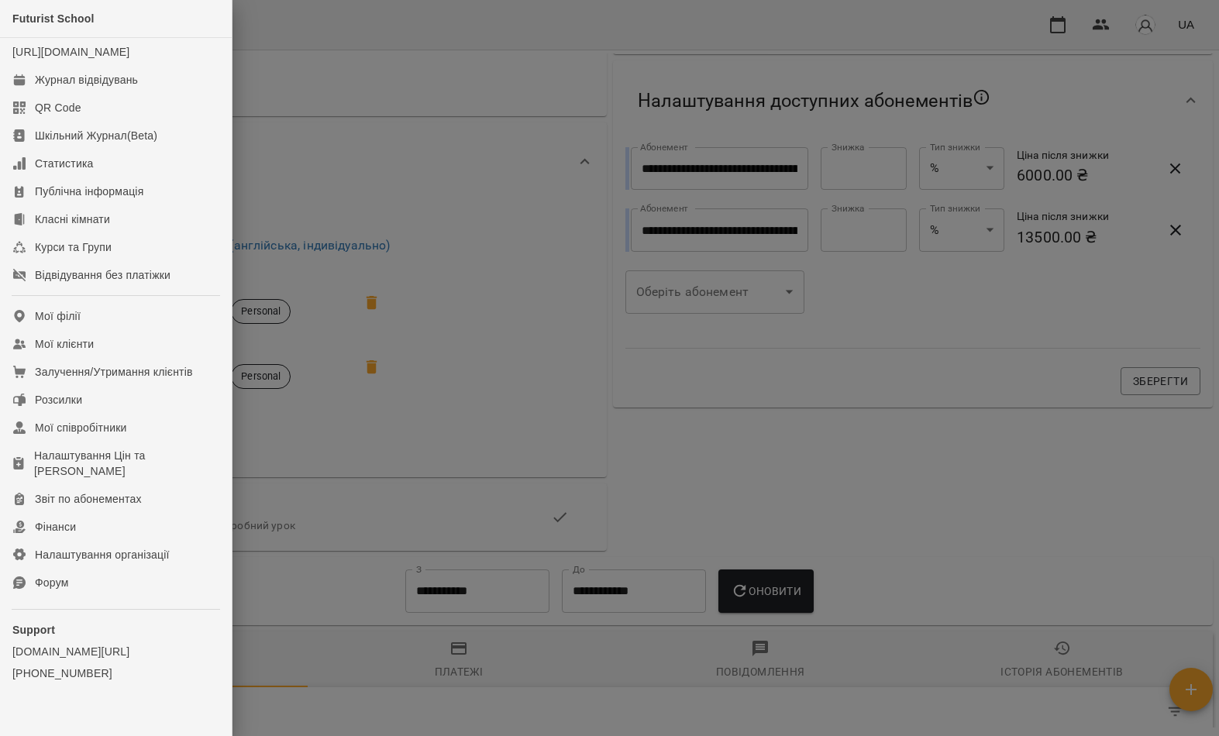
click at [143, 358] on link "Мої клієнти" at bounding box center [116, 344] width 232 height 28
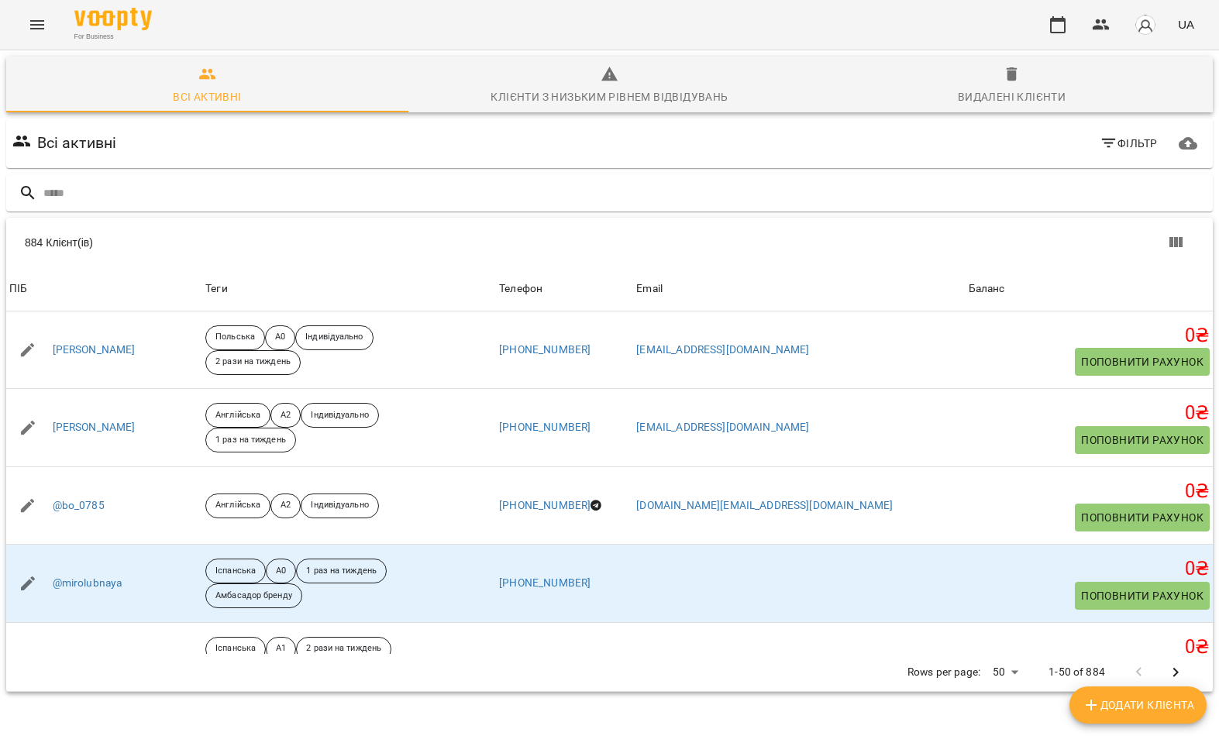
click at [473, 188] on input "text" at bounding box center [624, 194] width 1163 height 26
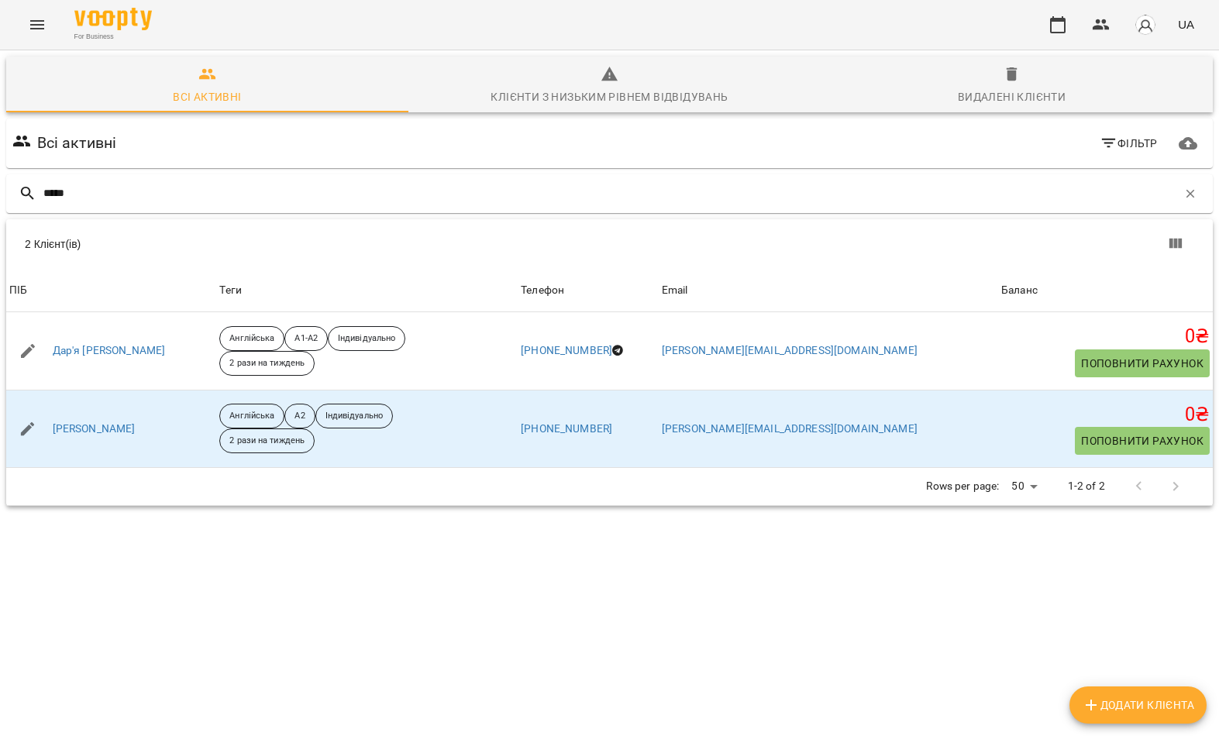
type input "*****"
click at [145, 250] on div "2 Клієнт(ів)" at bounding box center [322, 243] width 594 height 15
click at [89, 425] on link "Каюда Данііл" at bounding box center [94, 429] width 83 height 15
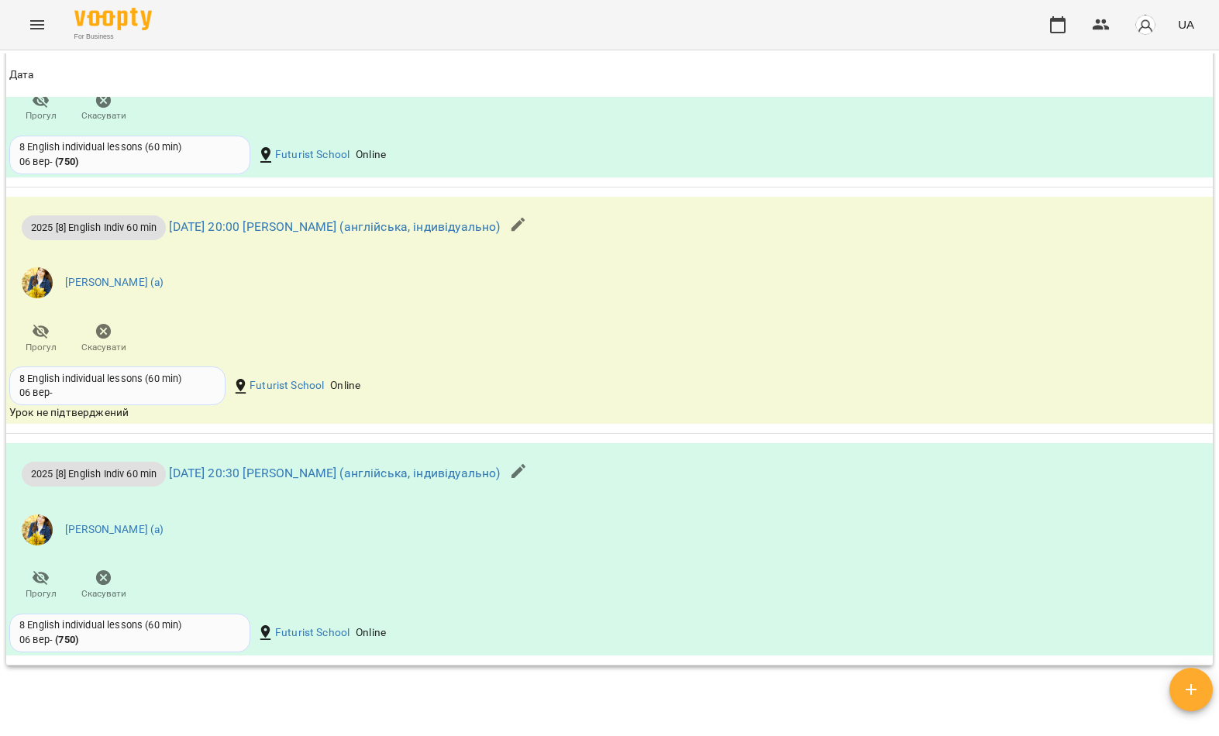
scroll to position [1813, 0]
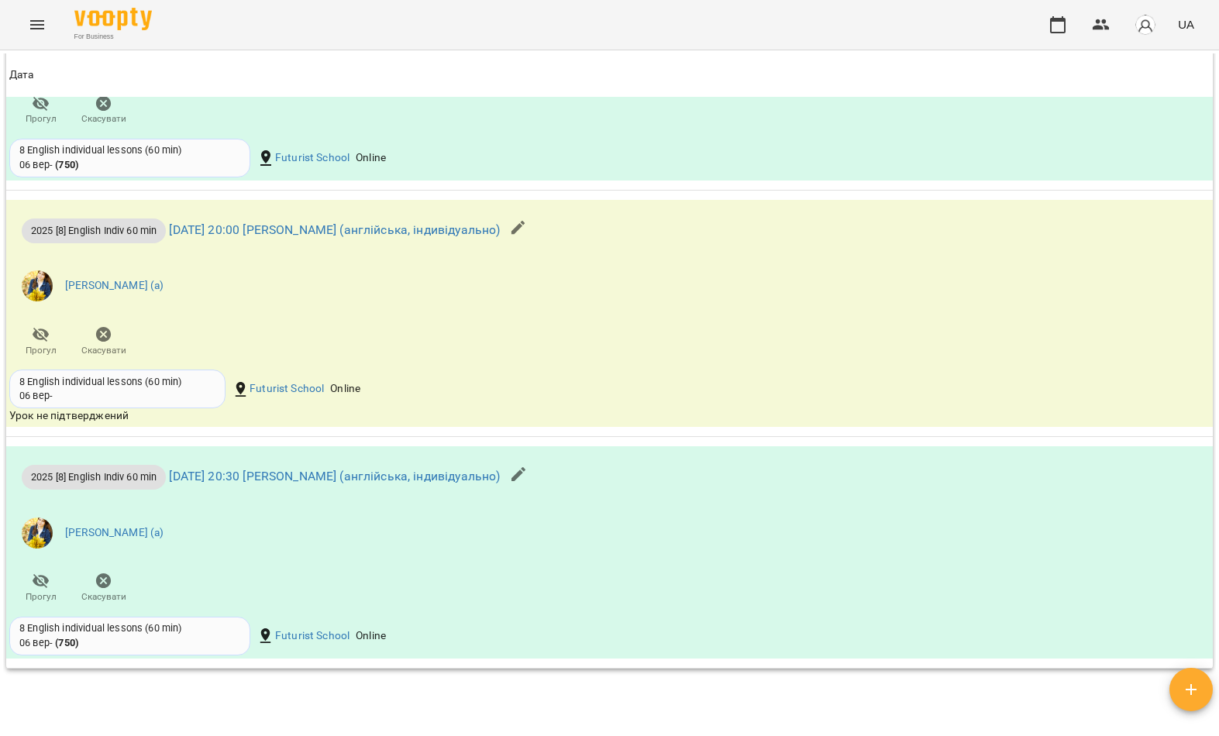
click at [46, 31] on icon "Menu" at bounding box center [37, 24] width 19 height 19
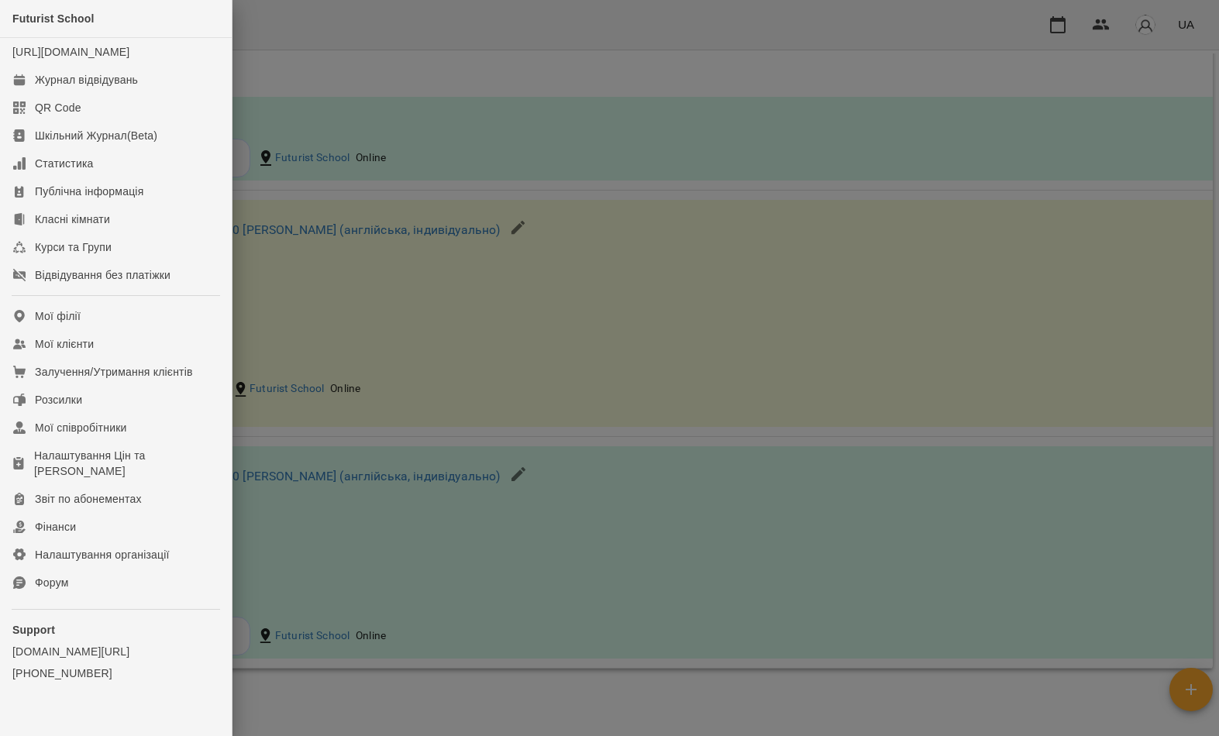
click at [166, 358] on link "Мої клієнти" at bounding box center [116, 344] width 232 height 28
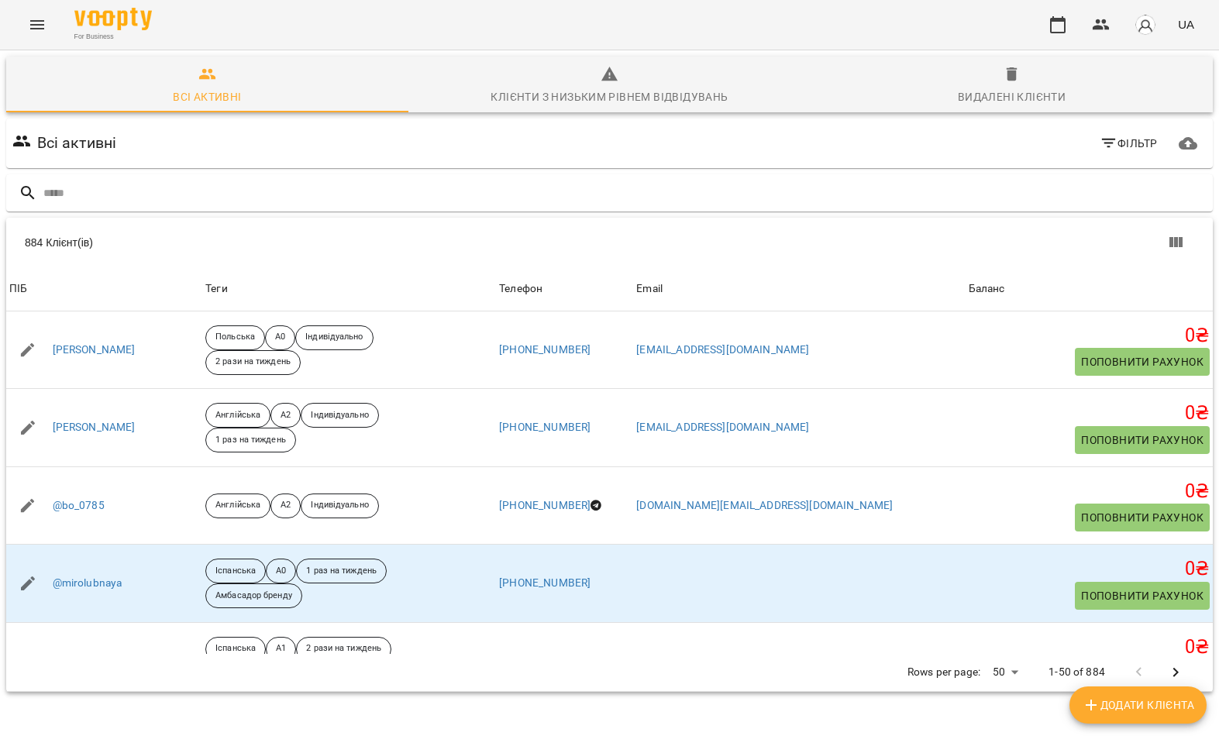
click at [576, 199] on input "text" at bounding box center [624, 194] width 1163 height 26
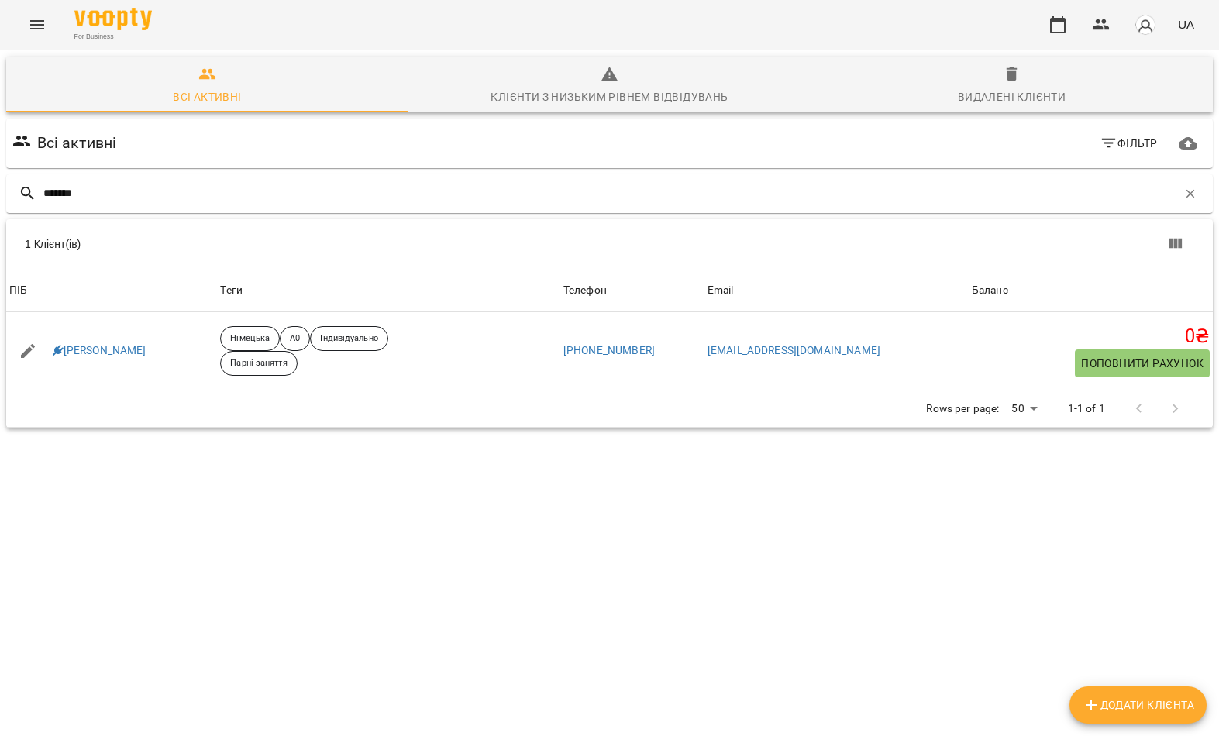
type input "*******"
click at [196, 263] on div "1 Клієнт(ів)" at bounding box center [609, 244] width 1207 height 50
click at [115, 356] on link "Мавроматіс Тетяна" at bounding box center [100, 350] width 94 height 15
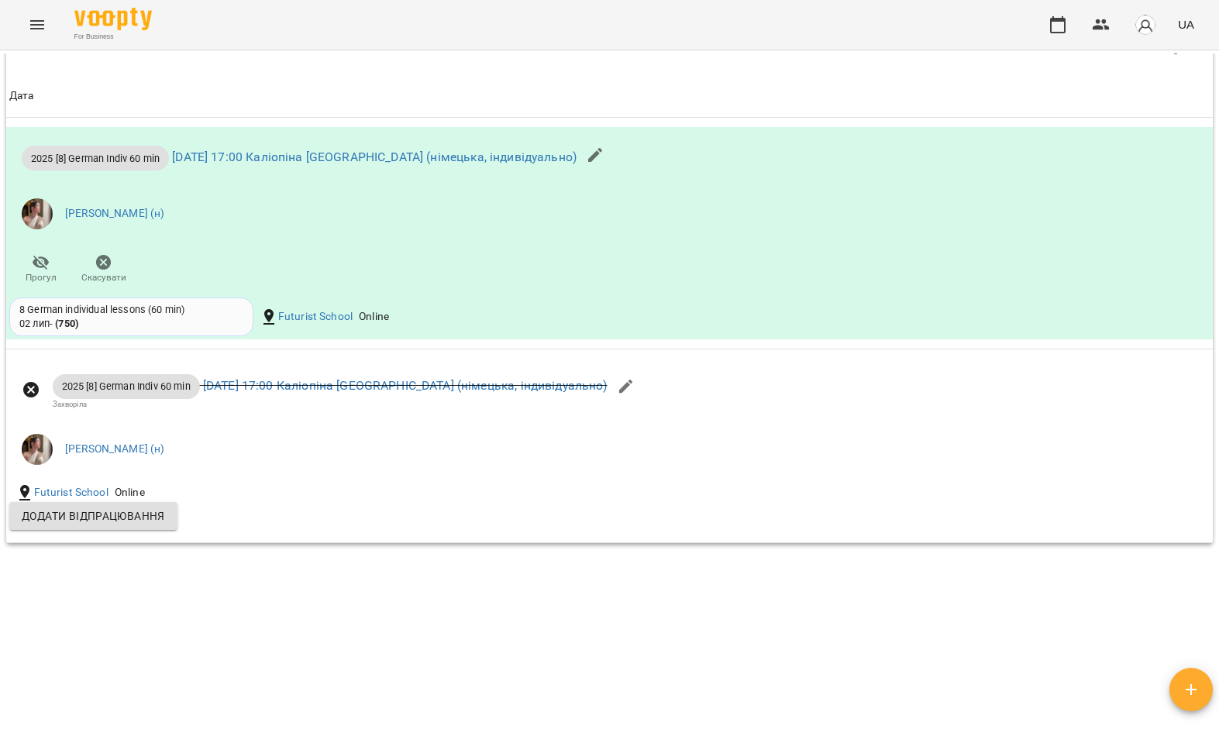
scroll to position [1297, 0]
click at [367, 394] on link "ср 17 вер 2025 17:00 Каліопіна Каміла (німецька, індивідуально)" at bounding box center [405, 387] width 405 height 15
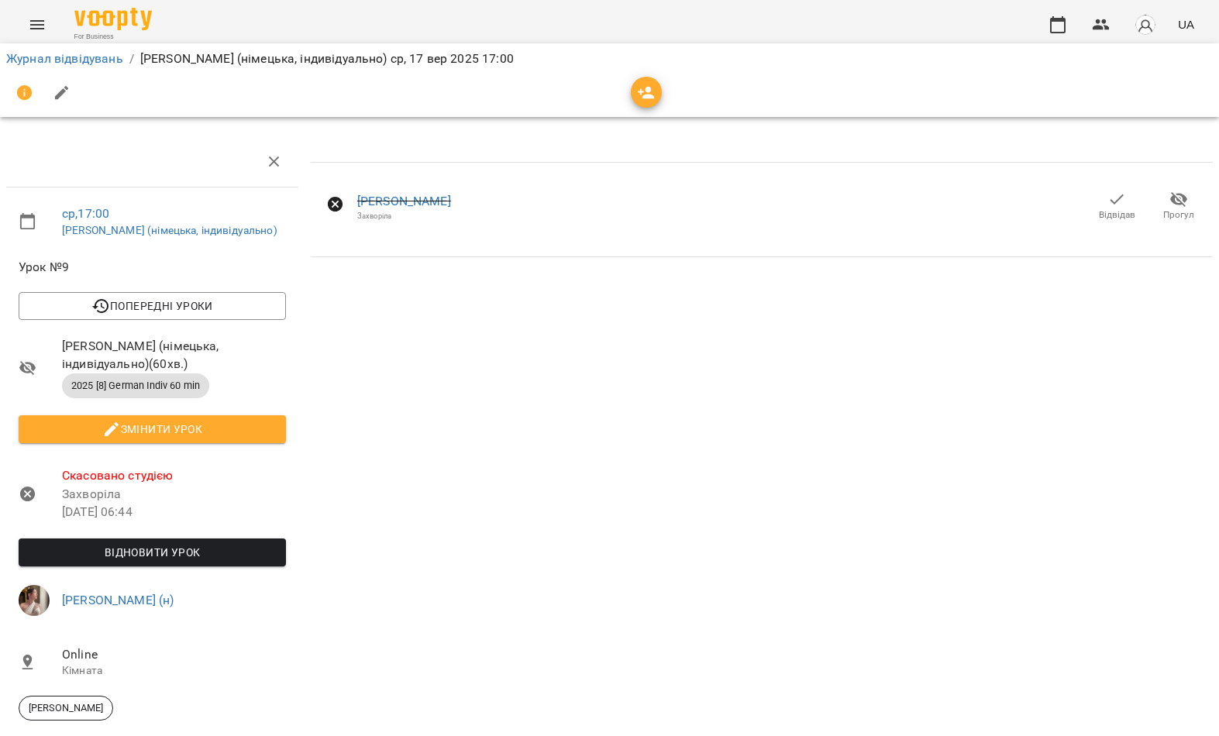
click at [256, 548] on span "Відновити урок" at bounding box center [152, 552] width 243 height 19
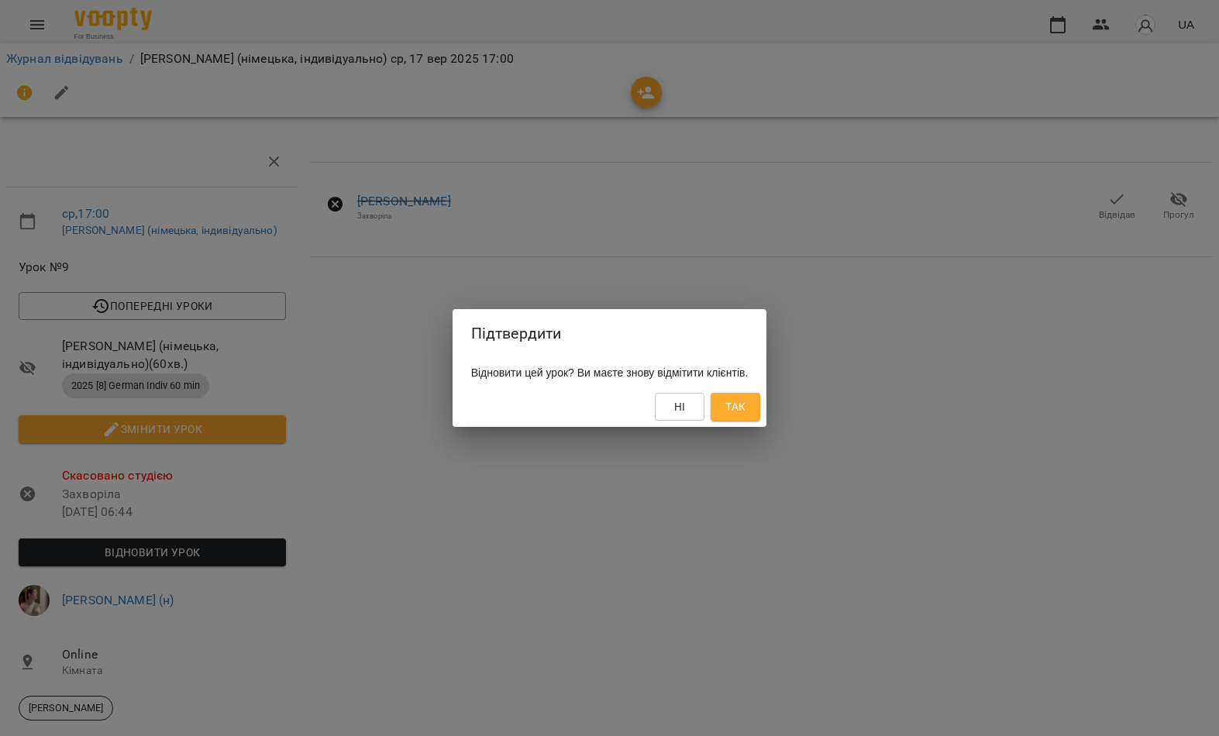
click at [745, 403] on span "Так" at bounding box center [735, 407] width 20 height 19
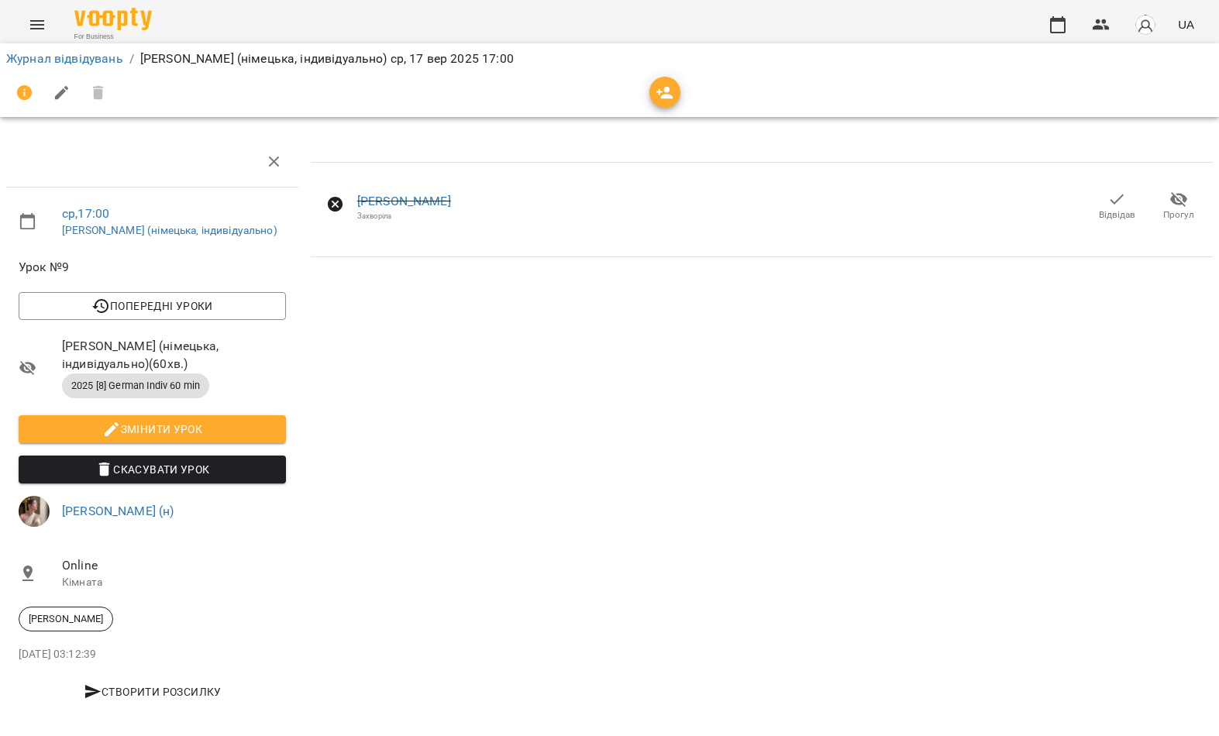
click at [229, 427] on span "Змінити урок" at bounding box center [152, 429] width 243 height 19
select select "**********"
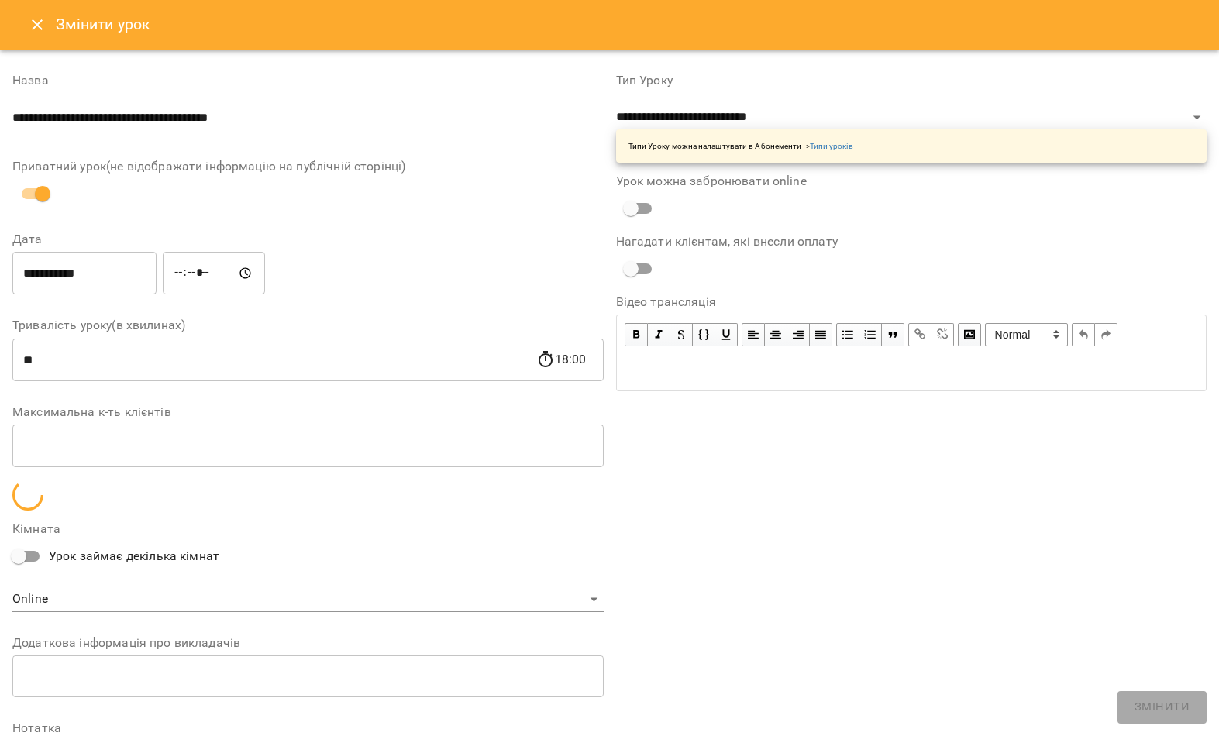
click at [377, 128] on input "**********" at bounding box center [307, 117] width 591 height 25
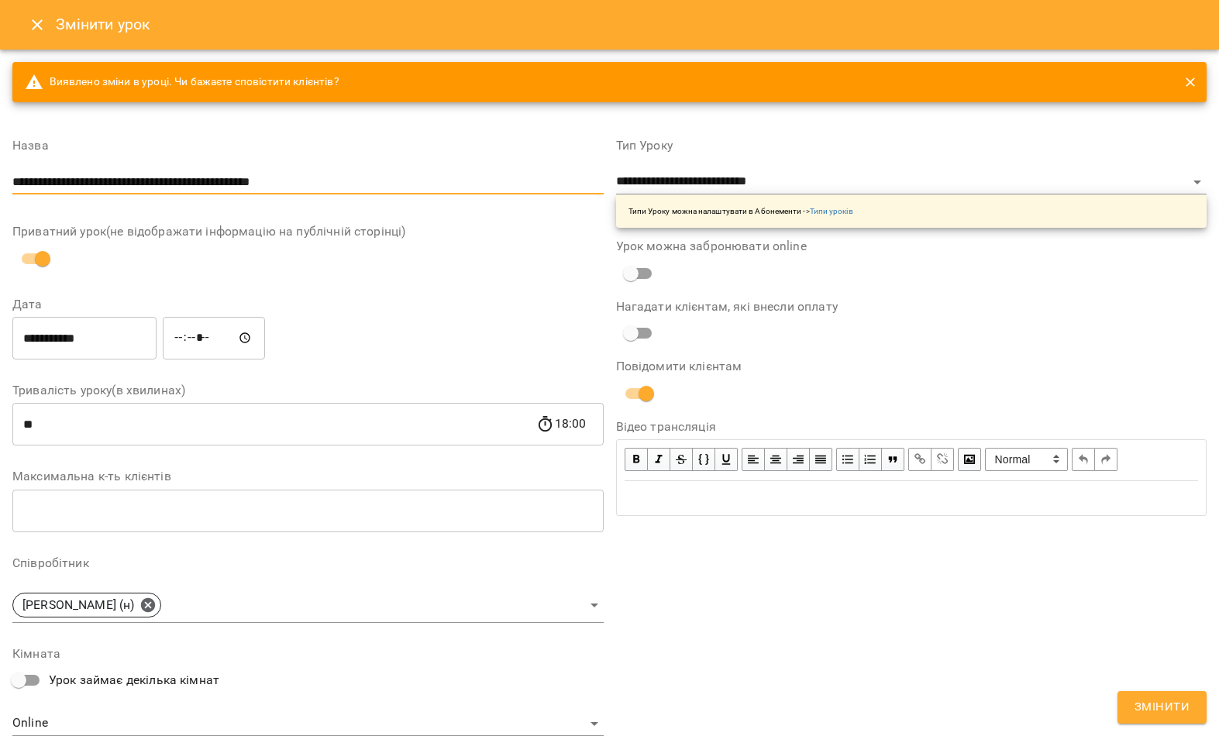
type input "**********"
click at [498, 250] on div "Приватний урок(не відображати інформацію на публічній сторінці)" at bounding box center [307, 250] width 591 height 48
click at [97, 348] on input "**********" at bounding box center [84, 337] width 144 height 43
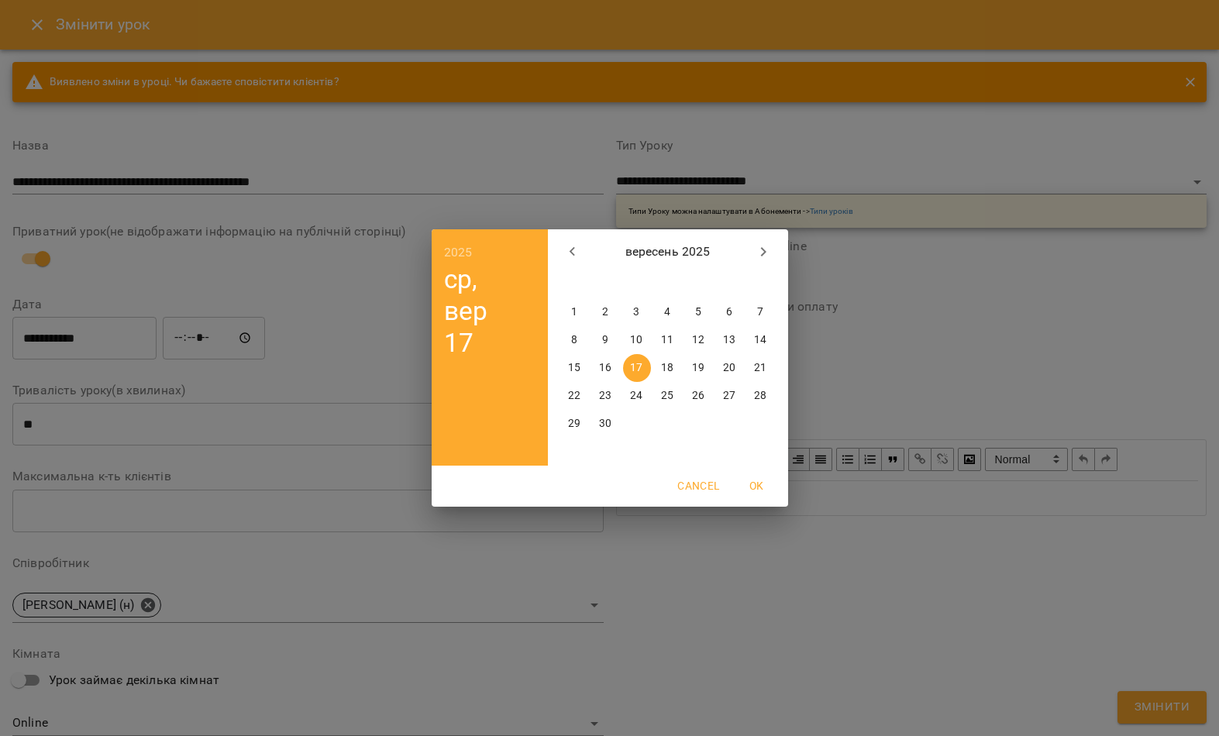
click at [707, 367] on span "19" at bounding box center [699, 367] width 28 height 15
type input "**********"
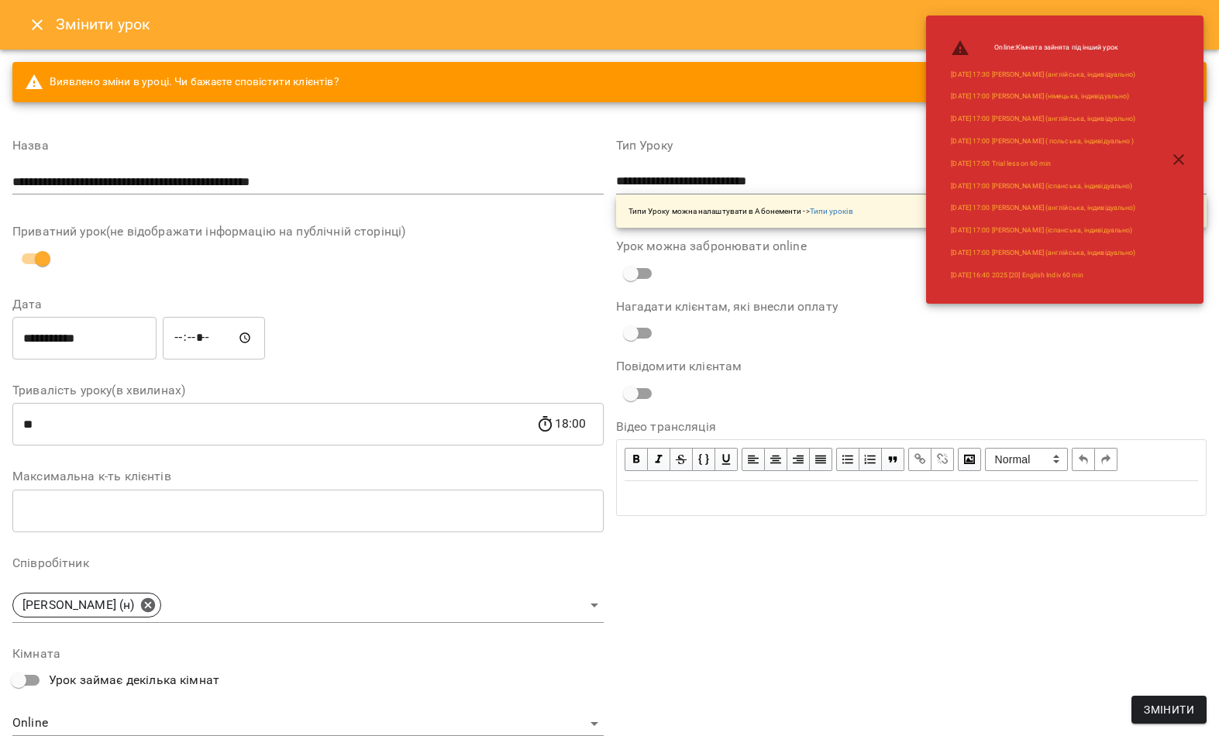
click at [1179, 711] on span "Змінити" at bounding box center [1169, 710] width 50 height 19
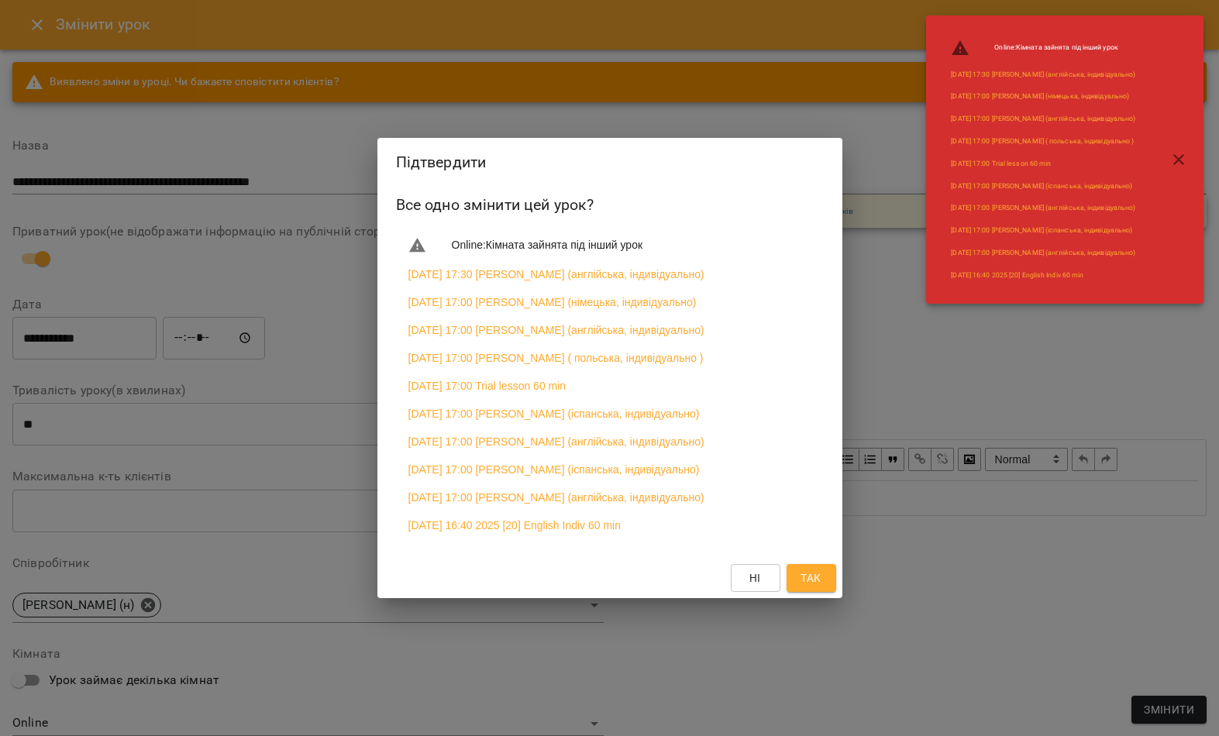
click at [831, 590] on button "Так" at bounding box center [812, 578] width 50 height 28
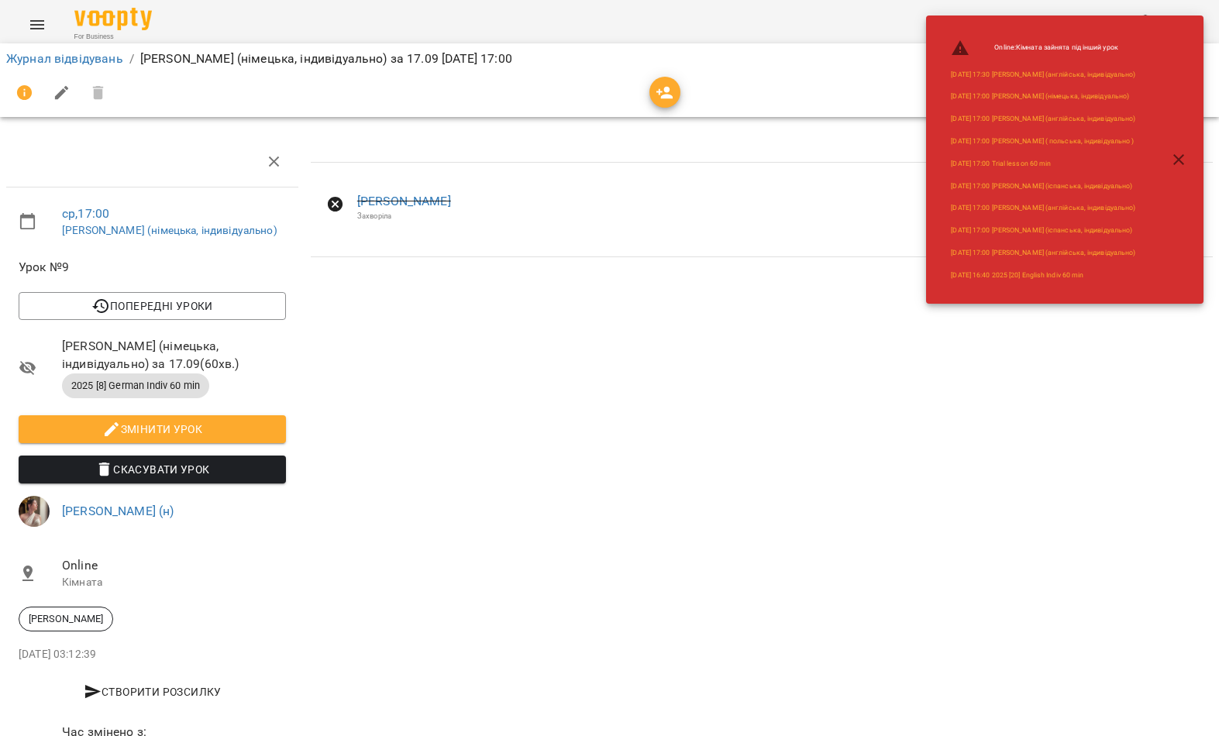
click at [1167, 166] on button "button" at bounding box center [1178, 159] width 37 height 37
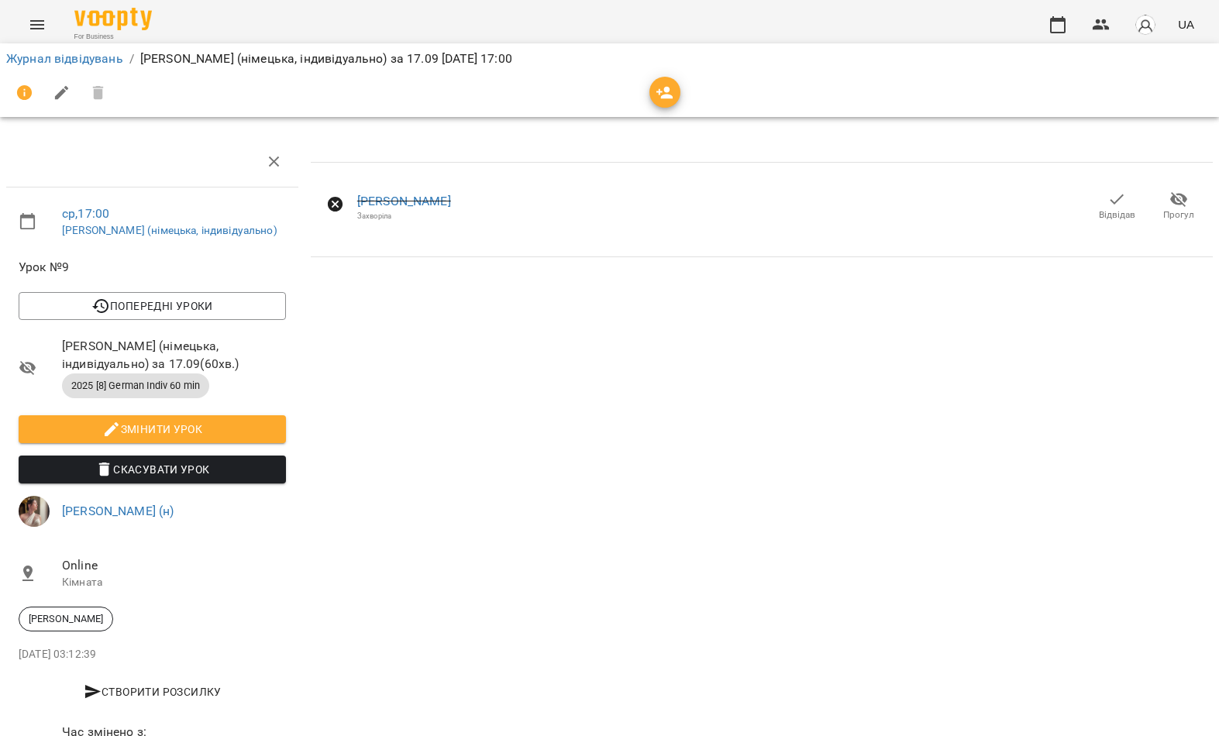
click at [1121, 198] on icon "button" at bounding box center [1116, 199] width 19 height 19
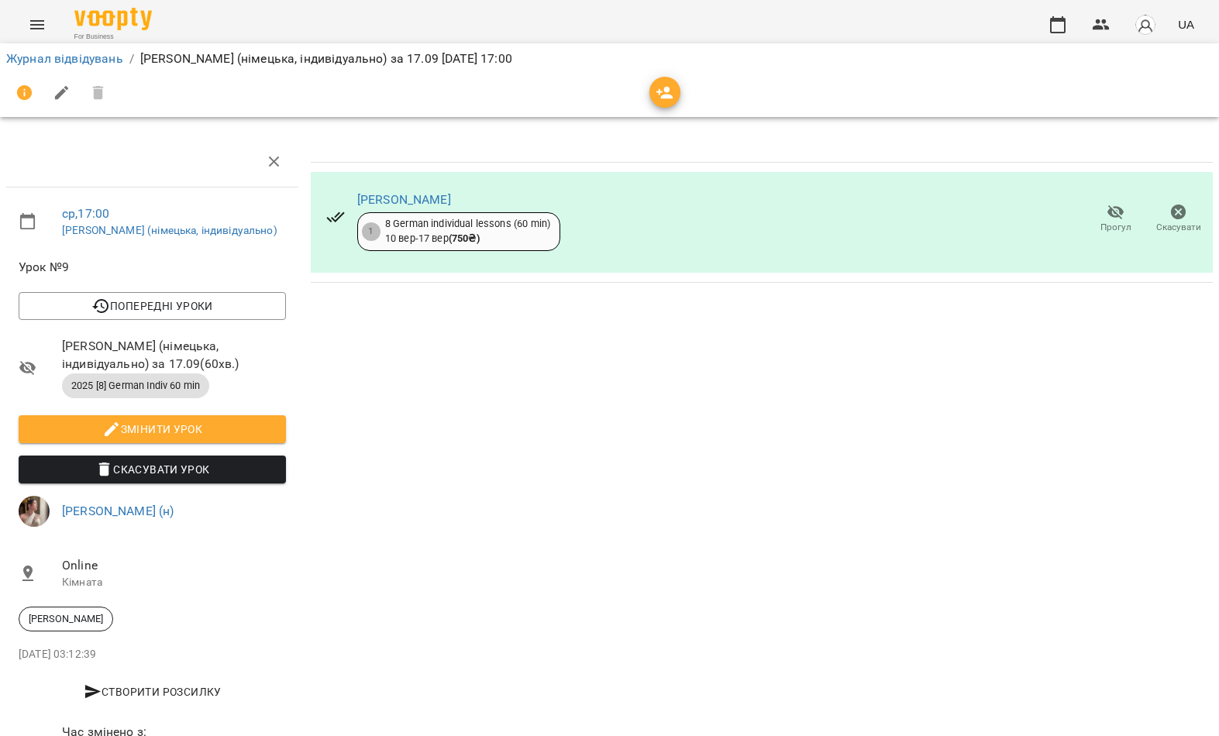
click at [422, 202] on link "Мавроматіс Тетяна" at bounding box center [404, 199] width 94 height 15
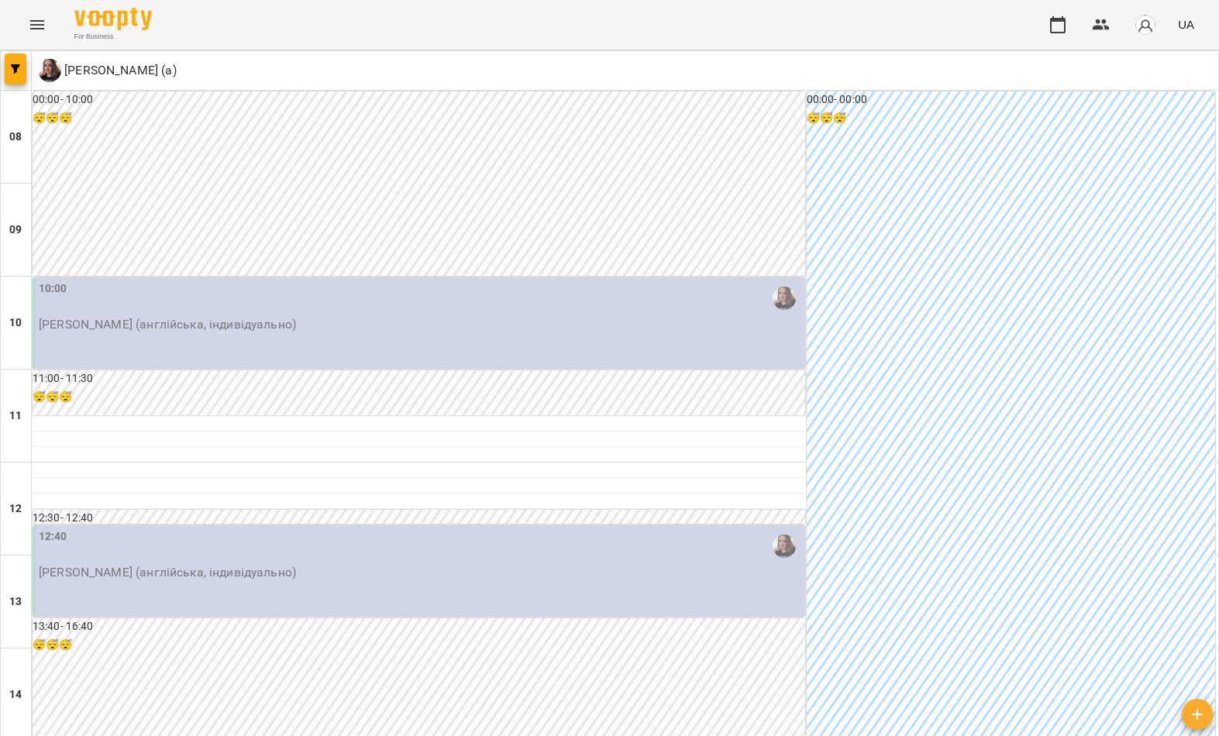
click at [9, 60] on button "button" at bounding box center [16, 68] width 22 height 31
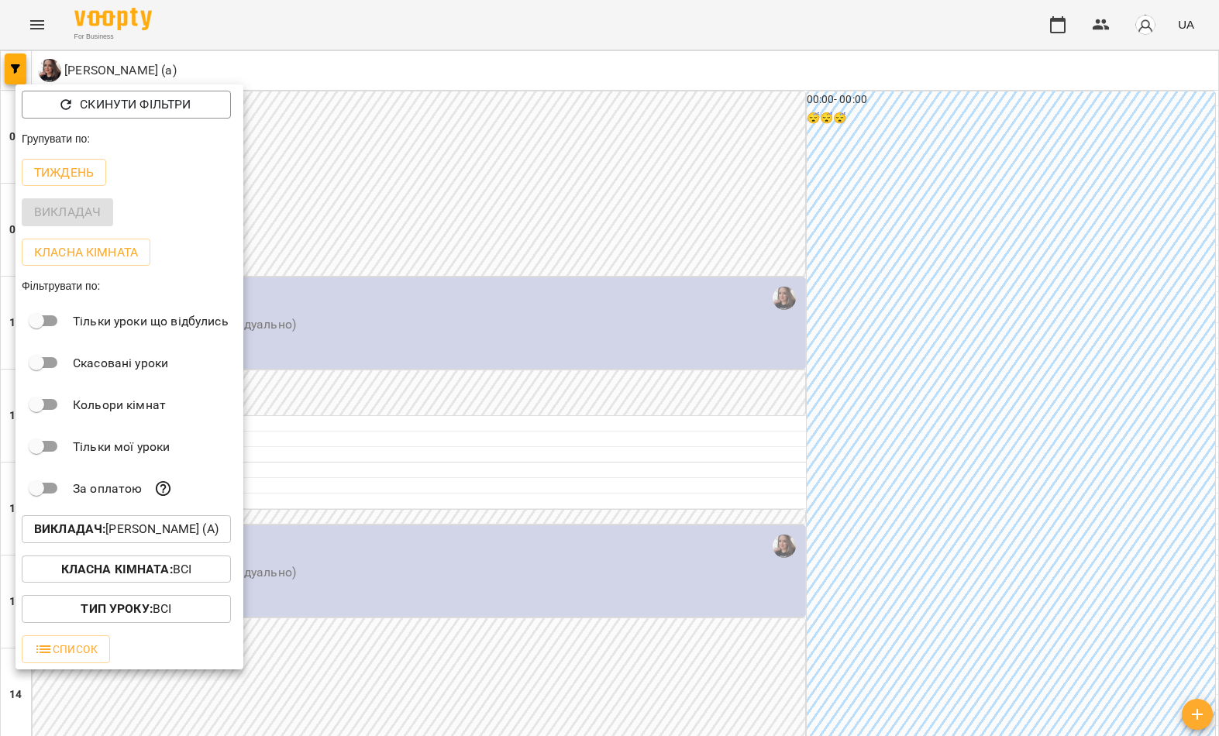
click at [204, 524] on p "Викладач : Гастінґс Катерина (а)" at bounding box center [126, 529] width 184 height 19
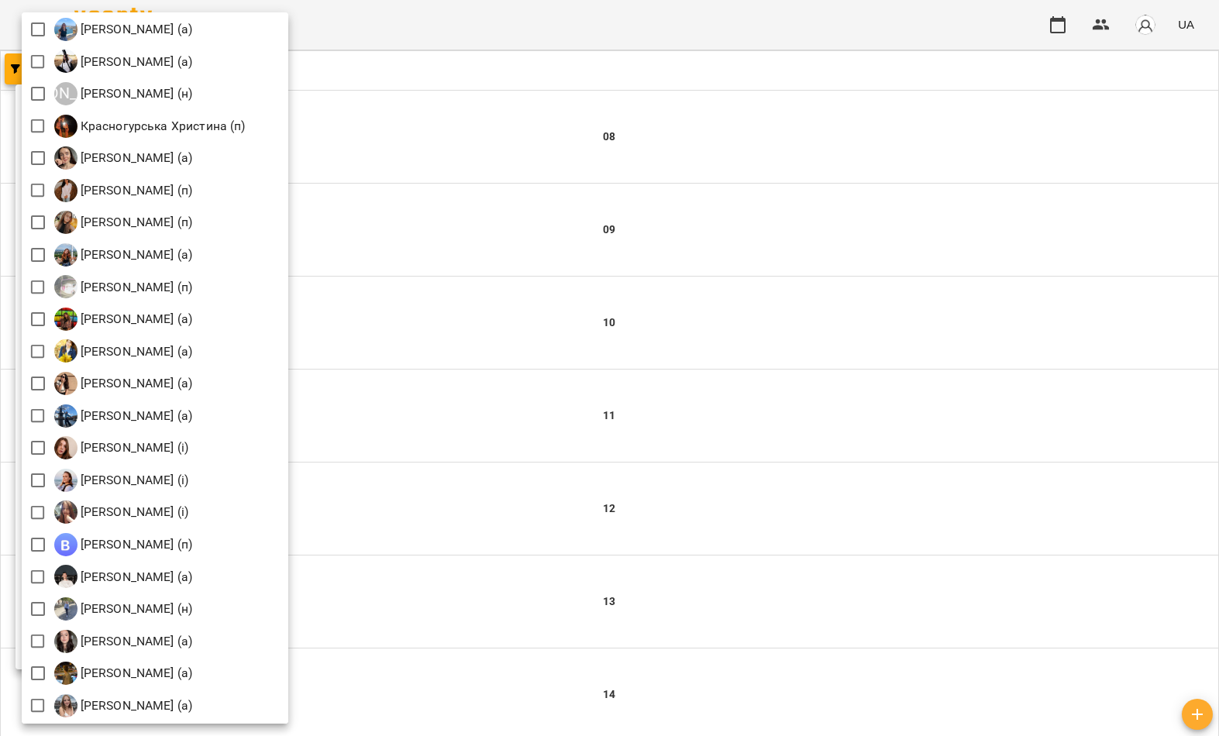
scroll to position [1373, 0]
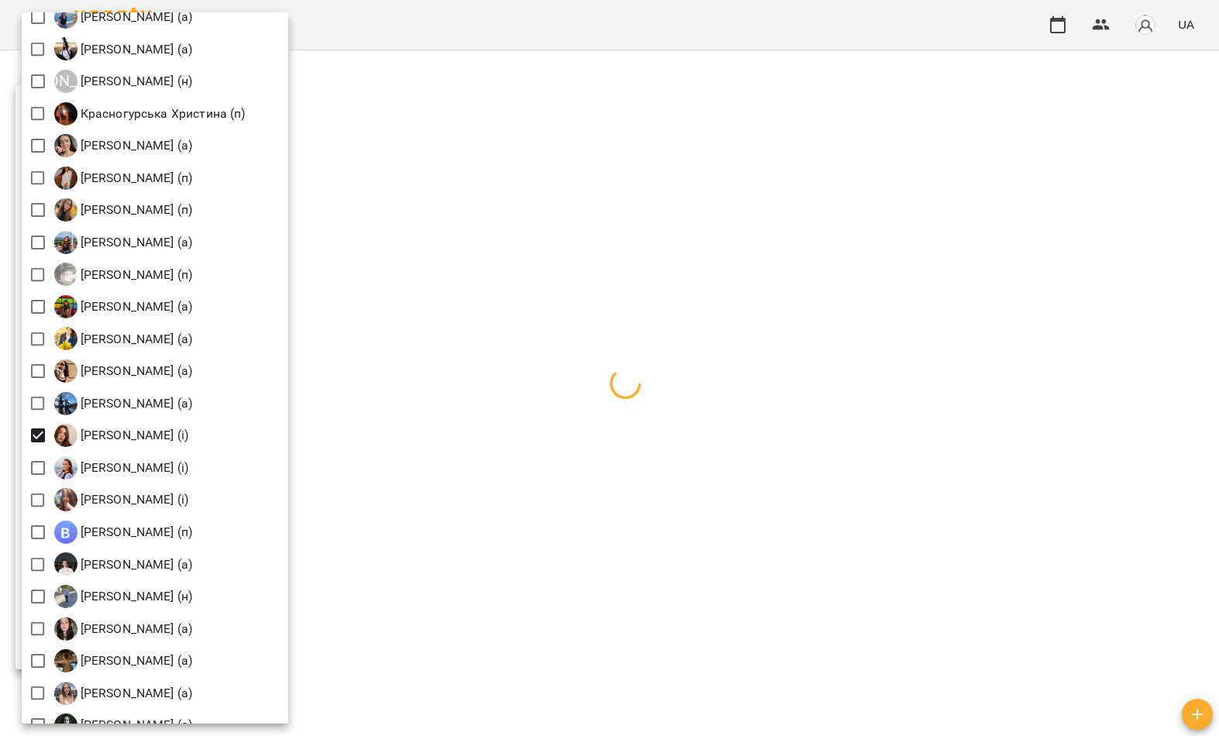
click at [590, 233] on div at bounding box center [609, 368] width 1219 height 736
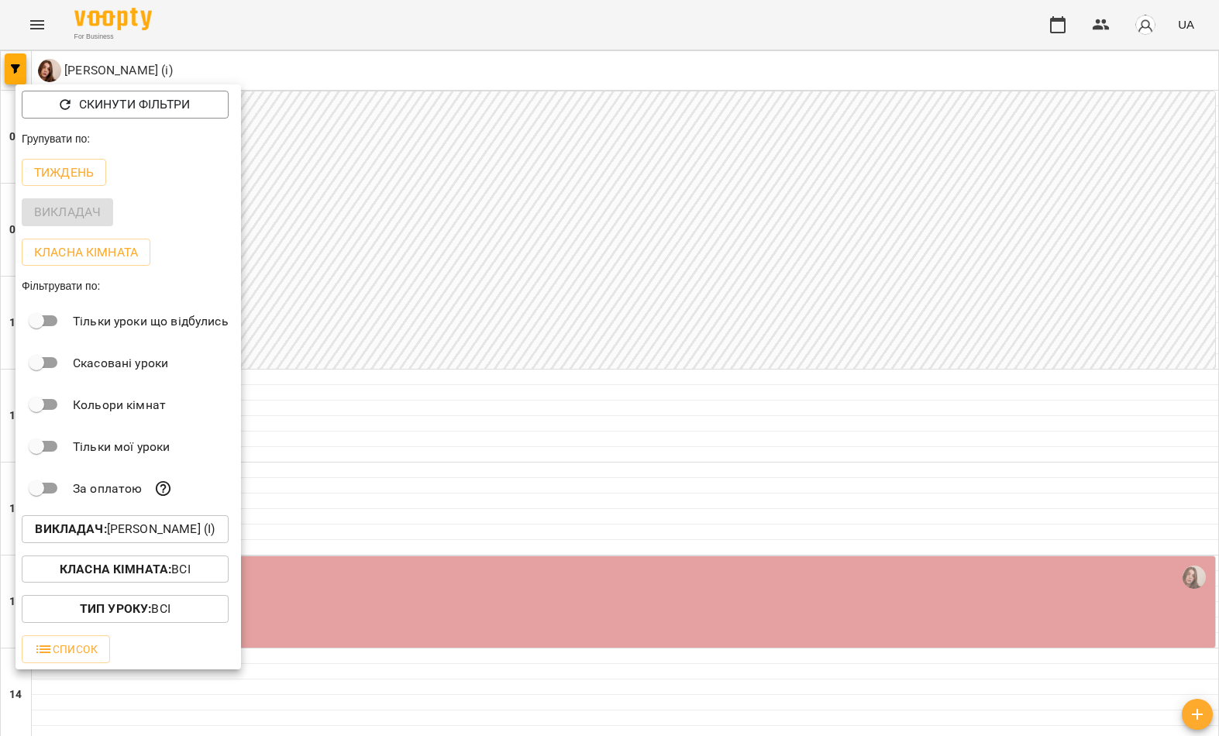
click at [576, 311] on div at bounding box center [609, 368] width 1219 height 736
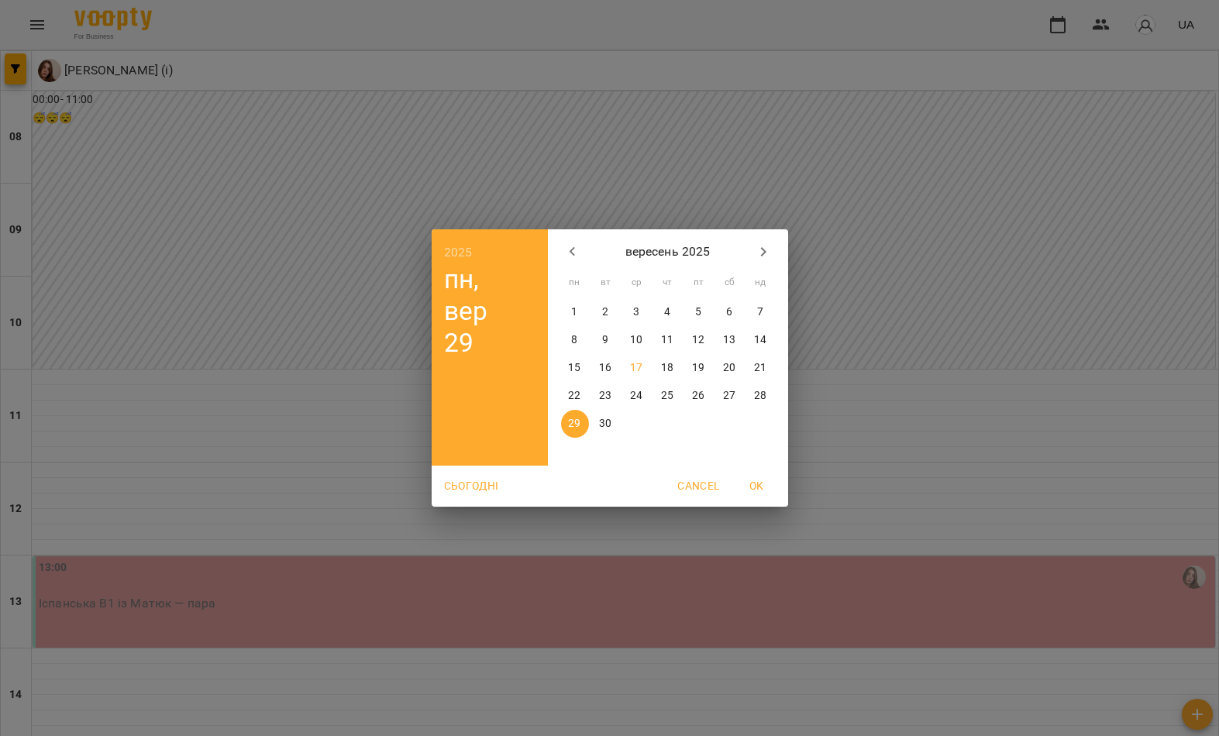
click at [676, 366] on span "18" at bounding box center [668, 367] width 28 height 15
type input "**********"
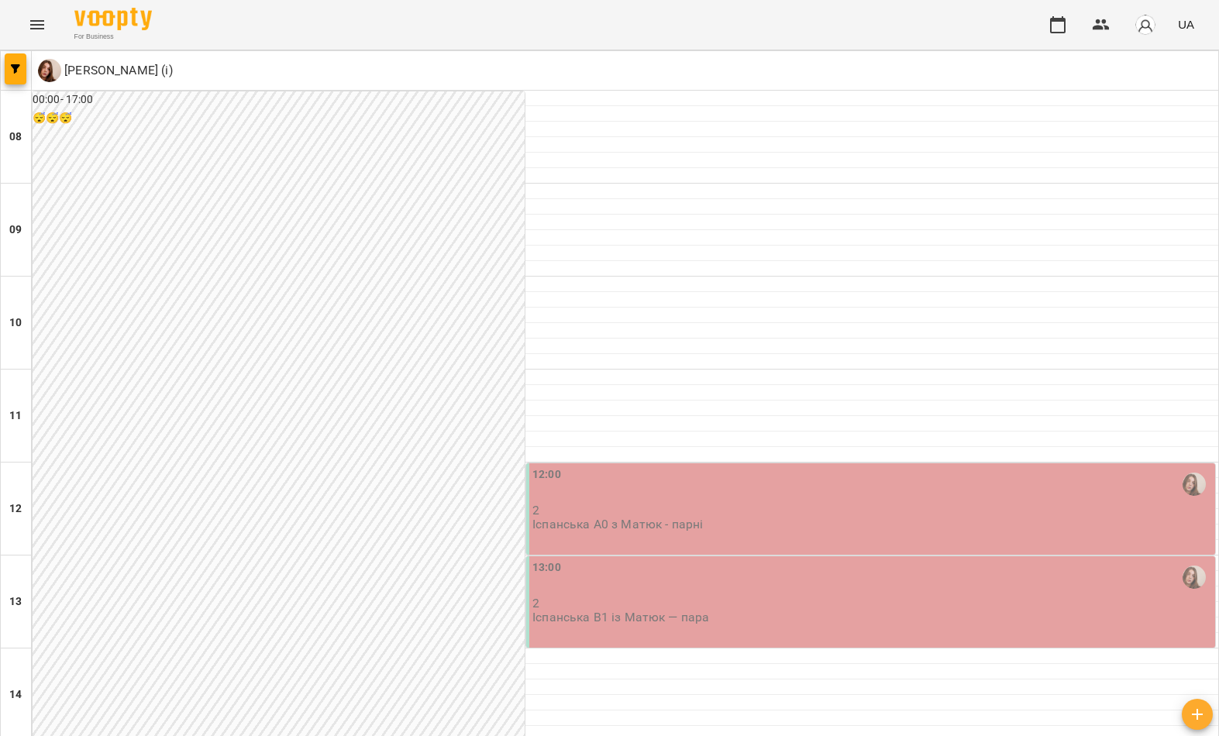
scroll to position [203, 0]
click at [705, 467] on div "12:00" at bounding box center [872, 485] width 680 height 36
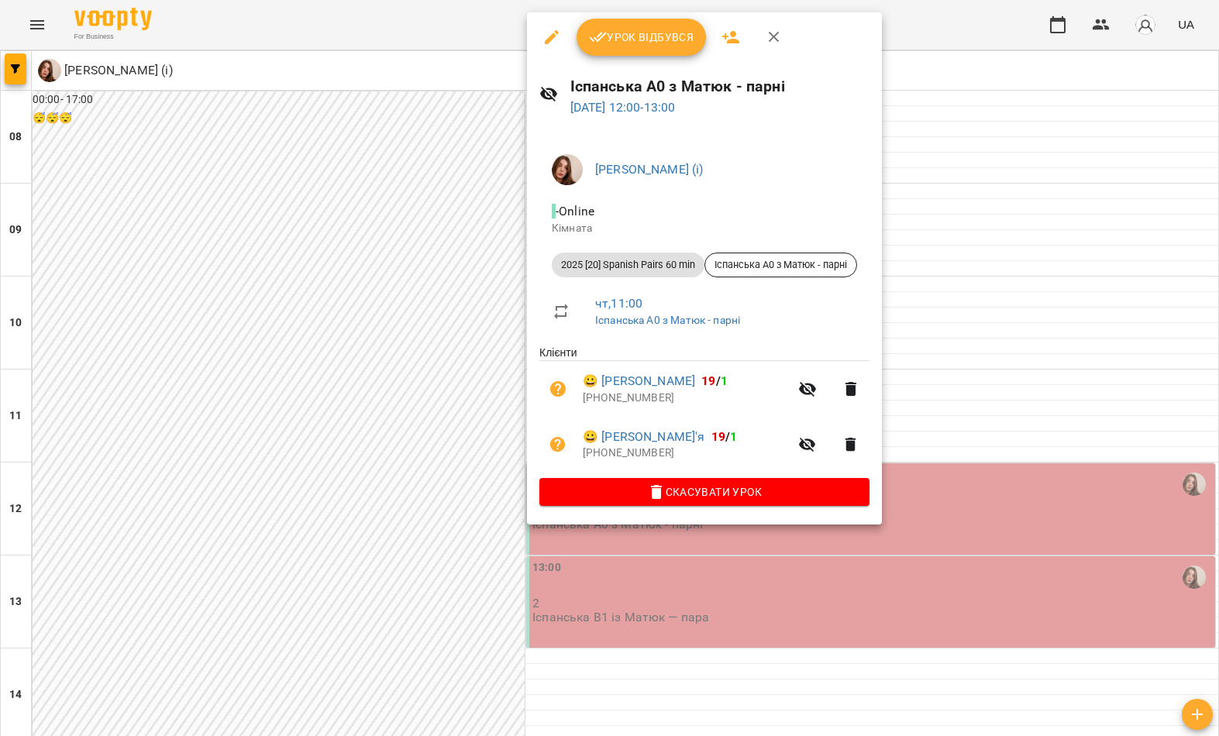
click at [697, 498] on button "Скасувати Урок" at bounding box center [704, 492] width 330 height 28
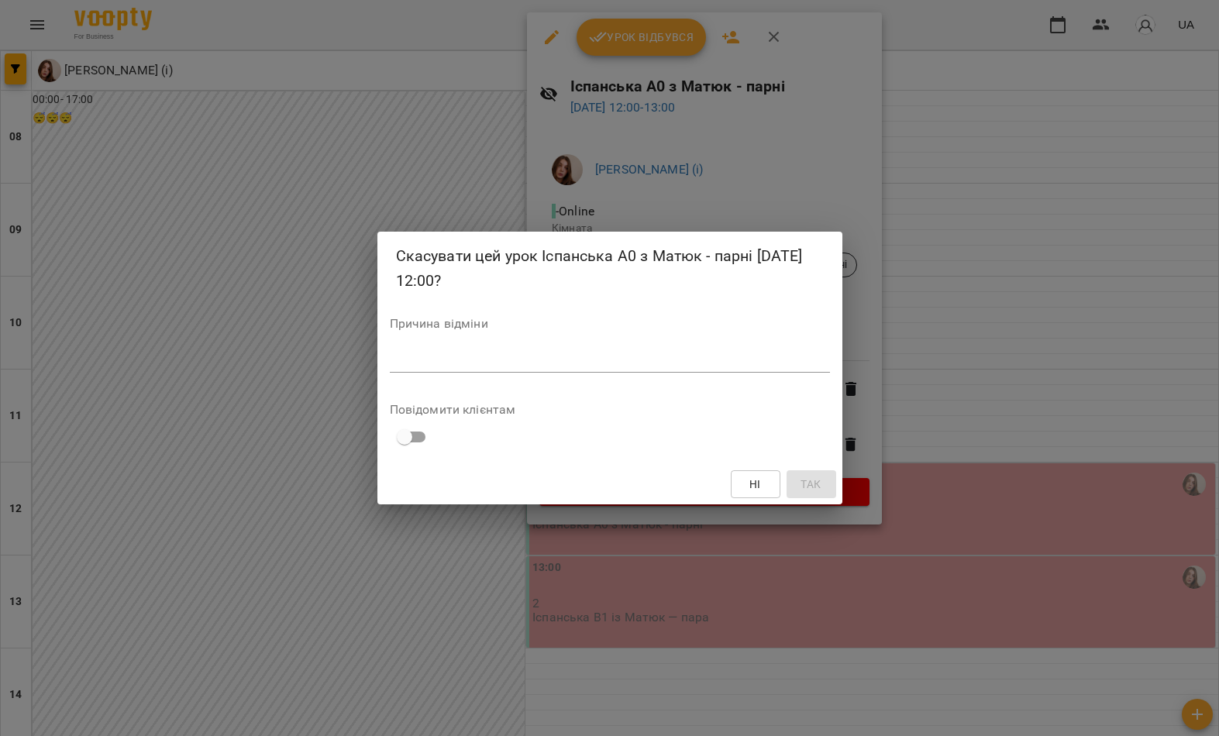
click at [718, 357] on textarea at bounding box center [610, 360] width 440 height 14
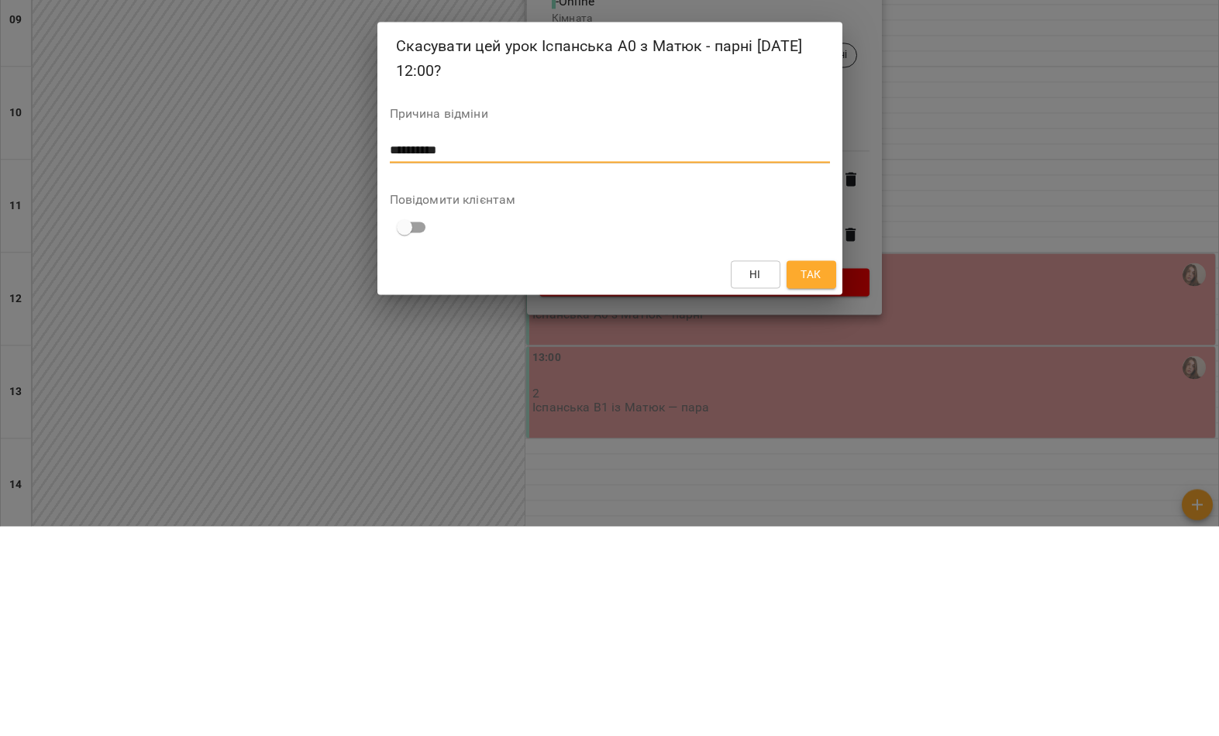
type textarea "*********"
click at [812, 475] on span "Так" at bounding box center [811, 484] width 20 height 19
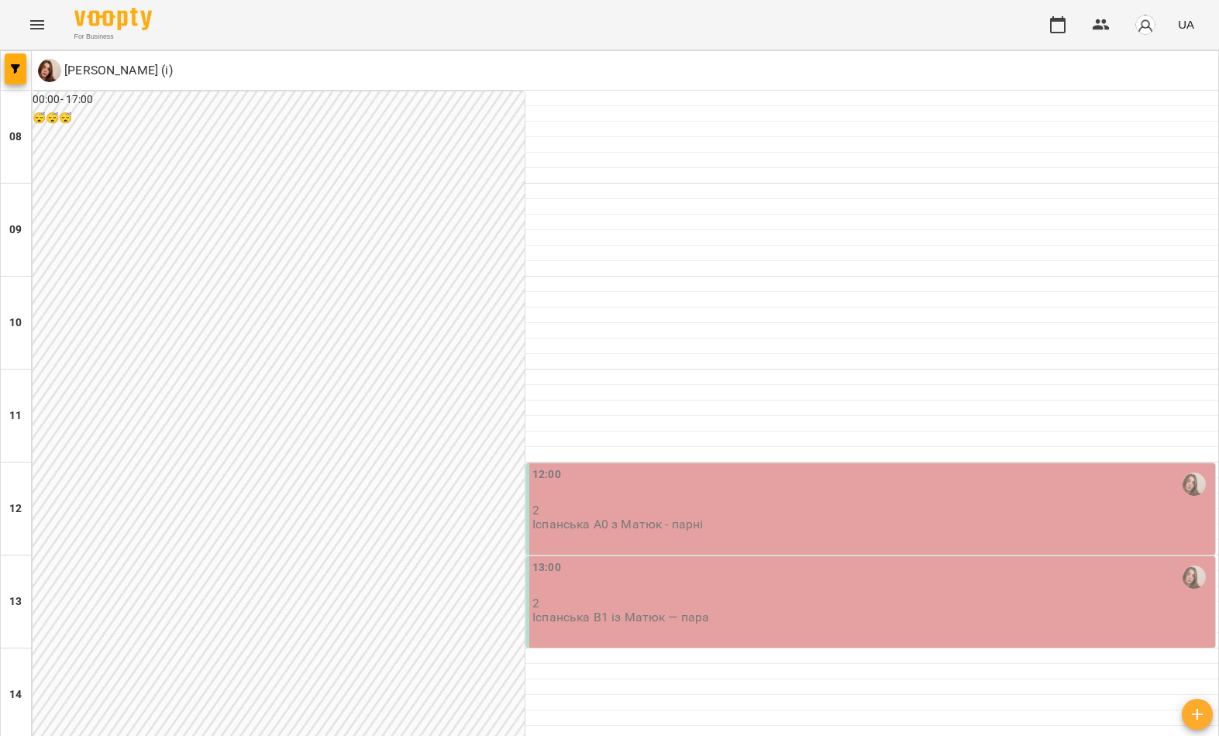
click at [704, 559] on div "13:00" at bounding box center [872, 577] width 680 height 36
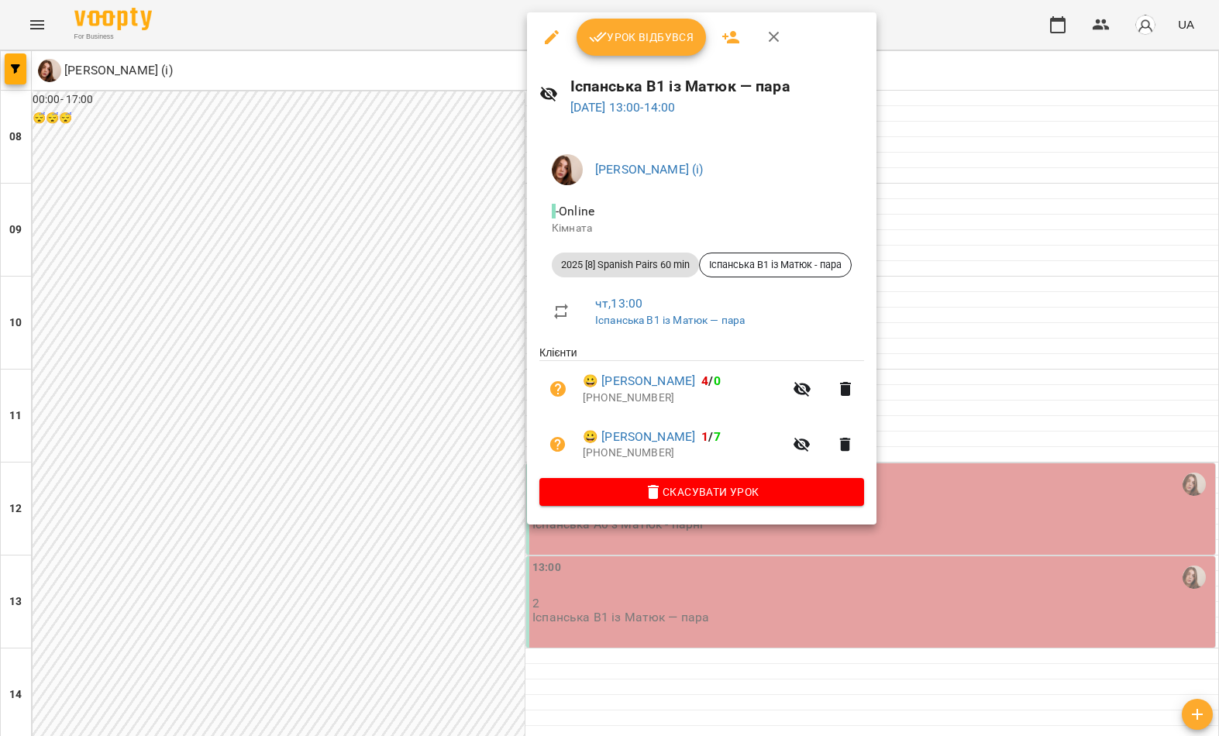
click at [618, 583] on div at bounding box center [609, 368] width 1219 height 736
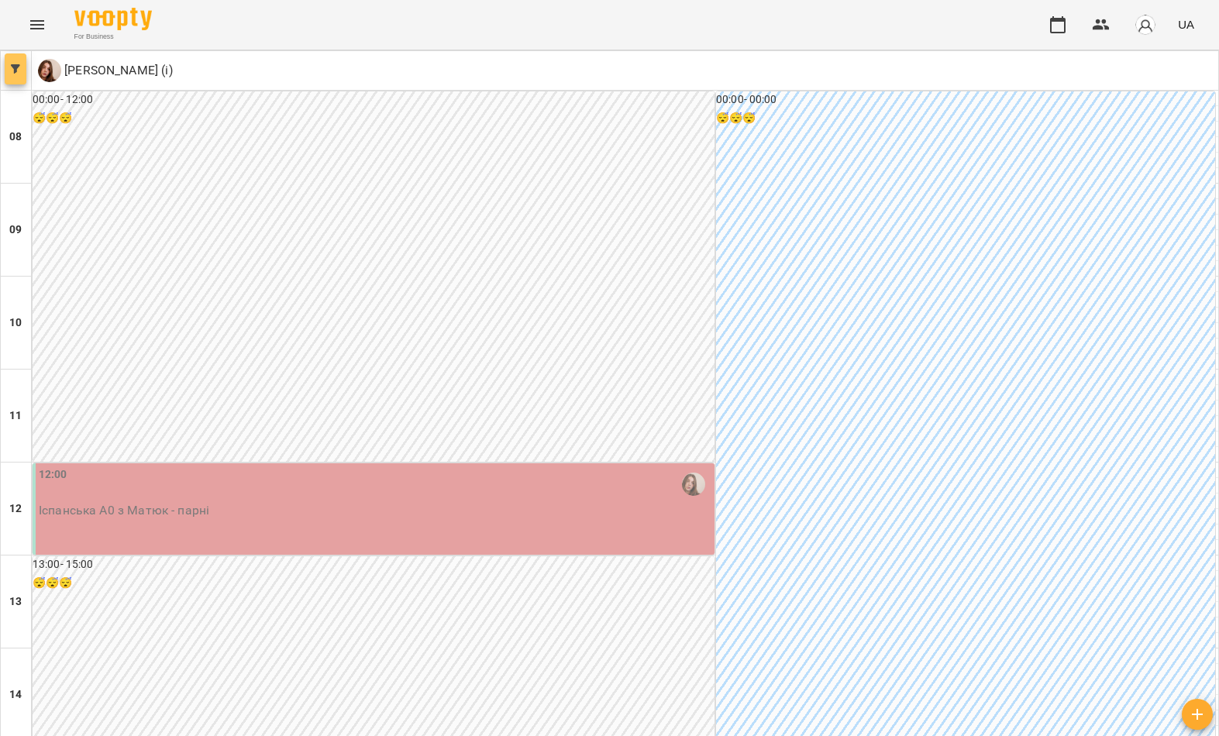
click at [12, 77] on button "button" at bounding box center [16, 68] width 22 height 31
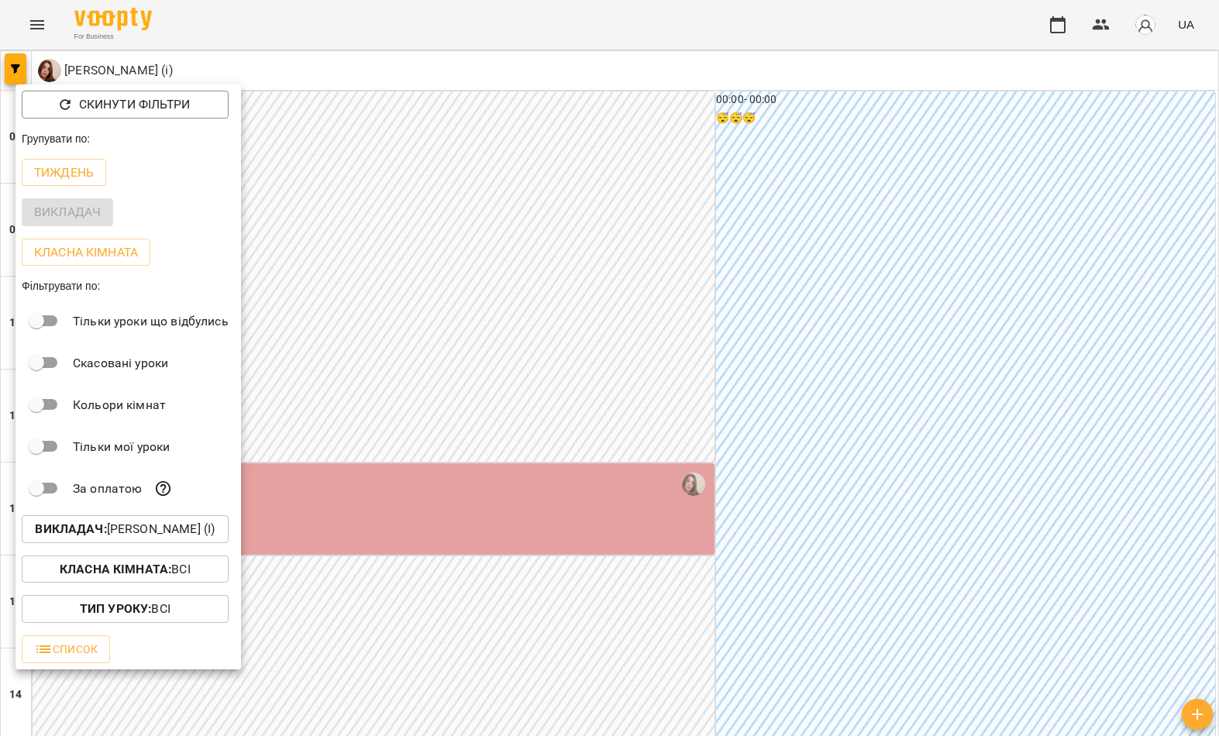
click at [181, 536] on p "Викладач : Матюк Маргарита (і)" at bounding box center [125, 529] width 180 height 19
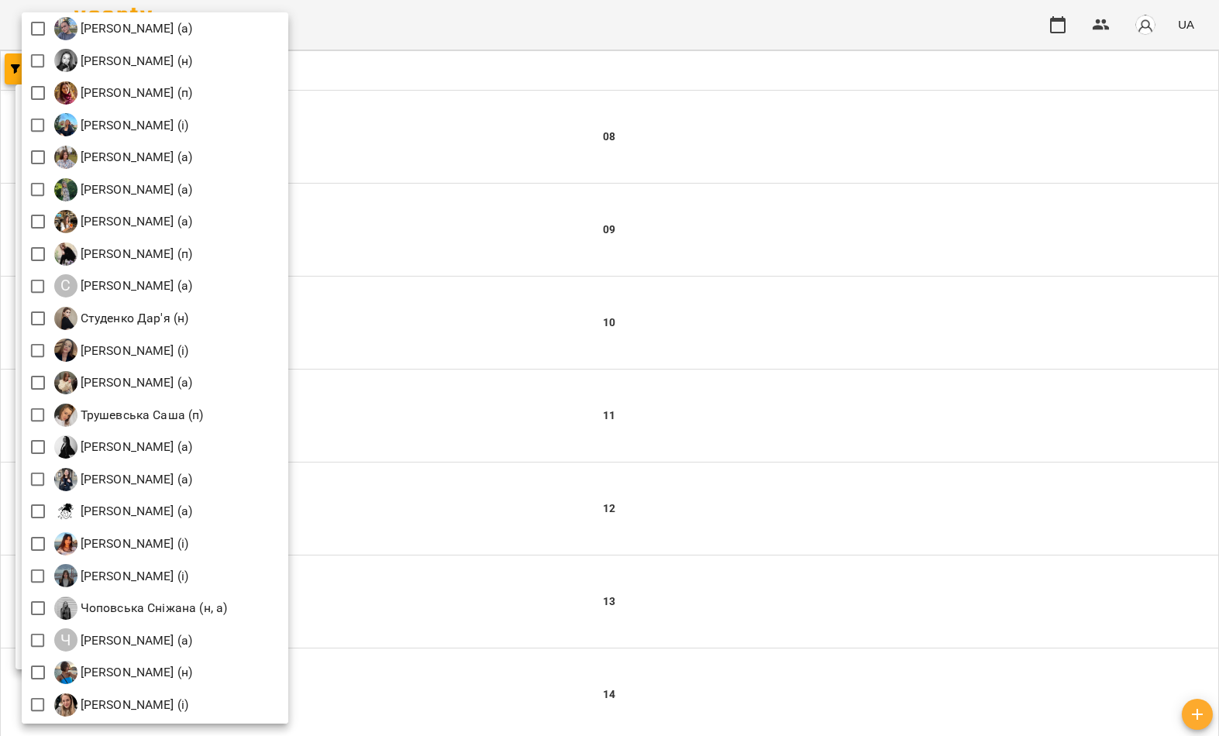
scroll to position [2102, 0]
click at [564, 202] on div at bounding box center [609, 368] width 1219 height 736
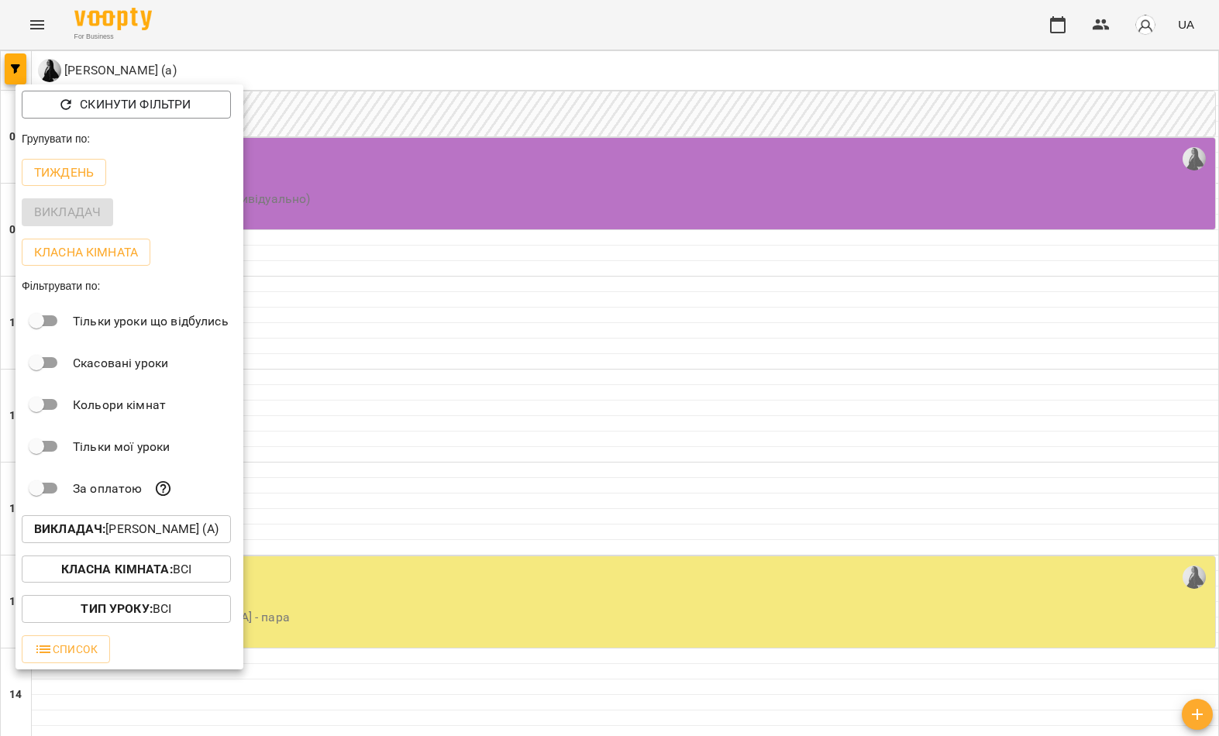
click at [608, 200] on div at bounding box center [609, 368] width 1219 height 736
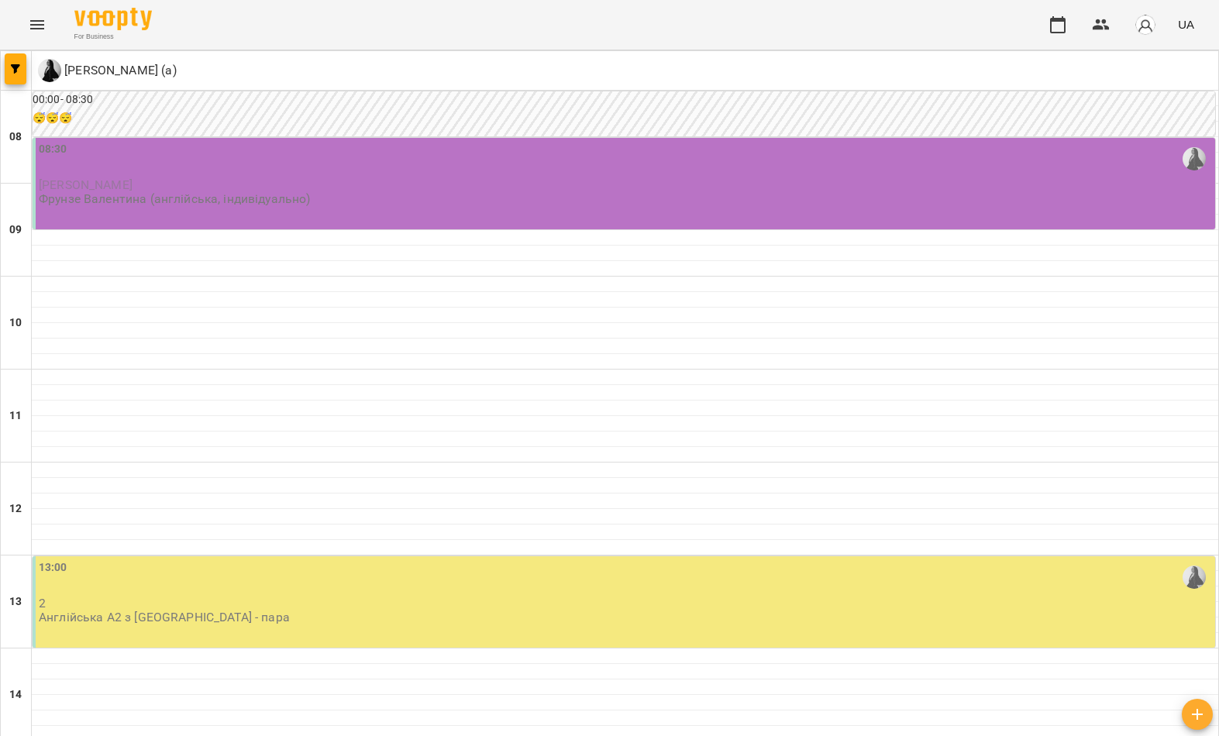
type input "**********"
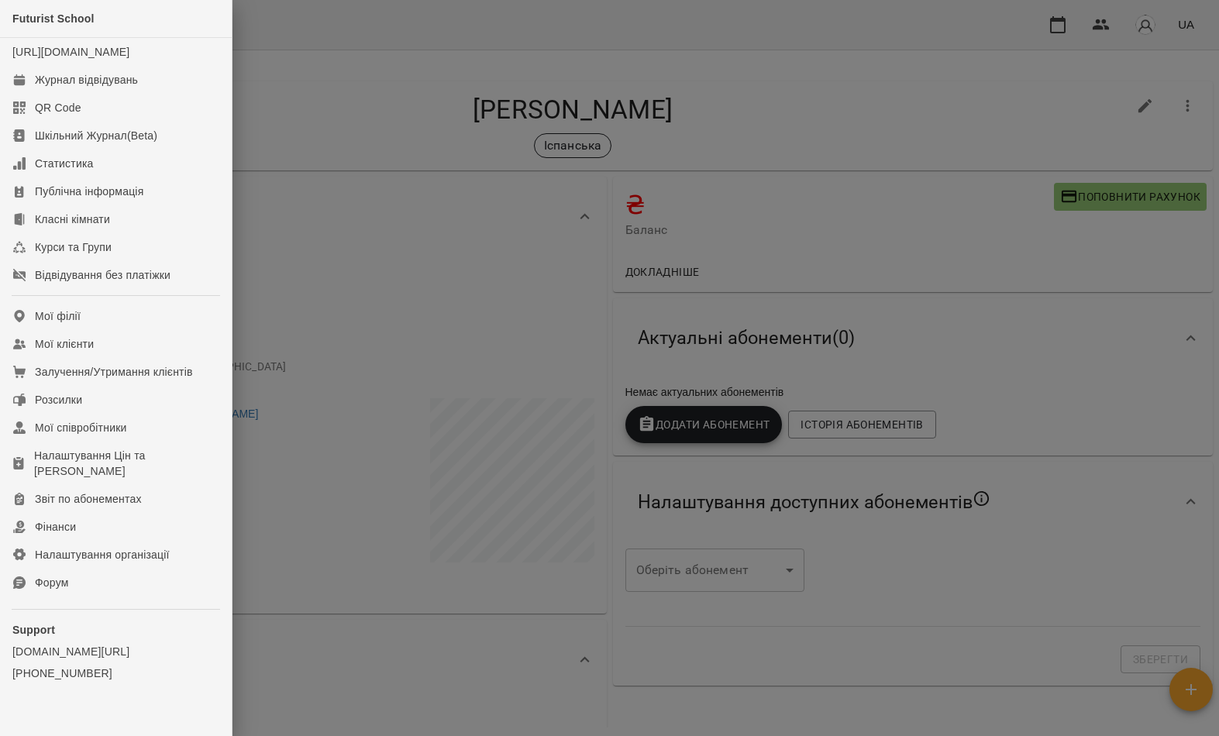
click at [168, 380] on div "Залучення/Утримання клієнтів" at bounding box center [114, 371] width 158 height 15
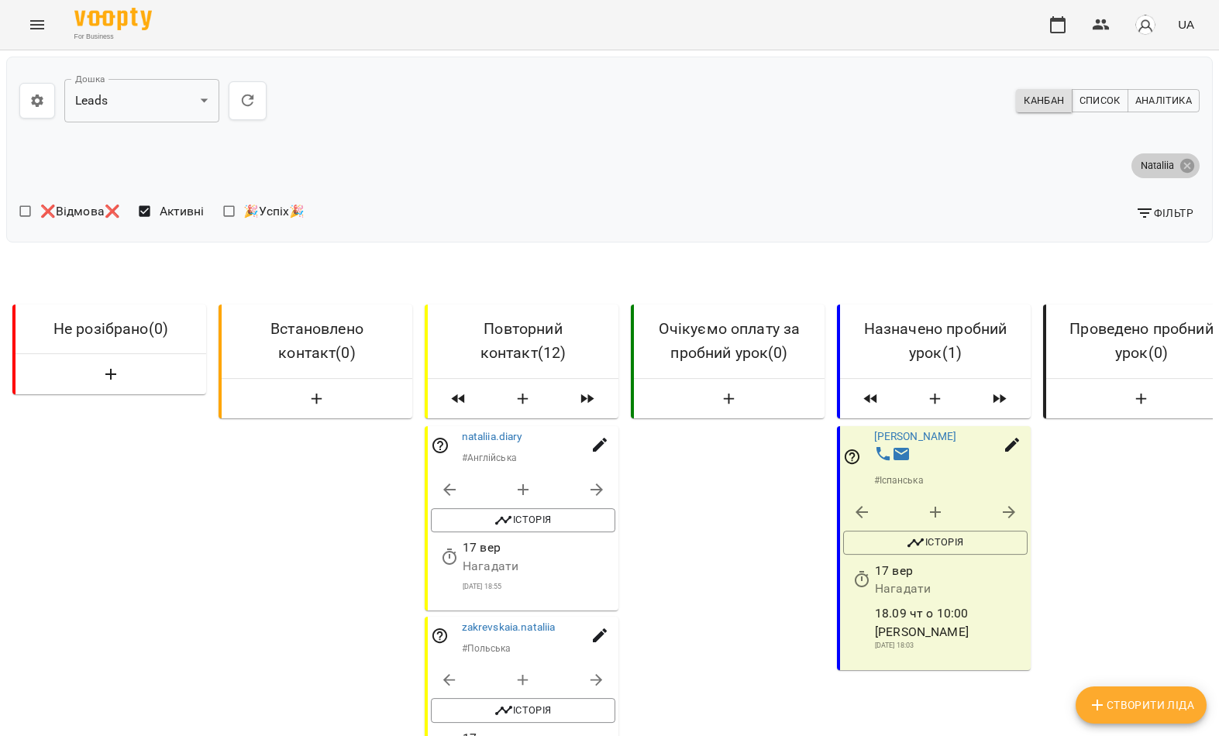
click at [1179, 174] on icon at bounding box center [1187, 165] width 17 height 17
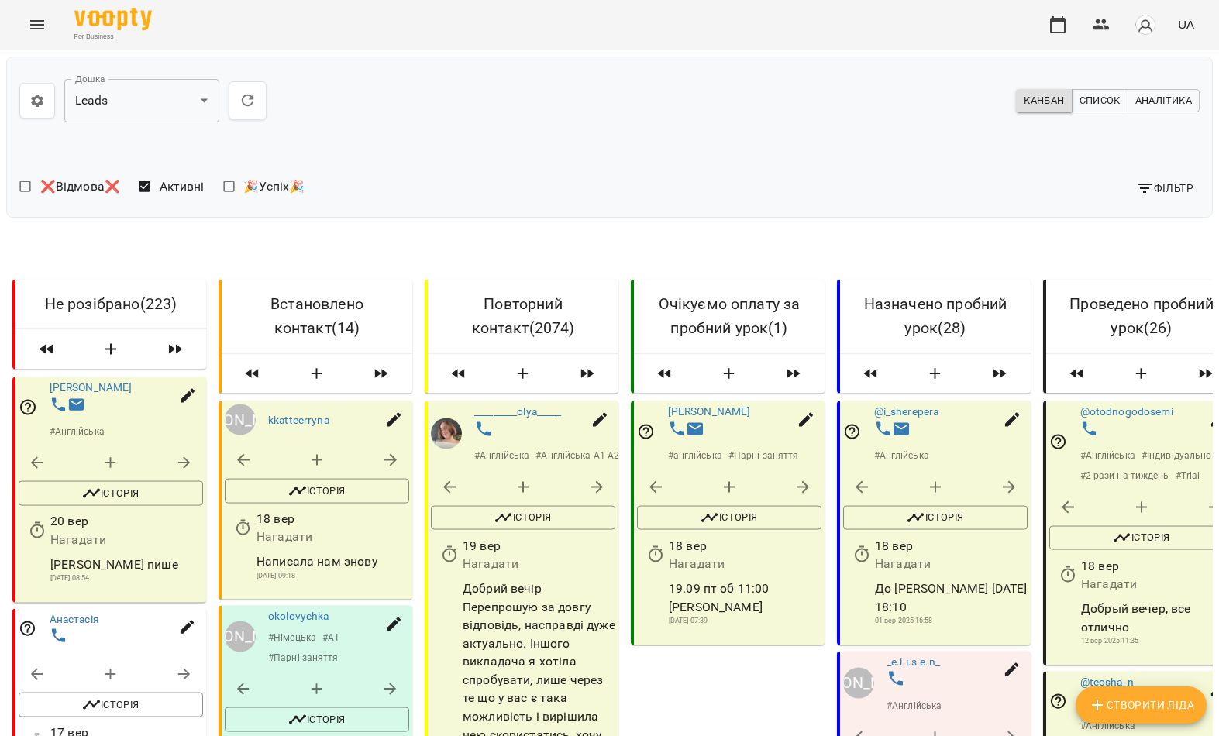
click at [1159, 190] on span "Фільтр" at bounding box center [1164, 188] width 58 height 19
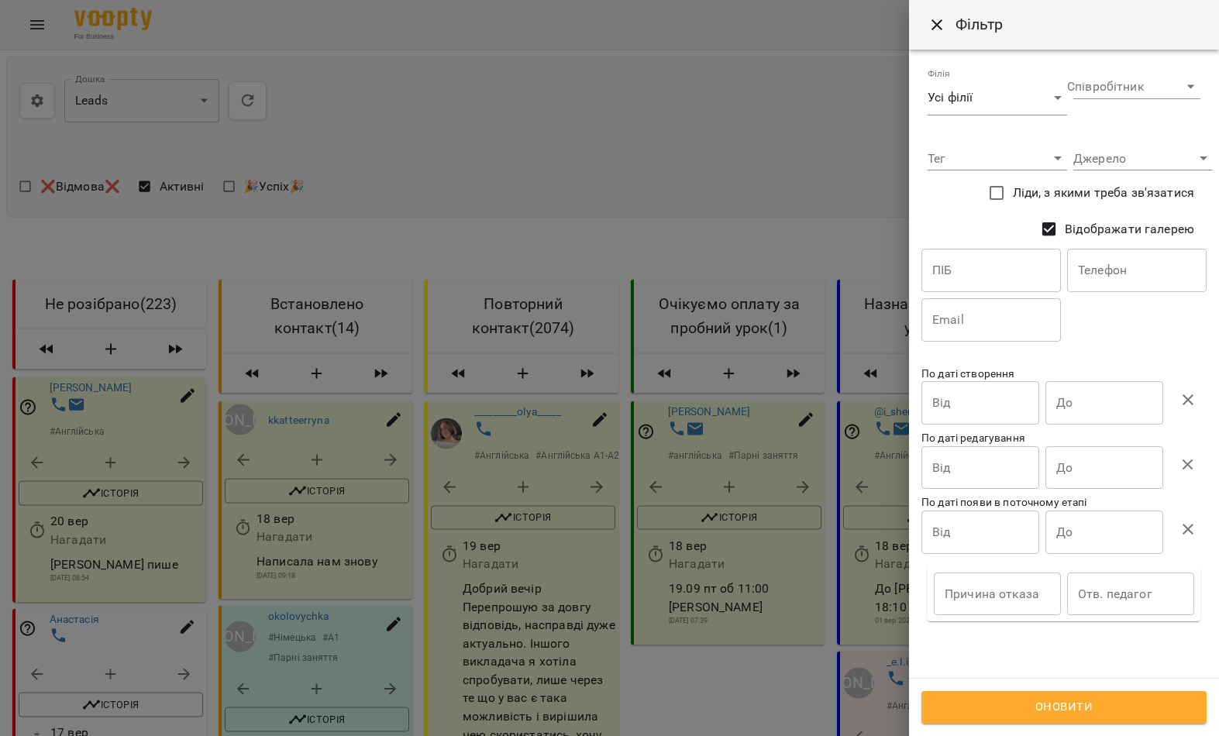
click at [997, 272] on input "text" at bounding box center [990, 270] width 139 height 43
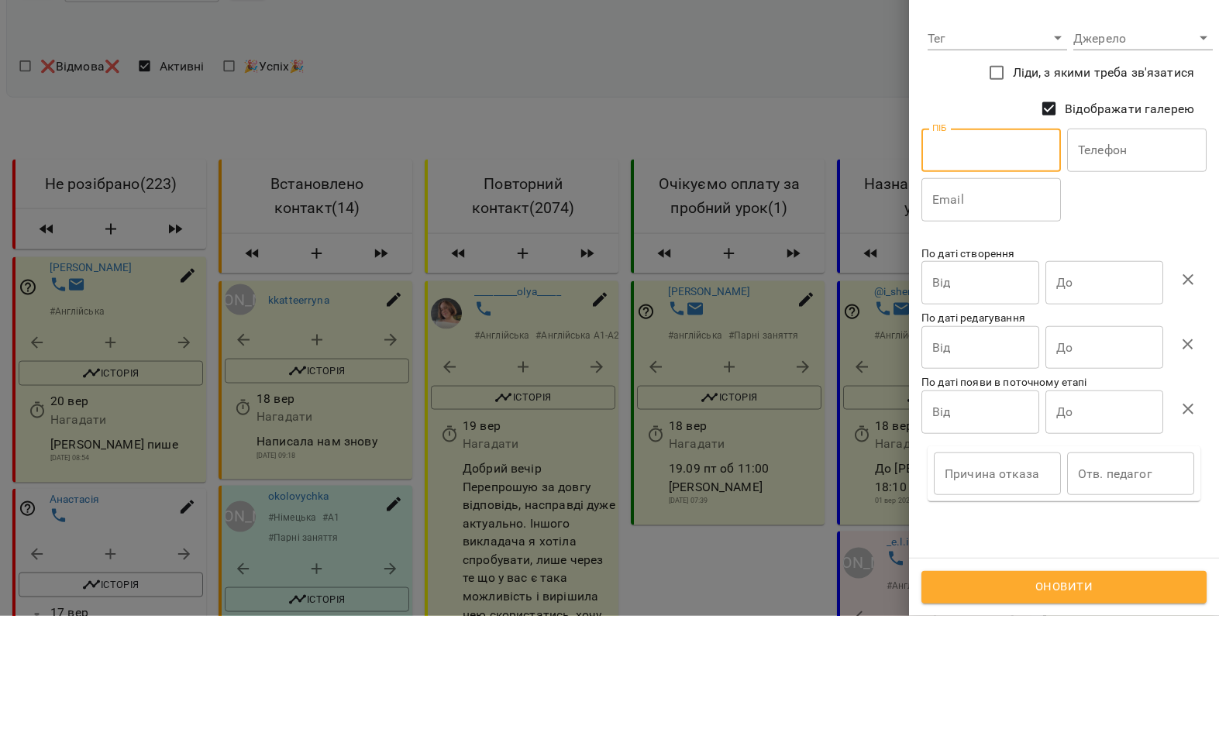
click at [978, 249] on input "text" at bounding box center [990, 270] width 139 height 43
paste input "**********"
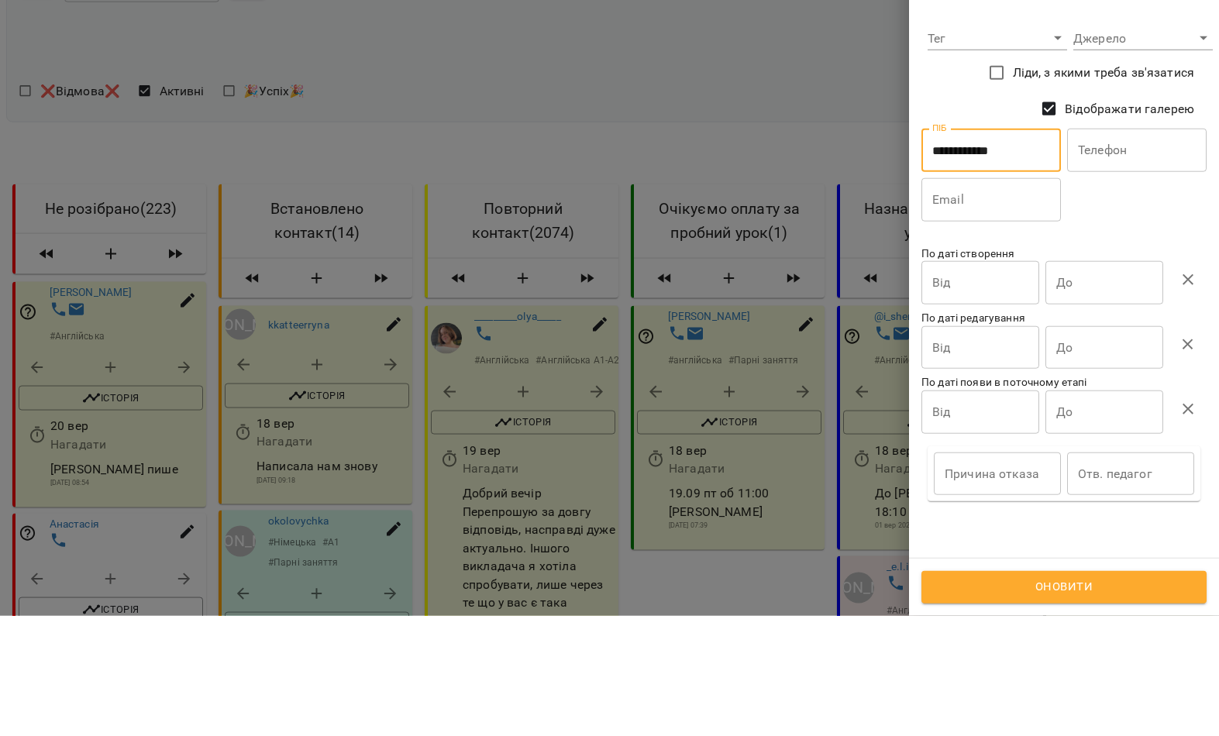
type input "**********"
click at [1141, 342] on div at bounding box center [1063, 354] width 285 height 25
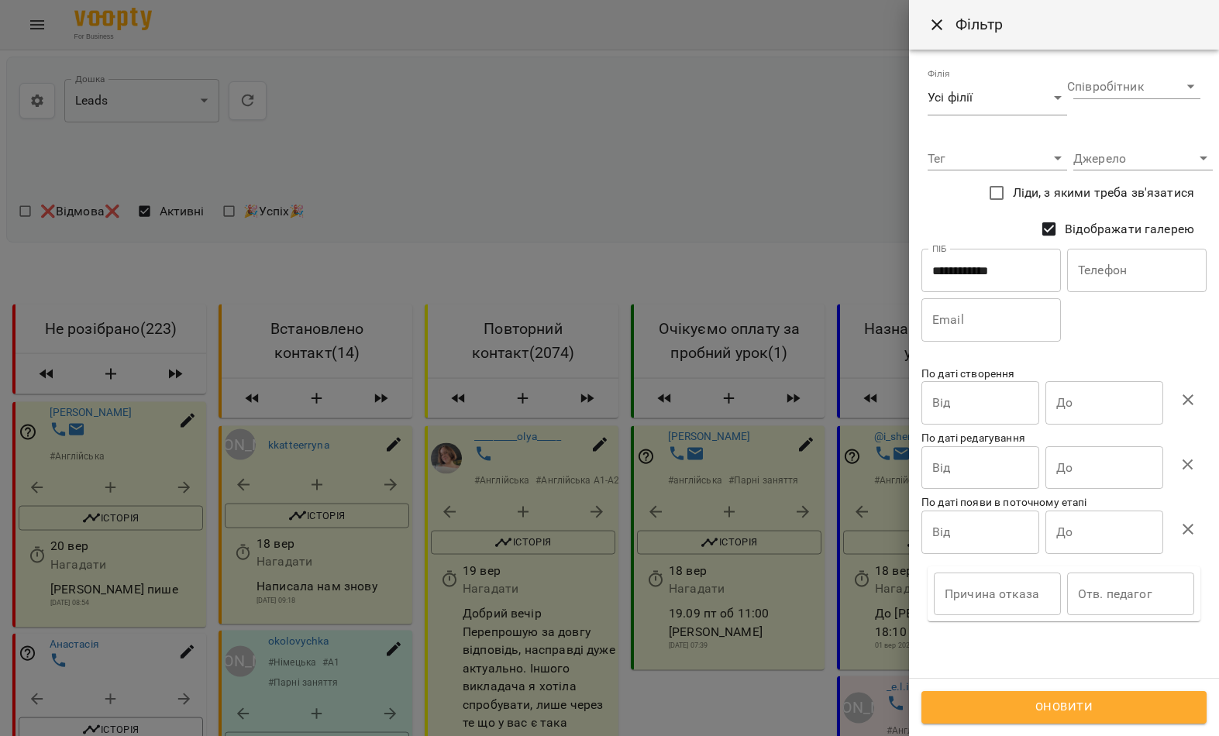
click at [1126, 705] on span "Оновити" at bounding box center [1063, 707] width 251 height 20
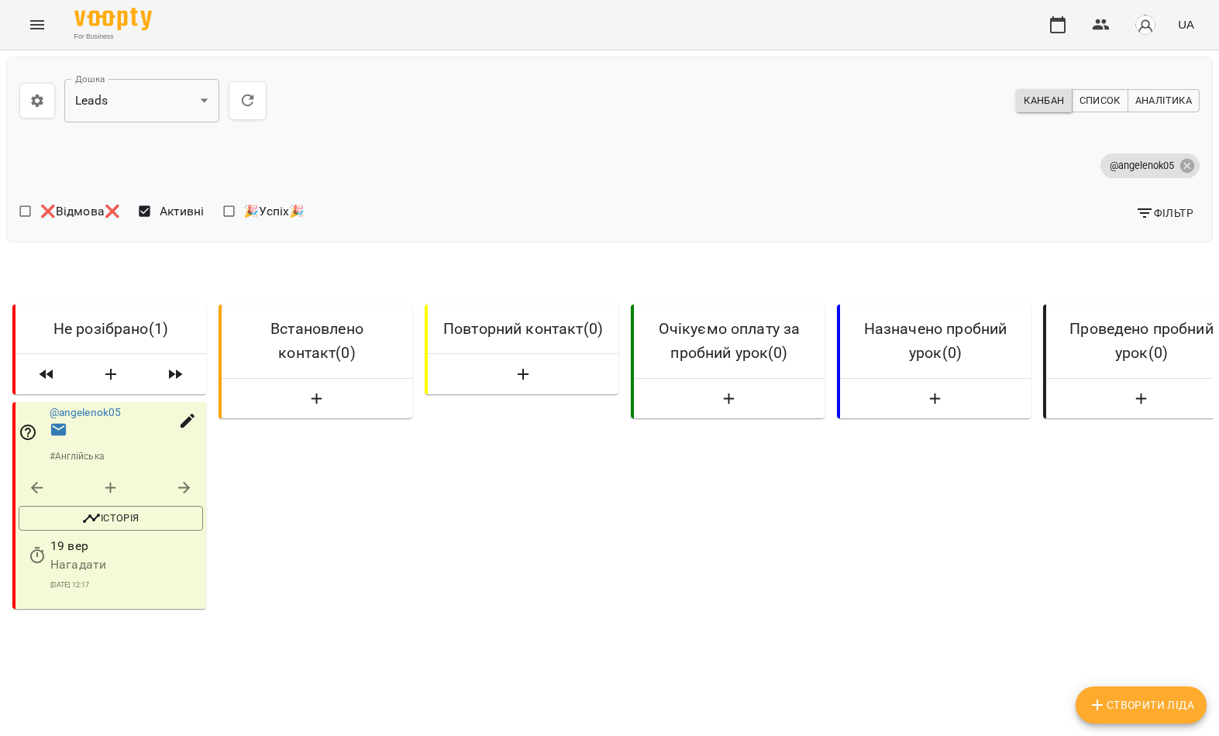
click at [105, 416] on link "@angelenok05" at bounding box center [86, 412] width 72 height 12
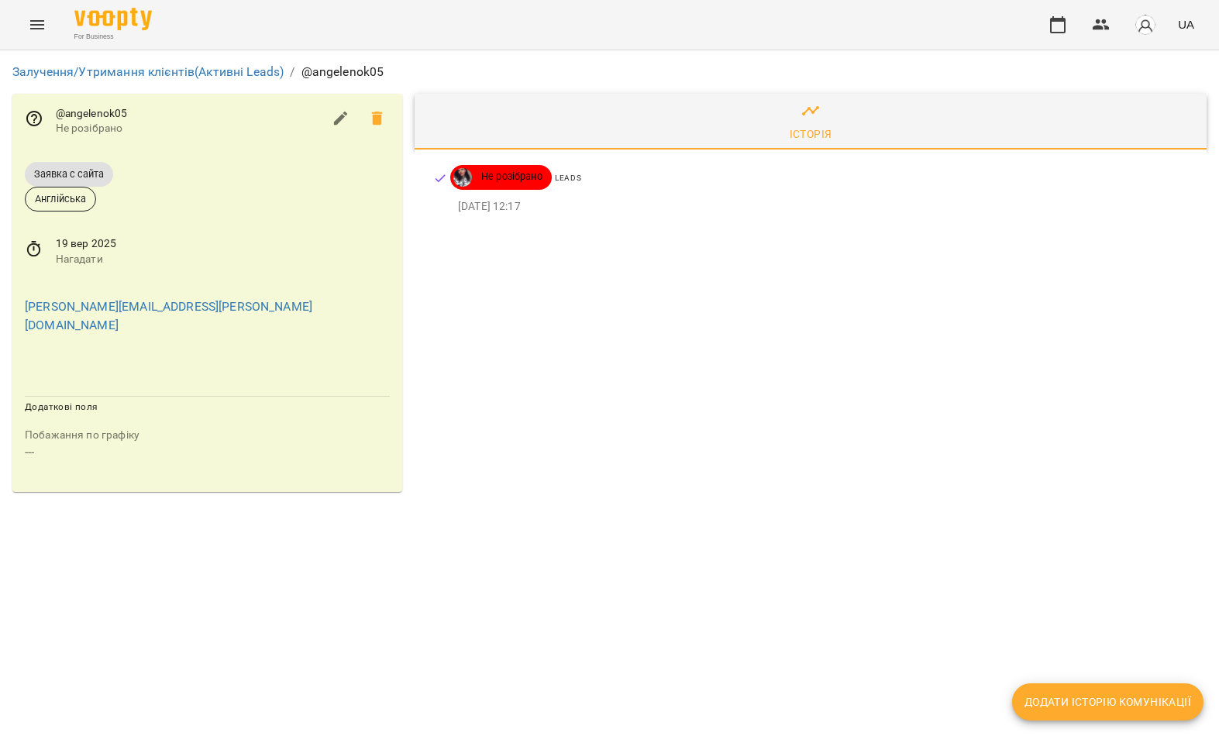
click at [1100, 693] on span "Додати історію комунікації" at bounding box center [1107, 702] width 167 height 19
select select "*"
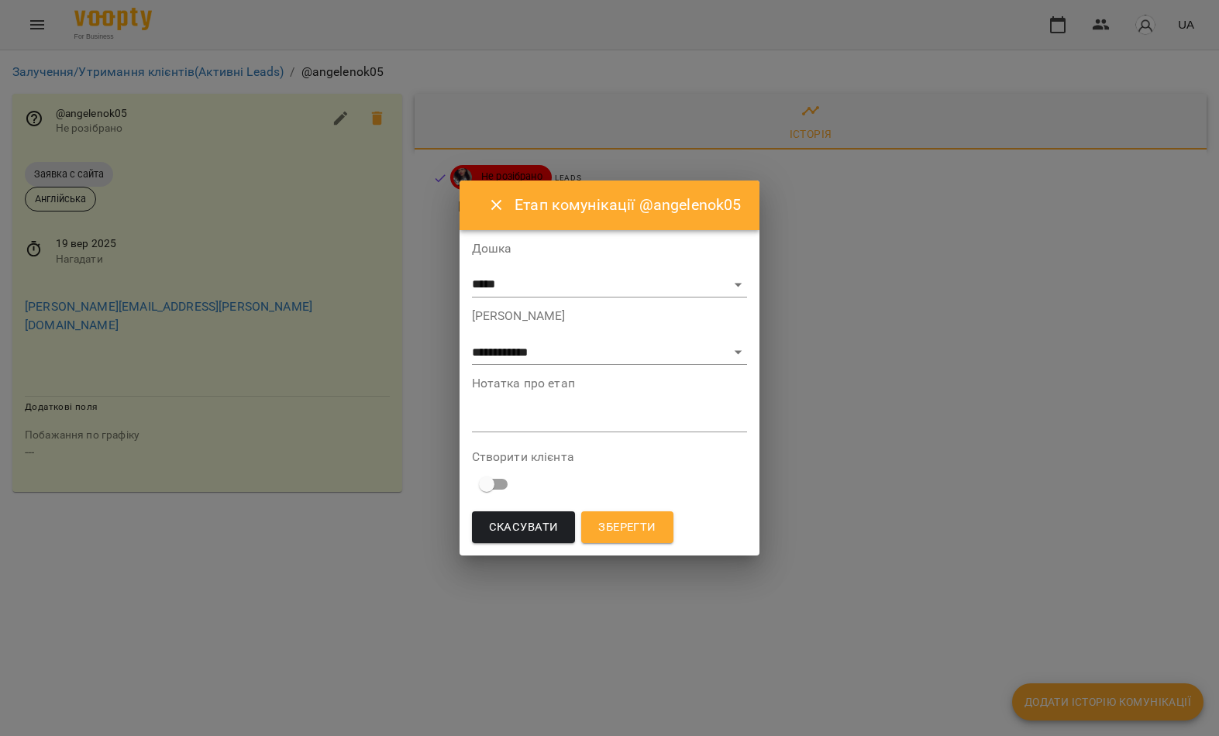
click at [559, 417] on textarea at bounding box center [610, 420] width 276 height 14
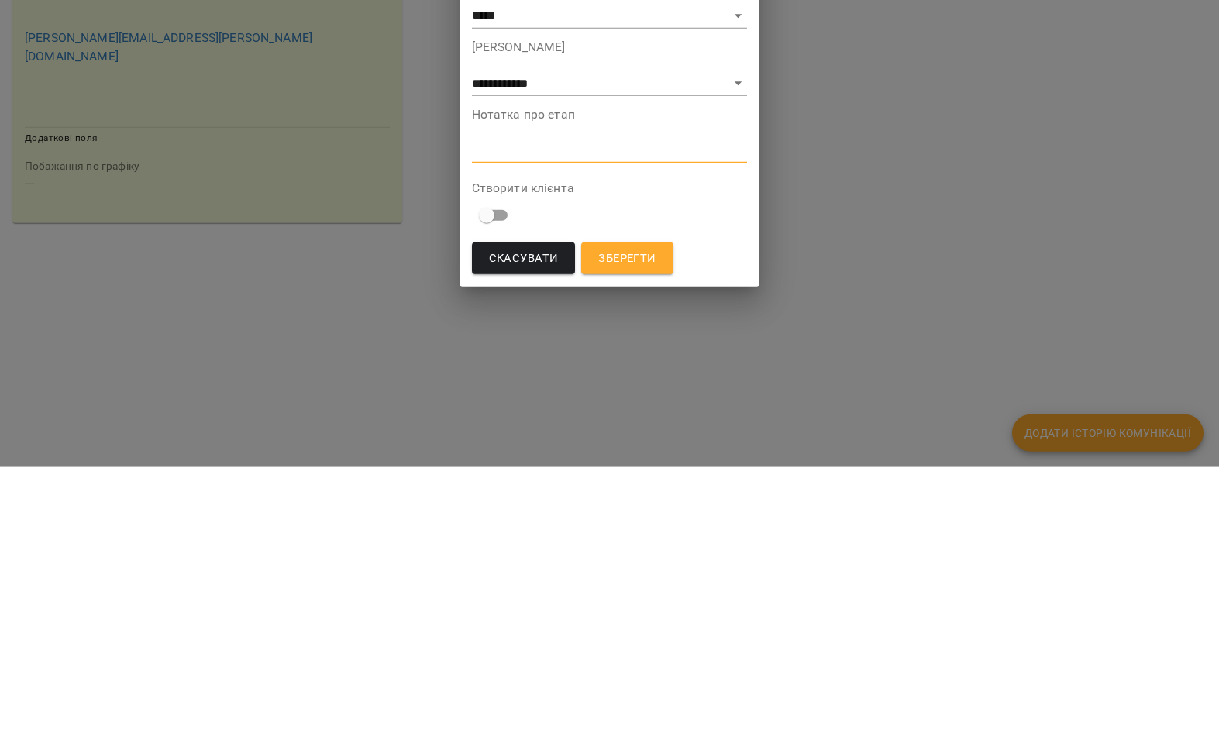
click at [548, 413] on textarea at bounding box center [610, 420] width 276 height 14
paste textarea "**********"
type textarea "**********"
click at [643, 518] on span "Зберегти" at bounding box center [626, 528] width 57 height 20
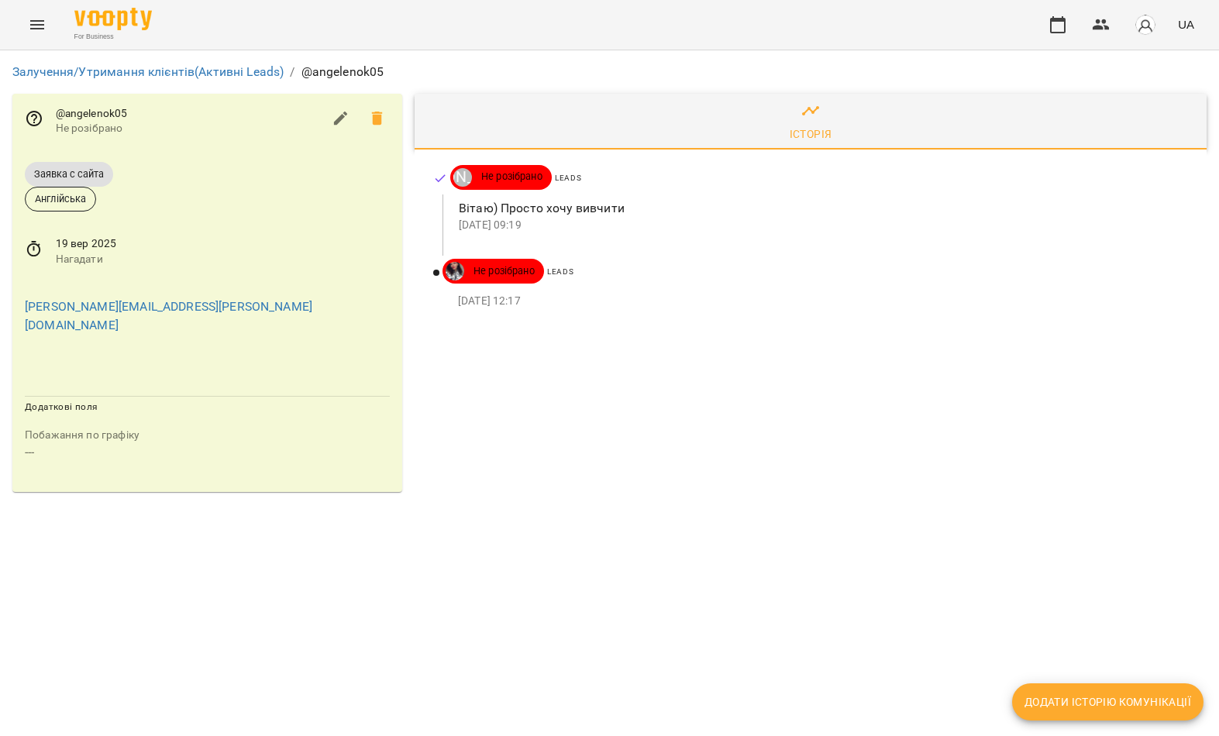
click at [1113, 715] on button "Додати історію комунікації" at bounding box center [1107, 701] width 191 height 37
select select "*"
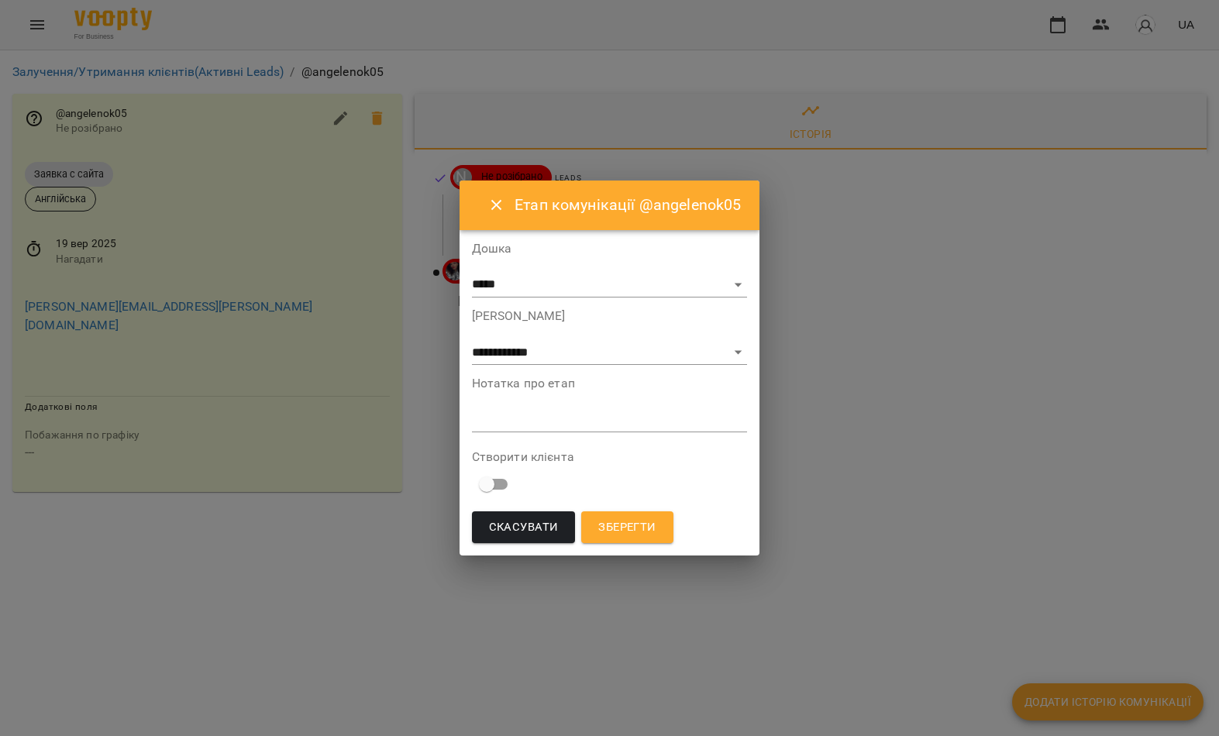
click at [537, 425] on textarea at bounding box center [610, 420] width 276 height 14
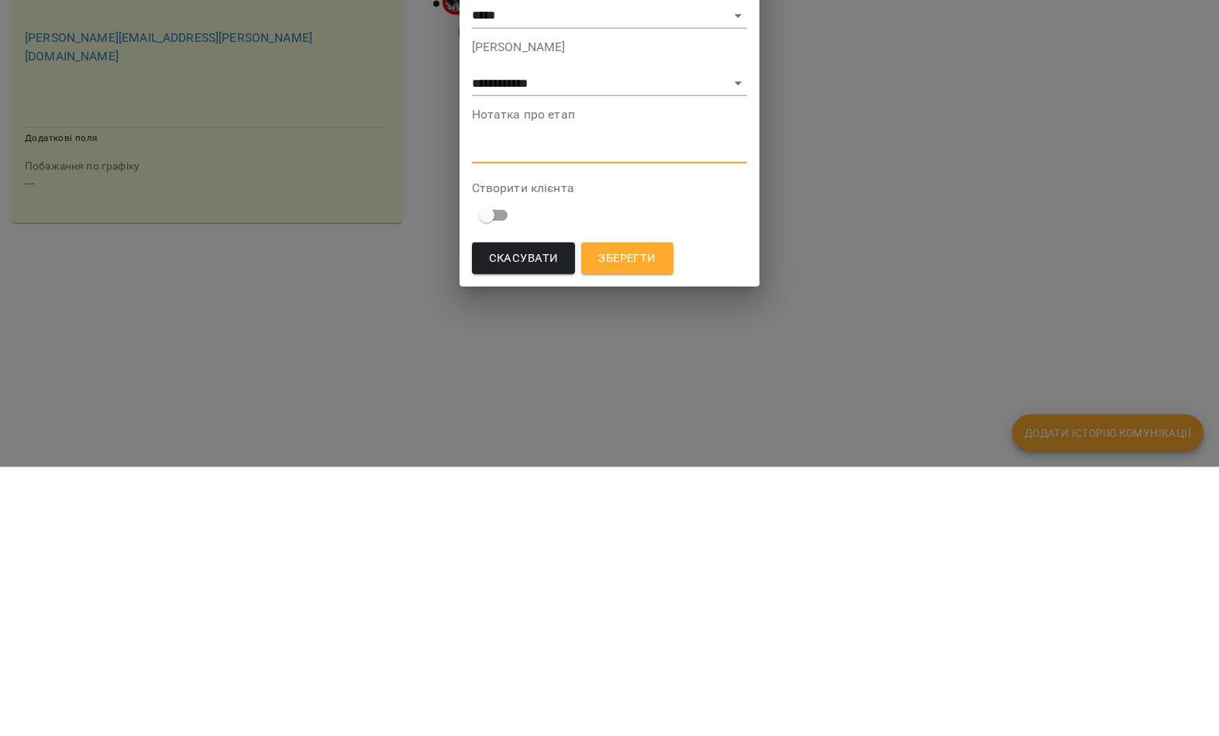
click at [539, 413] on textarea at bounding box center [610, 420] width 276 height 14
paste textarea "**********"
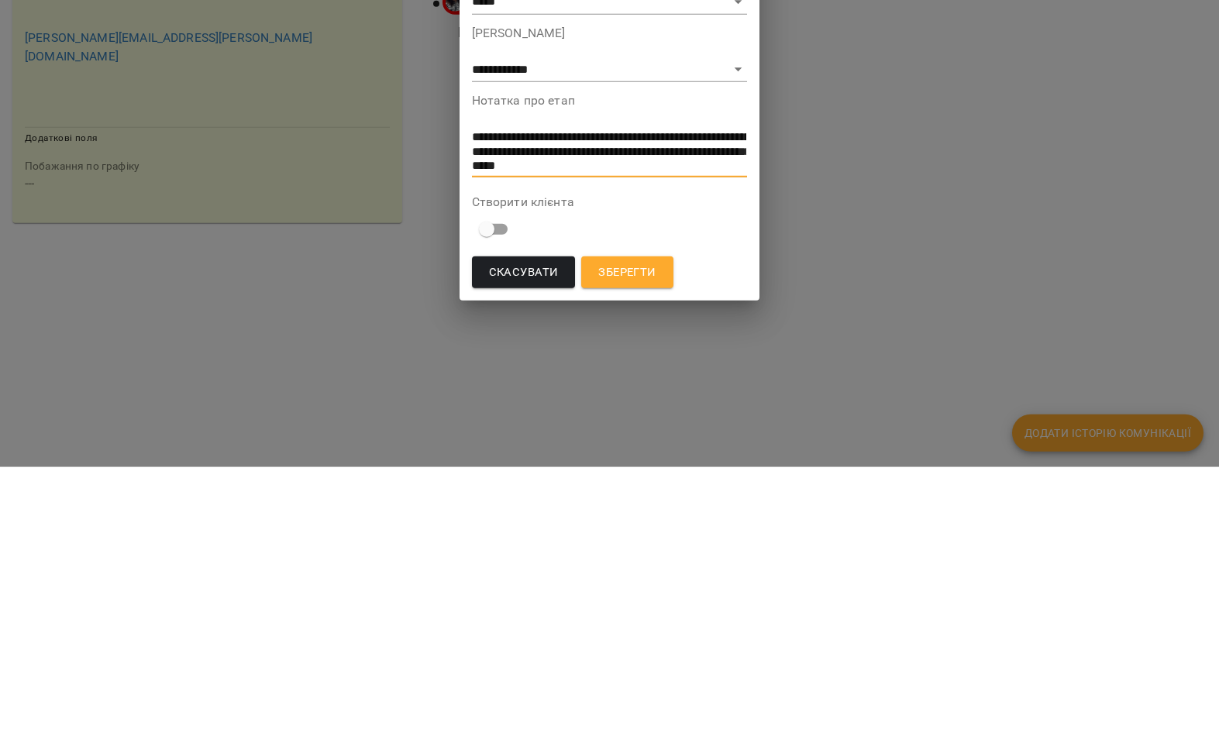
type textarea "**********"
click at [629, 532] on span "Зберегти" at bounding box center [626, 542] width 57 height 20
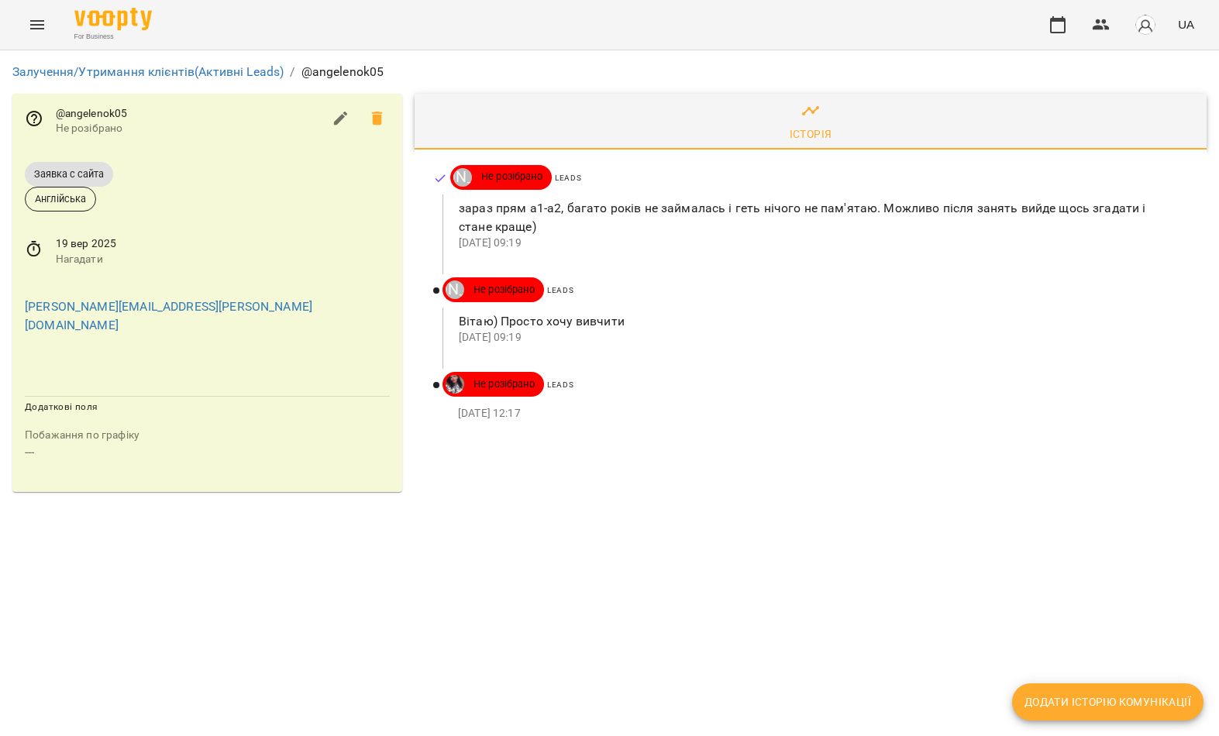
click at [1100, 717] on button "Додати історію комунікації" at bounding box center [1107, 701] width 191 height 37
select select "*"
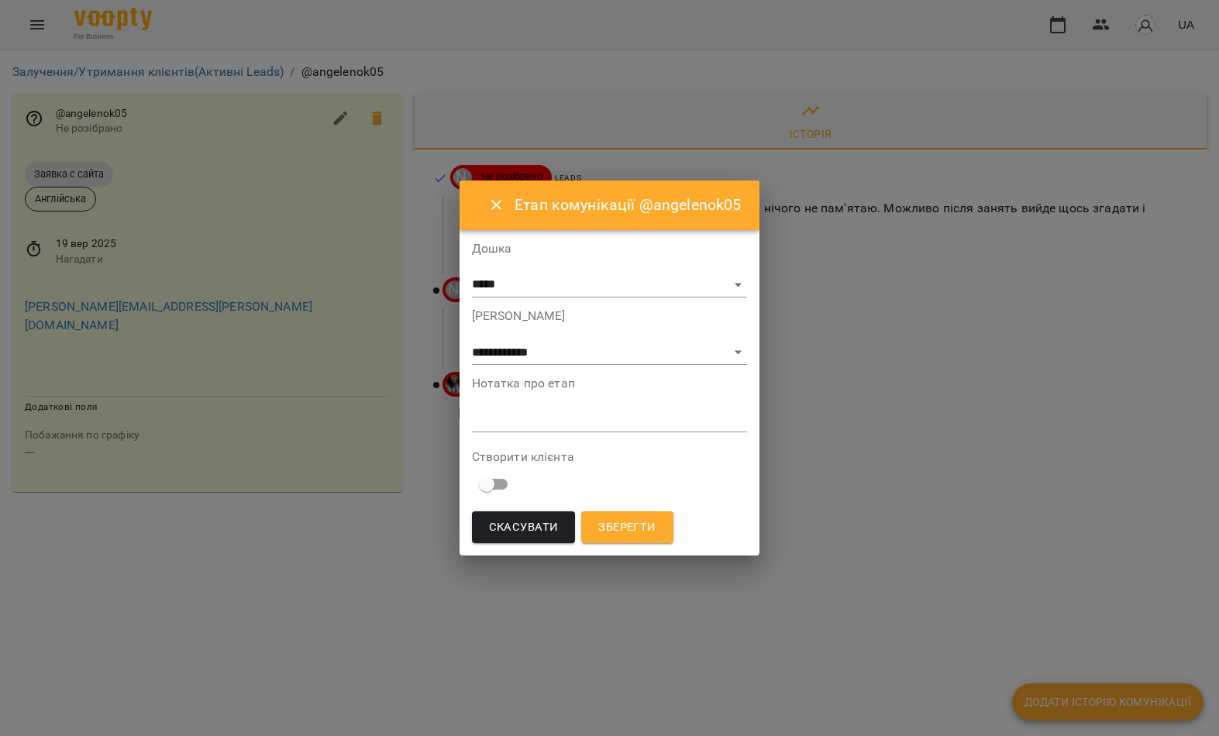
click at [551, 425] on textarea at bounding box center [610, 420] width 276 height 14
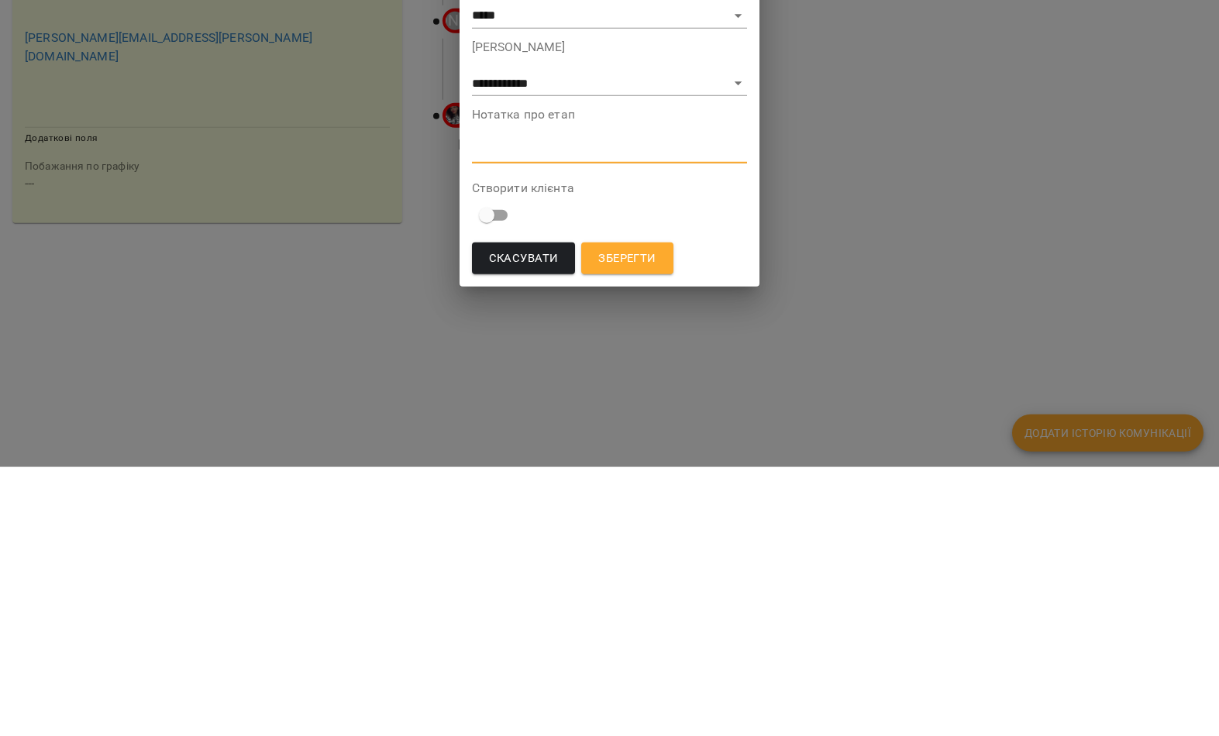
click at [559, 413] on textarea at bounding box center [610, 420] width 276 height 14
paste textarea "**********"
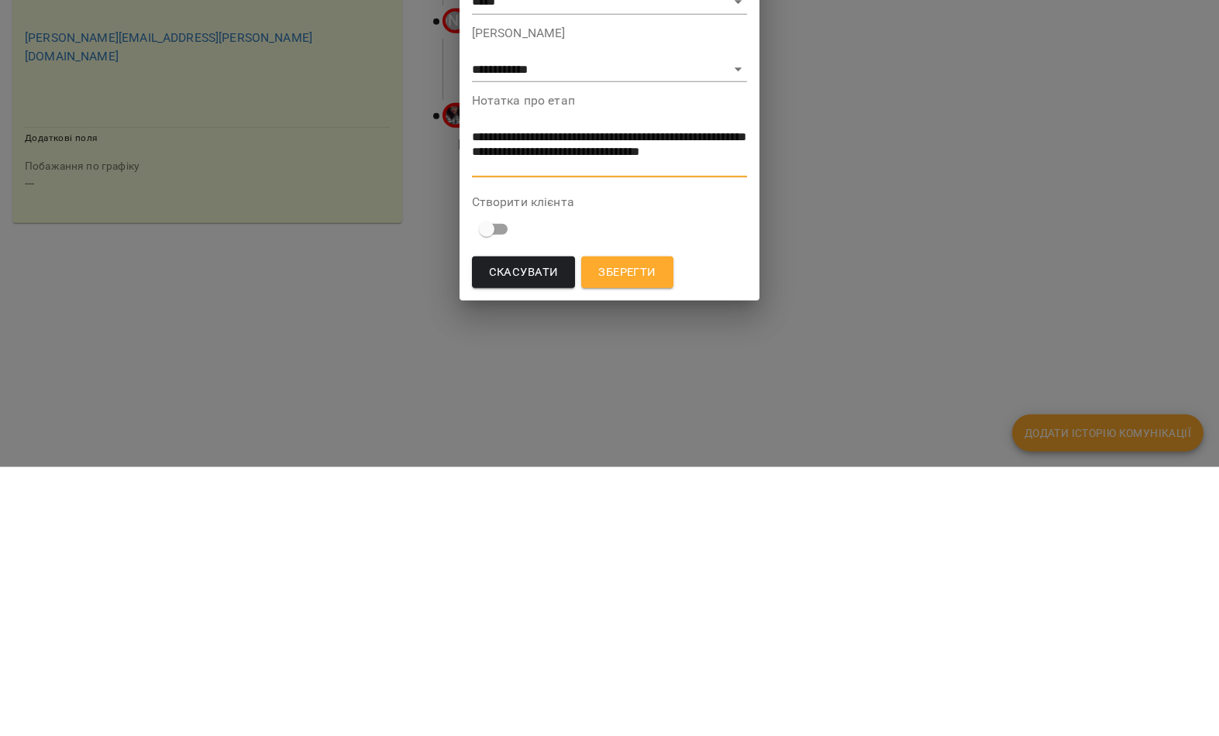
type textarea "**********"
click at [631, 532] on span "Зберегти" at bounding box center [626, 542] width 57 height 20
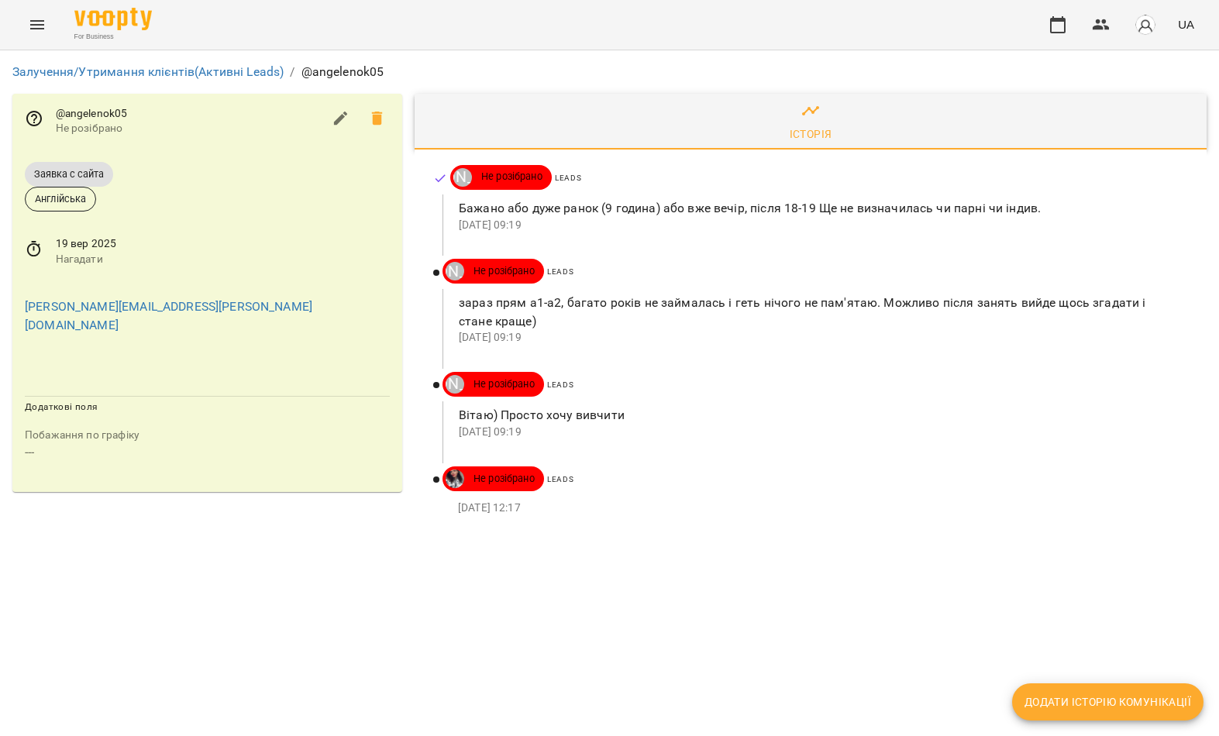
click at [1095, 704] on span "Додати історію комунікації" at bounding box center [1107, 702] width 167 height 19
select select "*"
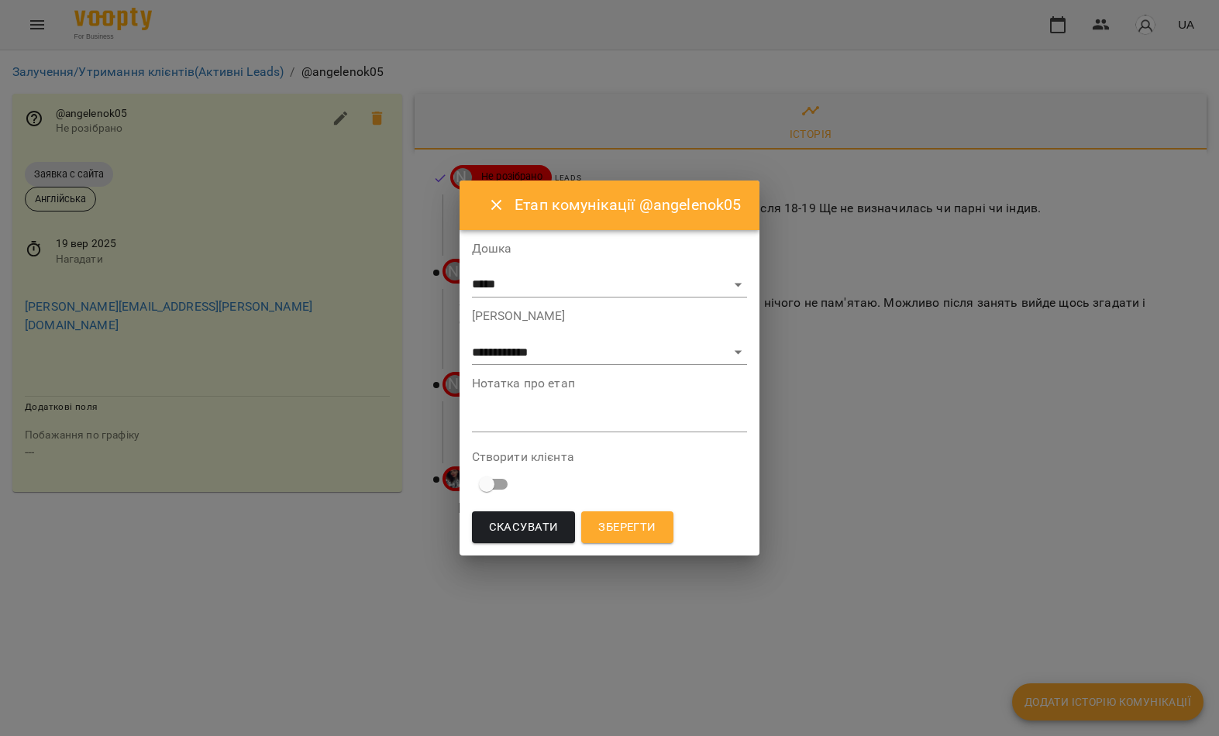
click at [565, 421] on textarea at bounding box center [610, 420] width 276 height 14
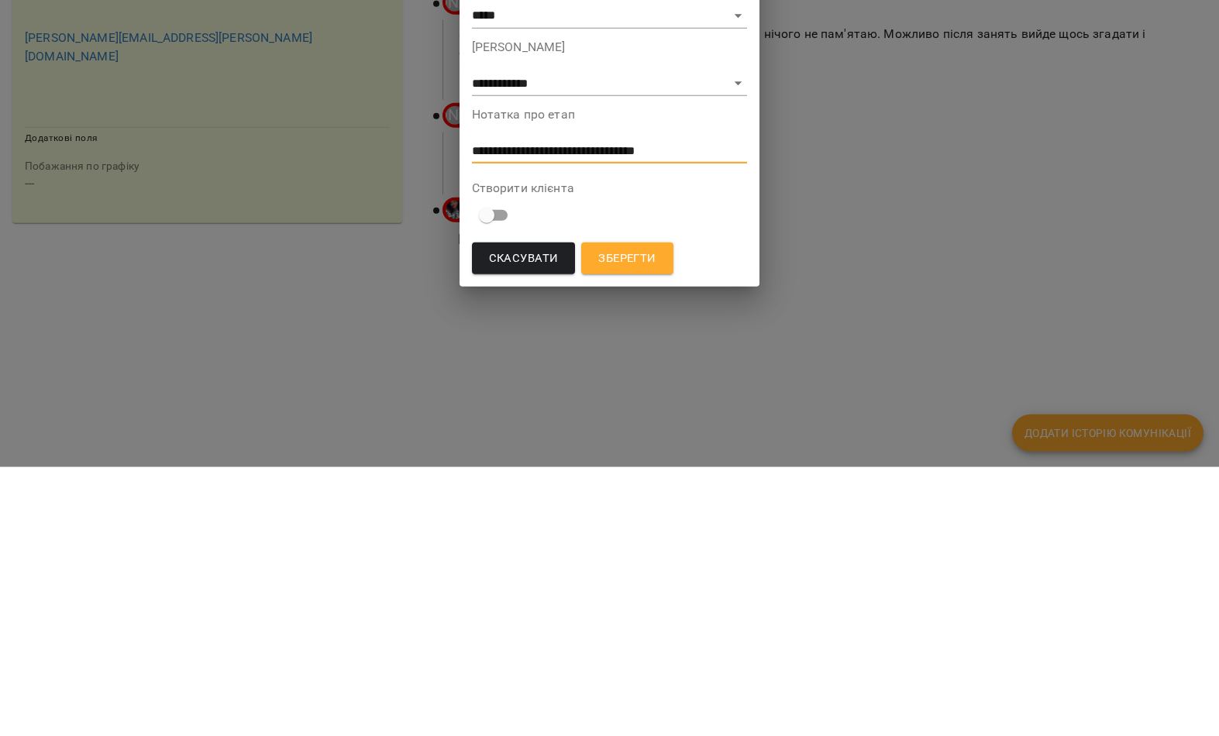
type textarea "**********"
click at [656, 511] on button "Зберегти" at bounding box center [626, 527] width 91 height 33
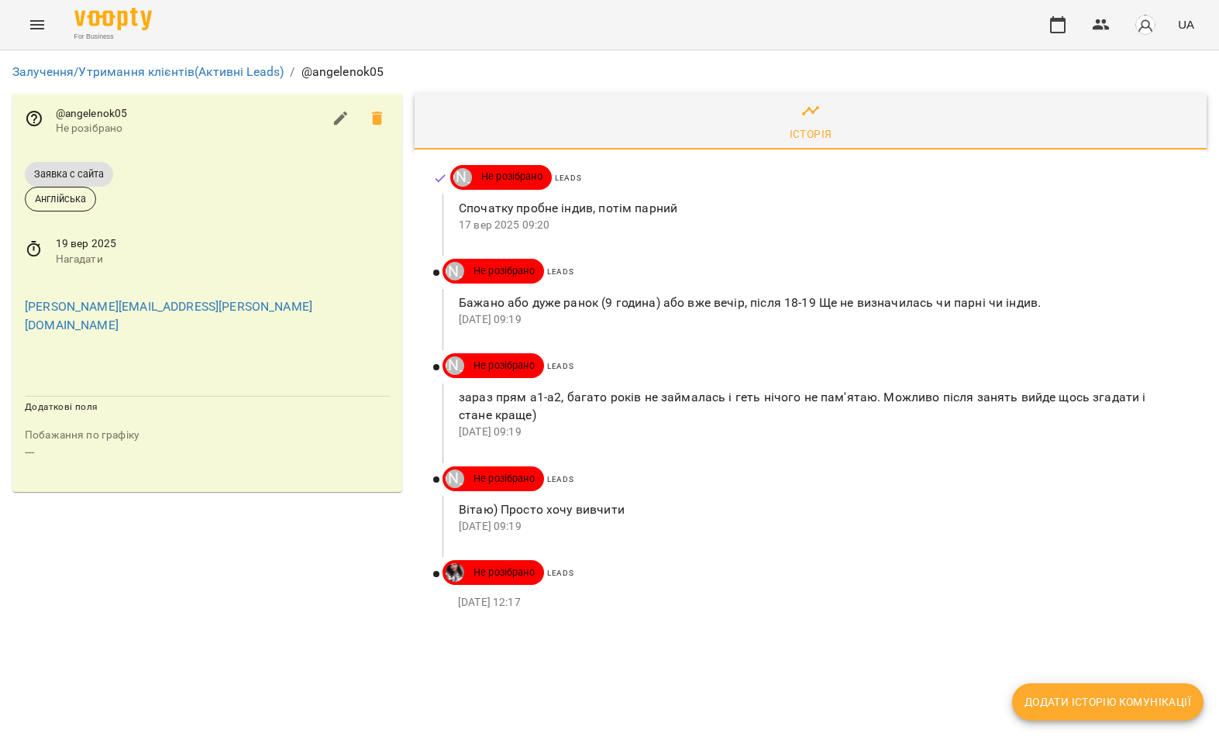
click at [1096, 716] on button "Додати історію комунікації" at bounding box center [1107, 701] width 191 height 37
select select "*"
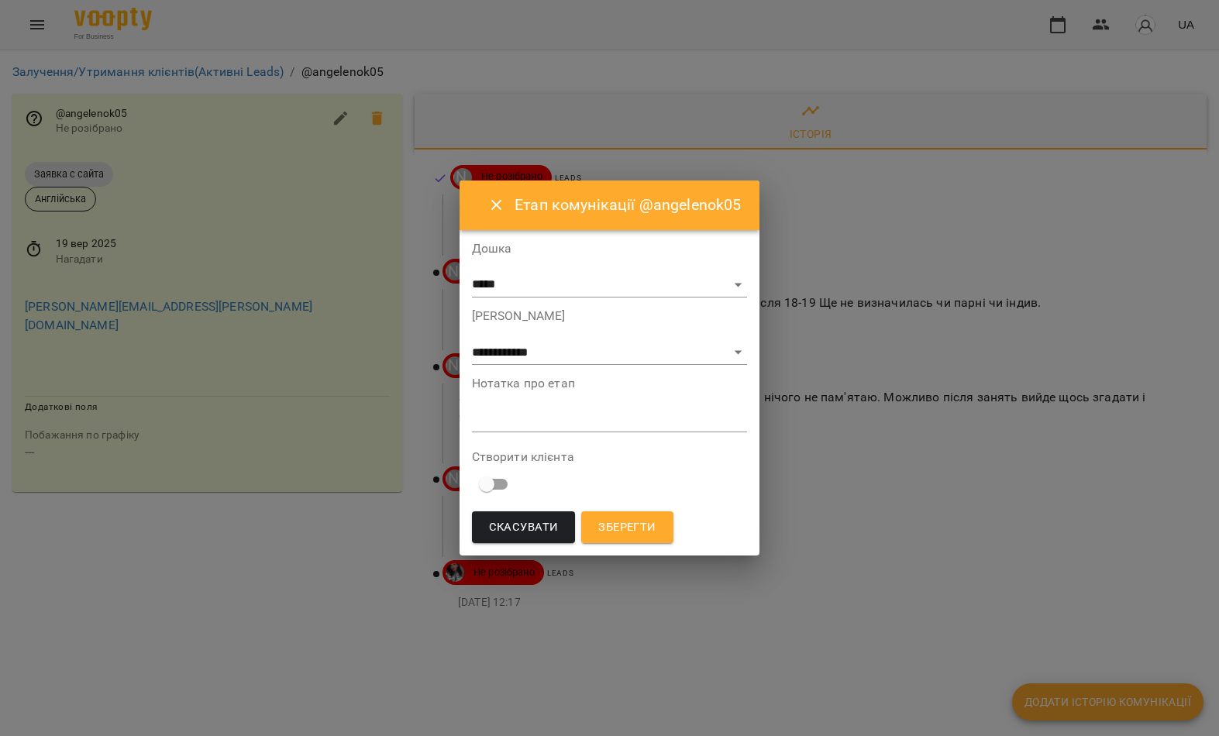
click at [587, 426] on textarea at bounding box center [610, 420] width 276 height 14
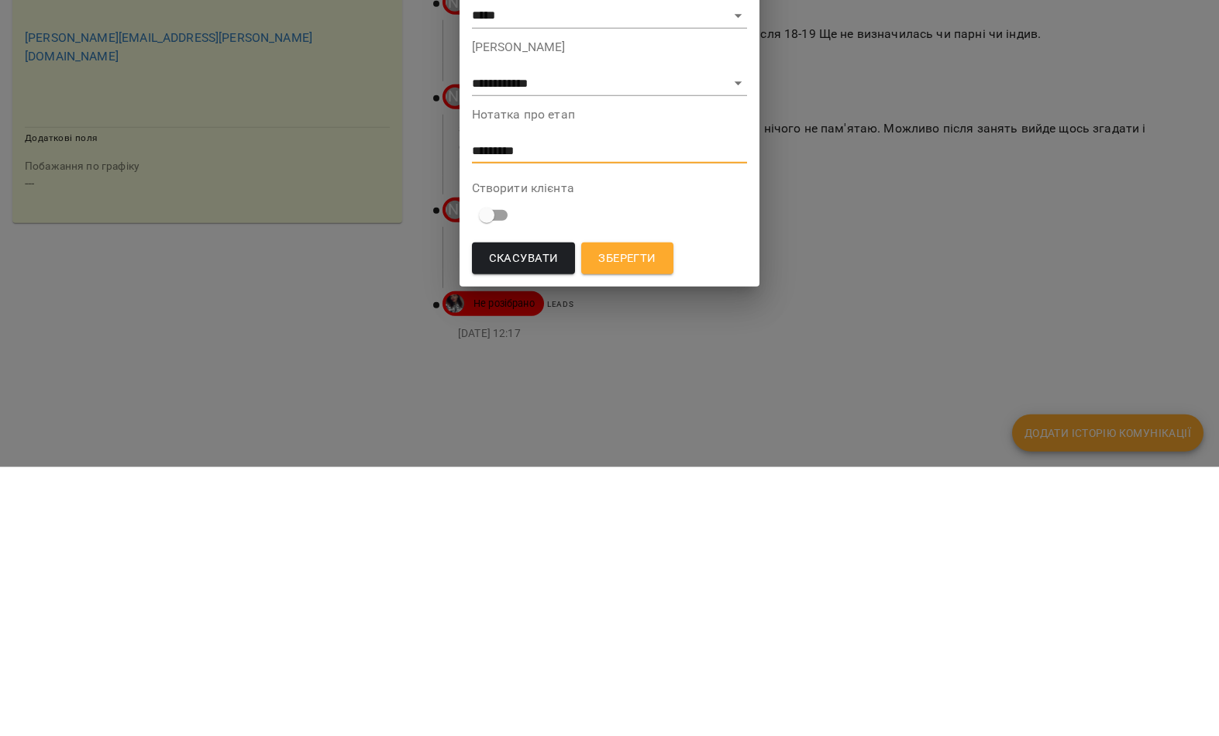
type textarea "*********"
click at [659, 511] on button "Зберегти" at bounding box center [626, 527] width 91 height 33
